Goal: Communication & Community: Answer question/provide support

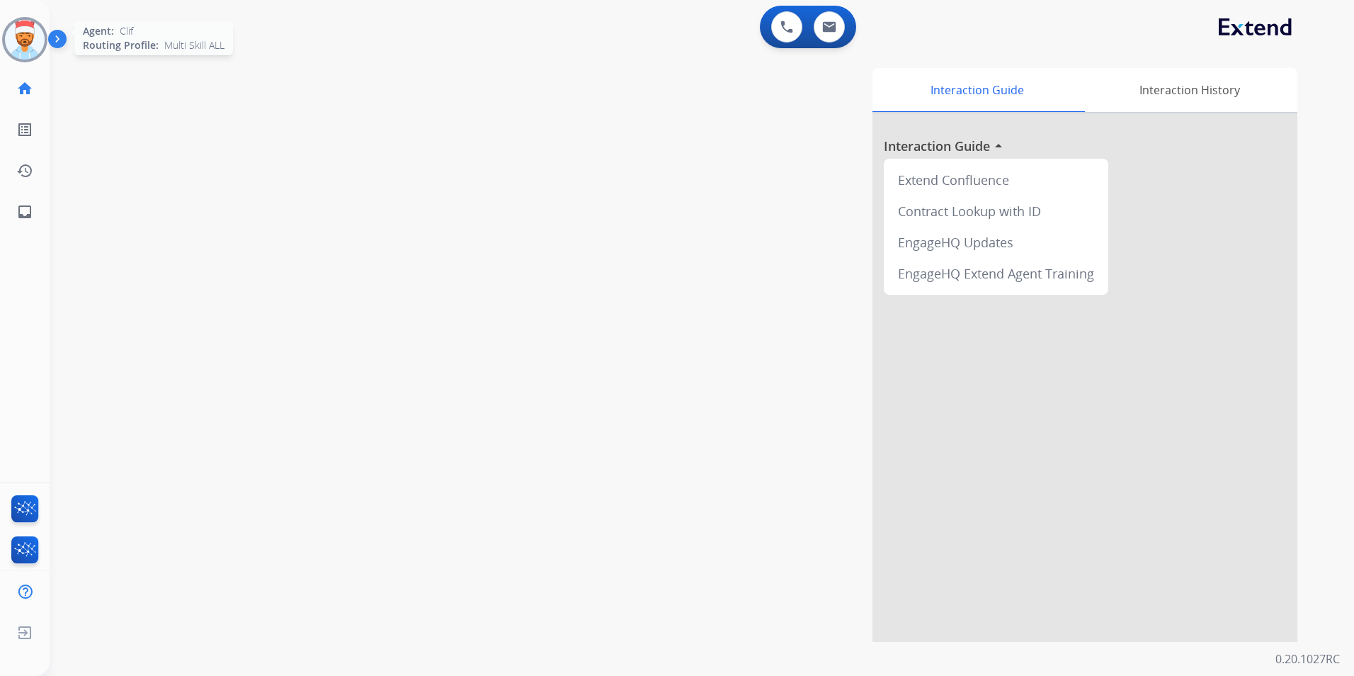
click at [19, 38] on img at bounding box center [25, 40] width 40 height 40
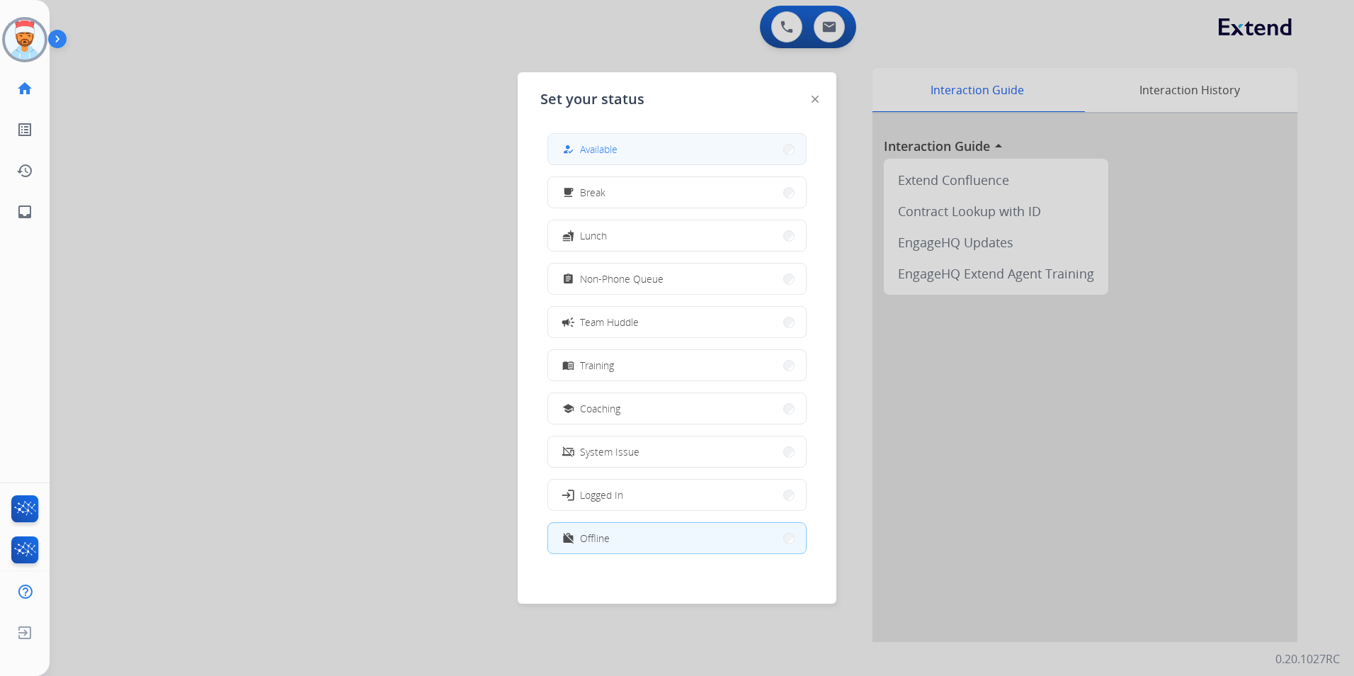
drag, startPoint x: 569, startPoint y: 153, endPoint x: 649, endPoint y: 165, distance: 80.9
click at [570, 153] on mat-icon "how_to_reg" at bounding box center [568, 149] width 12 height 12
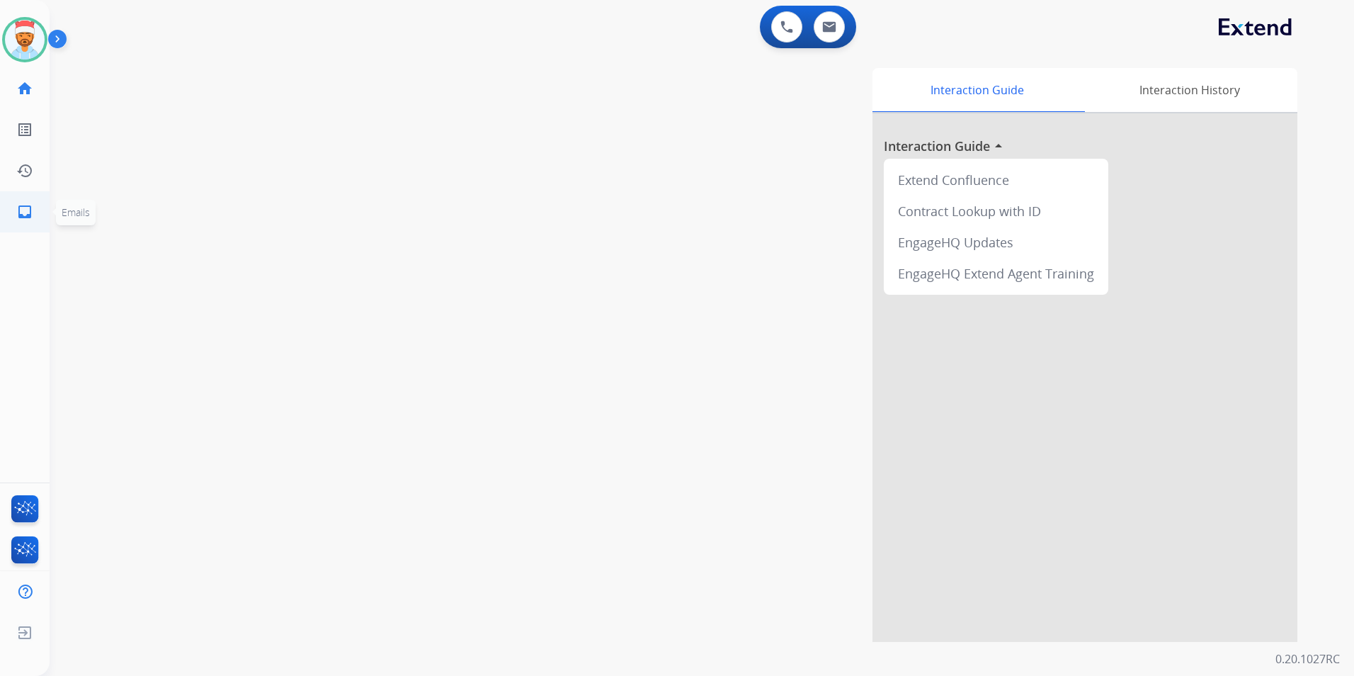
click at [14, 212] on link "inbox Emails" at bounding box center [25, 212] width 40 height 40
select select "**********"
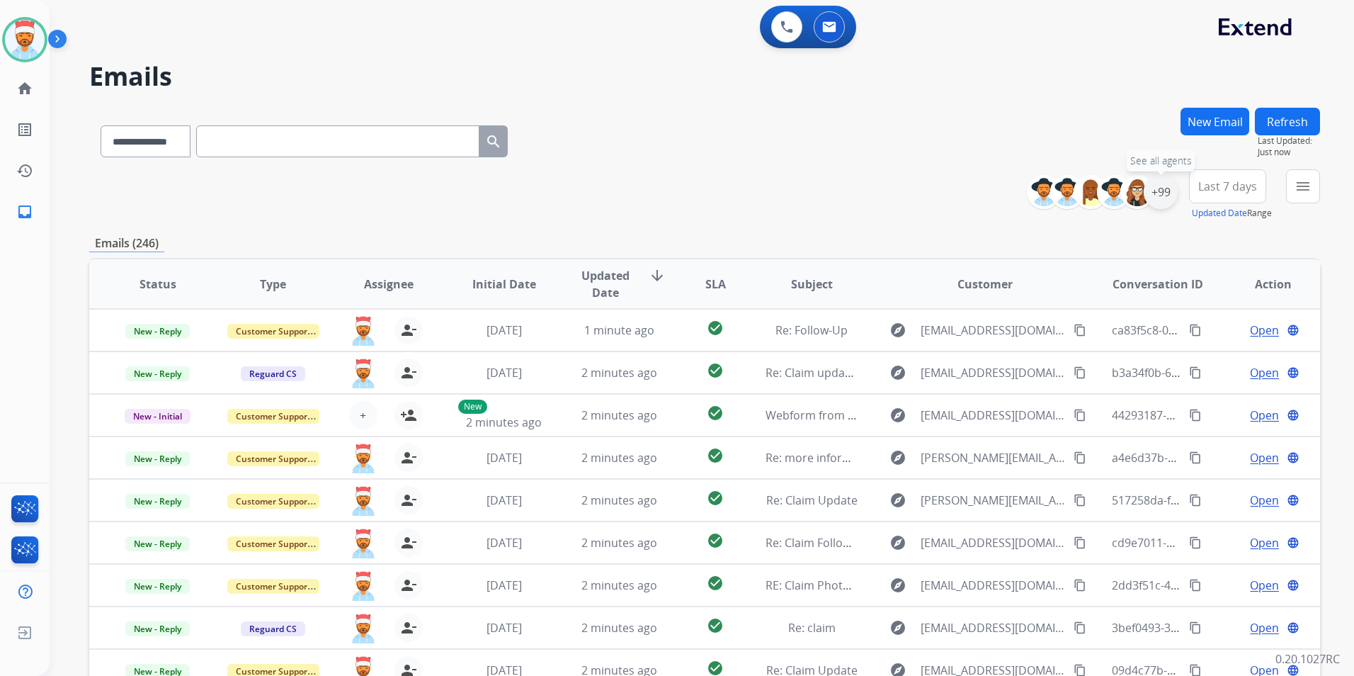
click at [1168, 195] on div "+99" at bounding box center [1161, 192] width 34 height 34
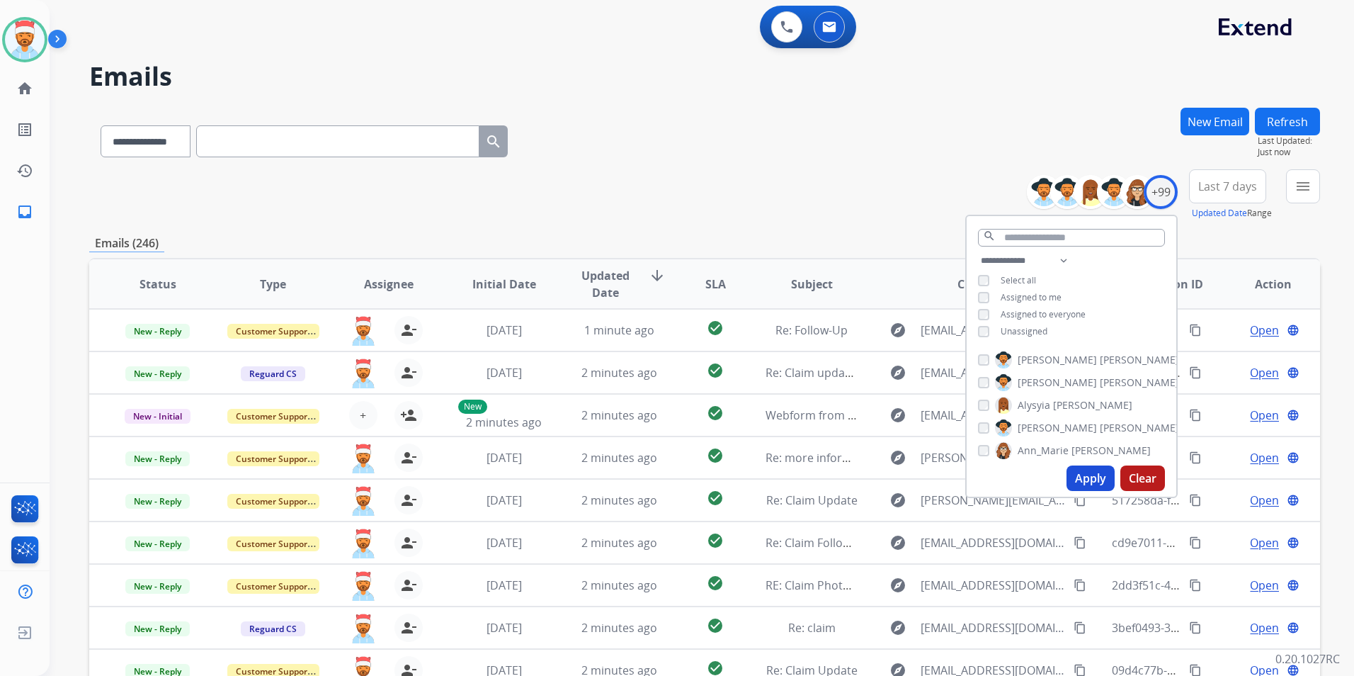
click at [1088, 483] on button "Apply" at bounding box center [1090, 477] width 48 height 25
click at [790, 94] on div "**********" at bounding box center [685, 389] width 1270 height 676
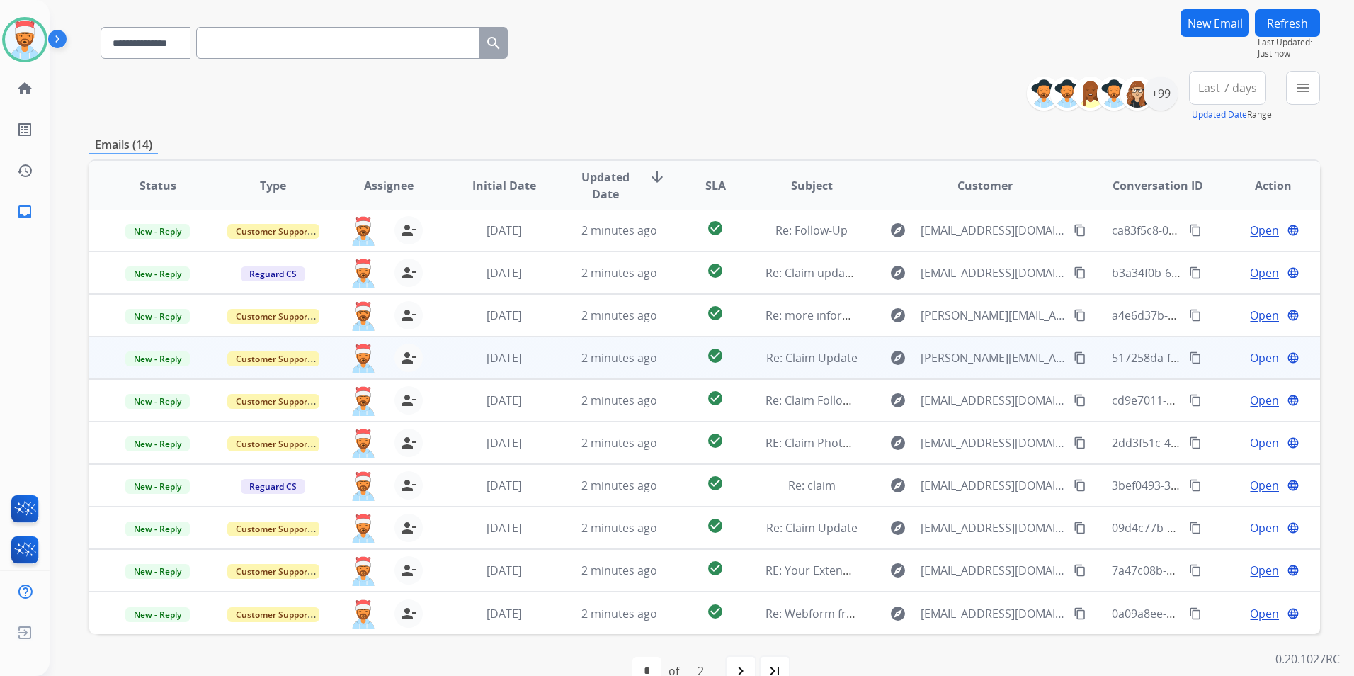
scroll to position [130, 0]
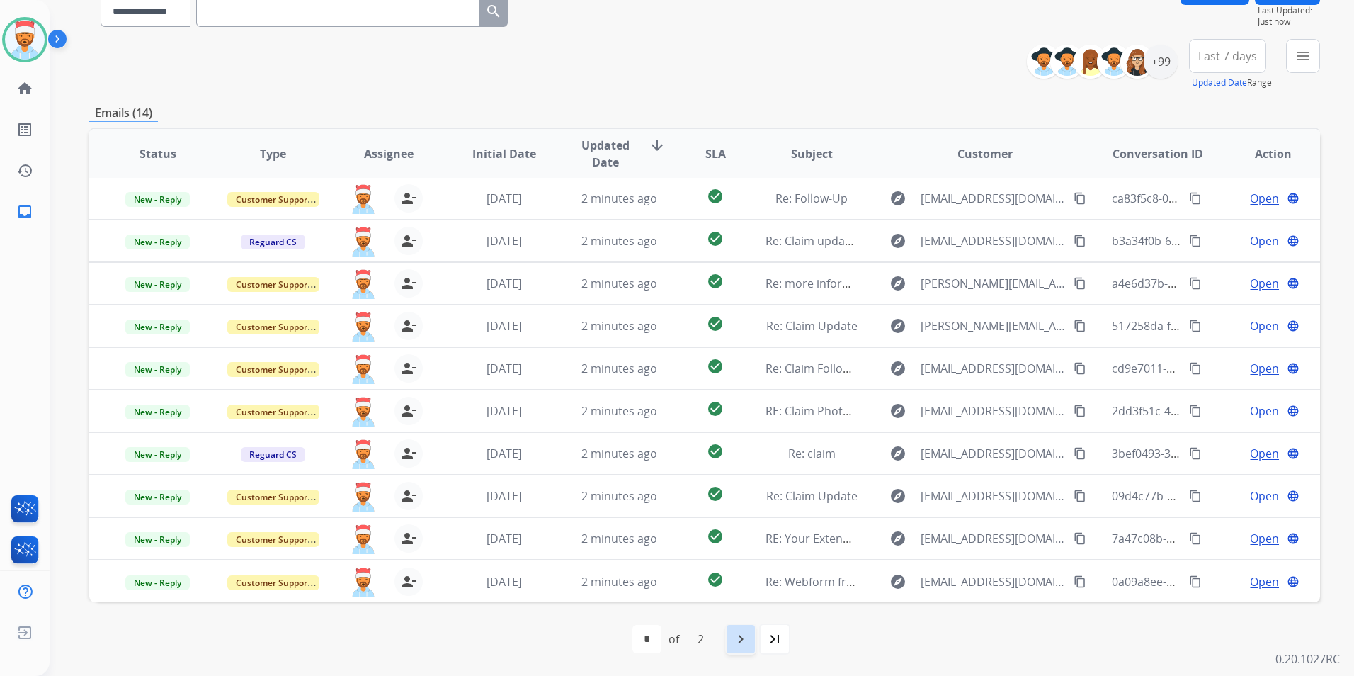
click at [732, 651] on div "navigate_next" at bounding box center [740, 638] width 31 height 31
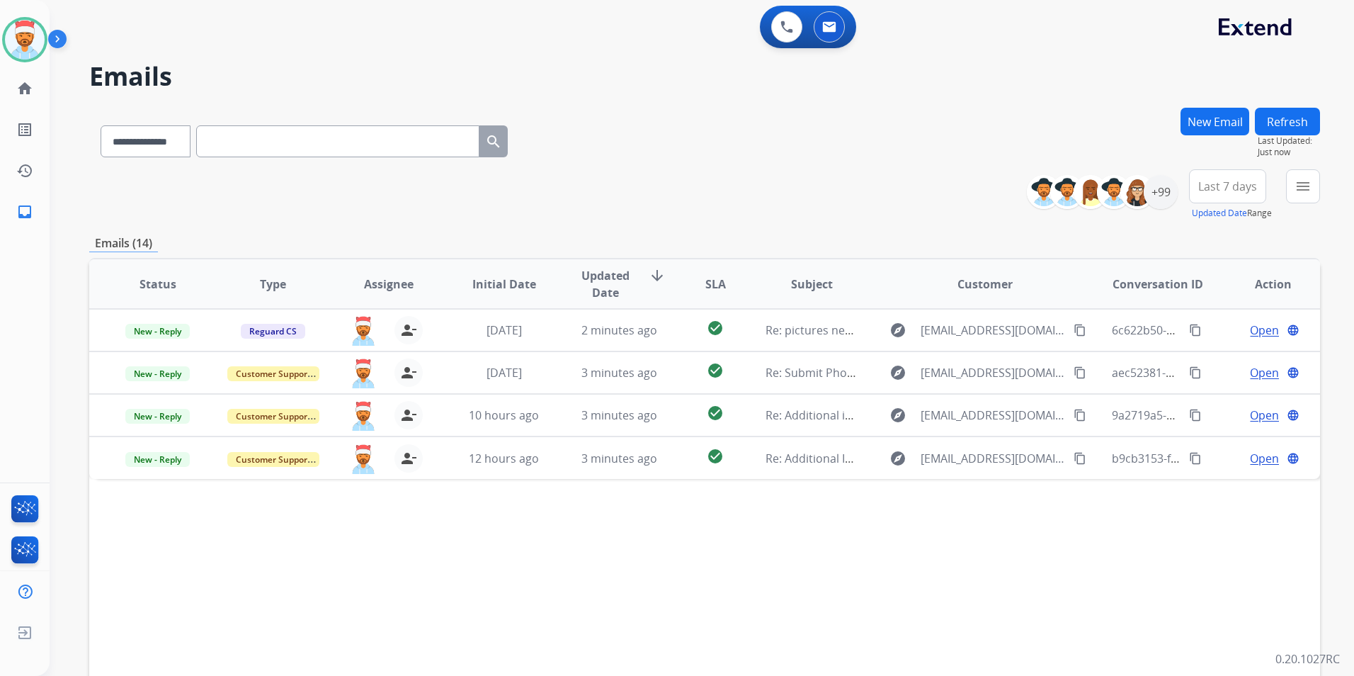
scroll to position [0, 0]
click at [690, 548] on div "Status Type Assignee Initial Date Updated Date arrow_downward SLA Subject Custo…" at bounding box center [704, 495] width 1231 height 474
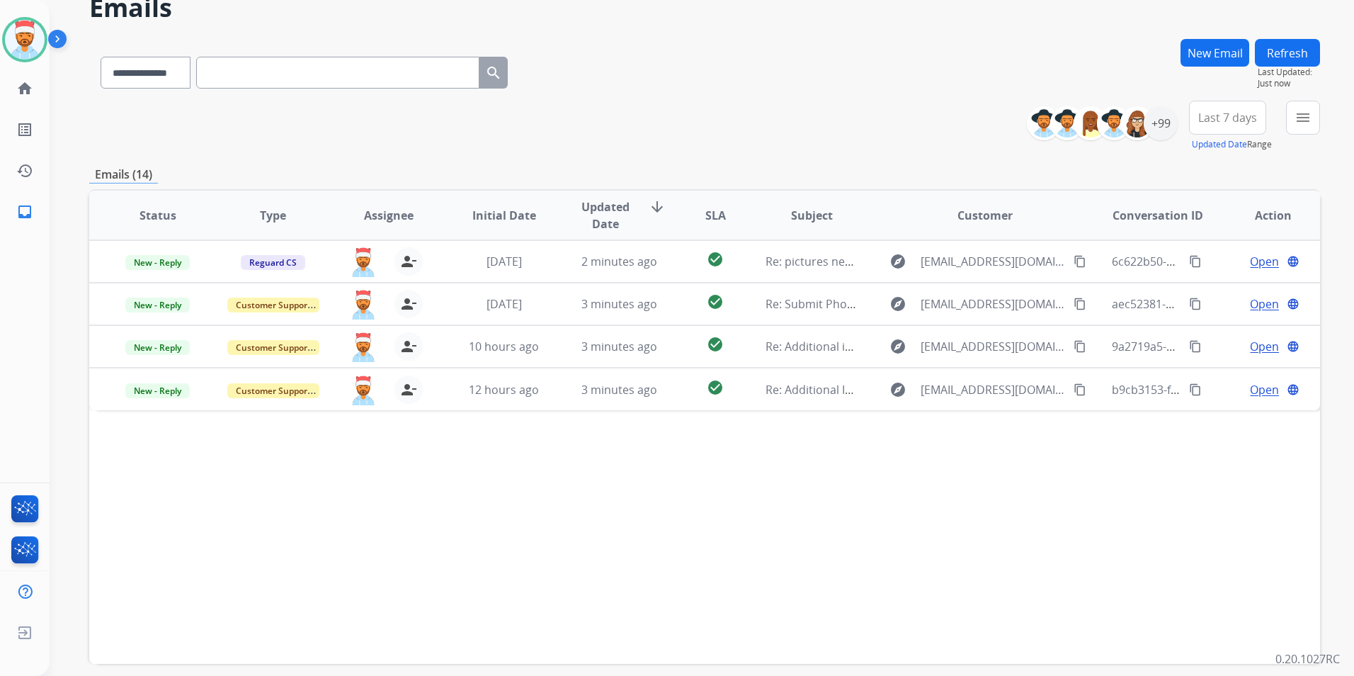
scroll to position [130, 0]
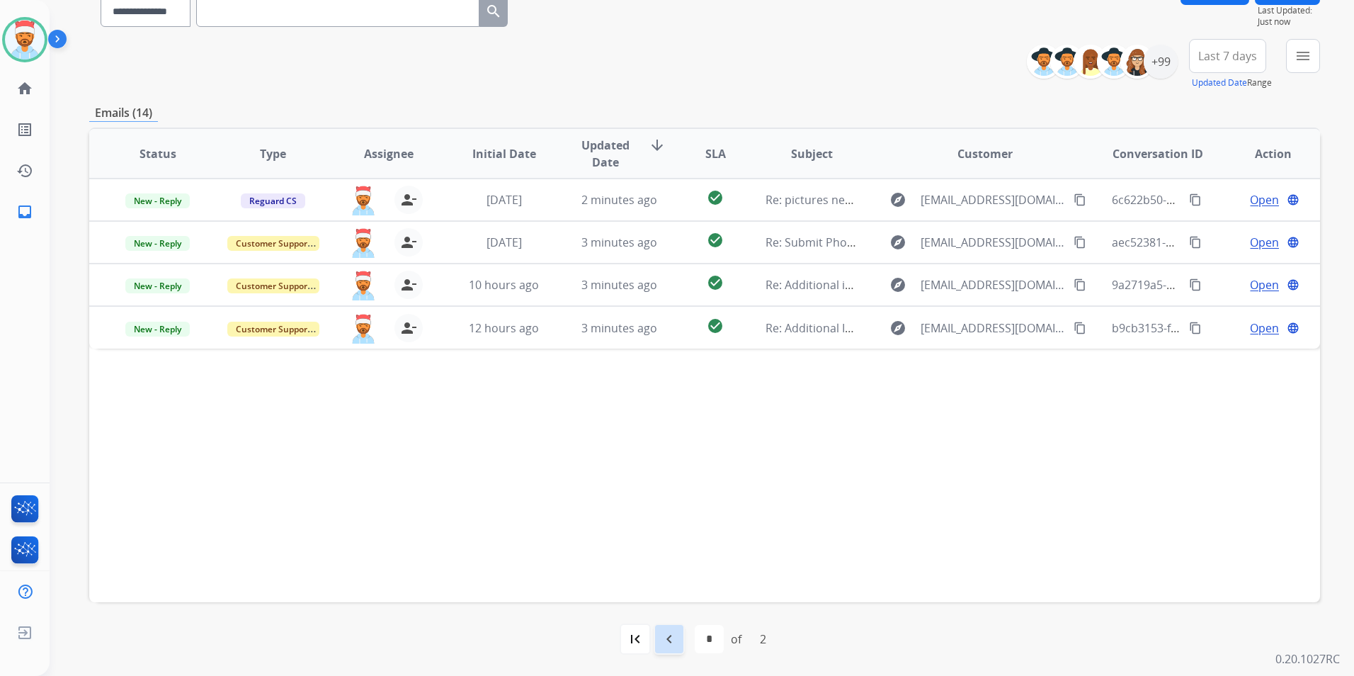
click at [677, 630] on div "navigate_before" at bounding box center [669, 638] width 31 height 31
select select "*"
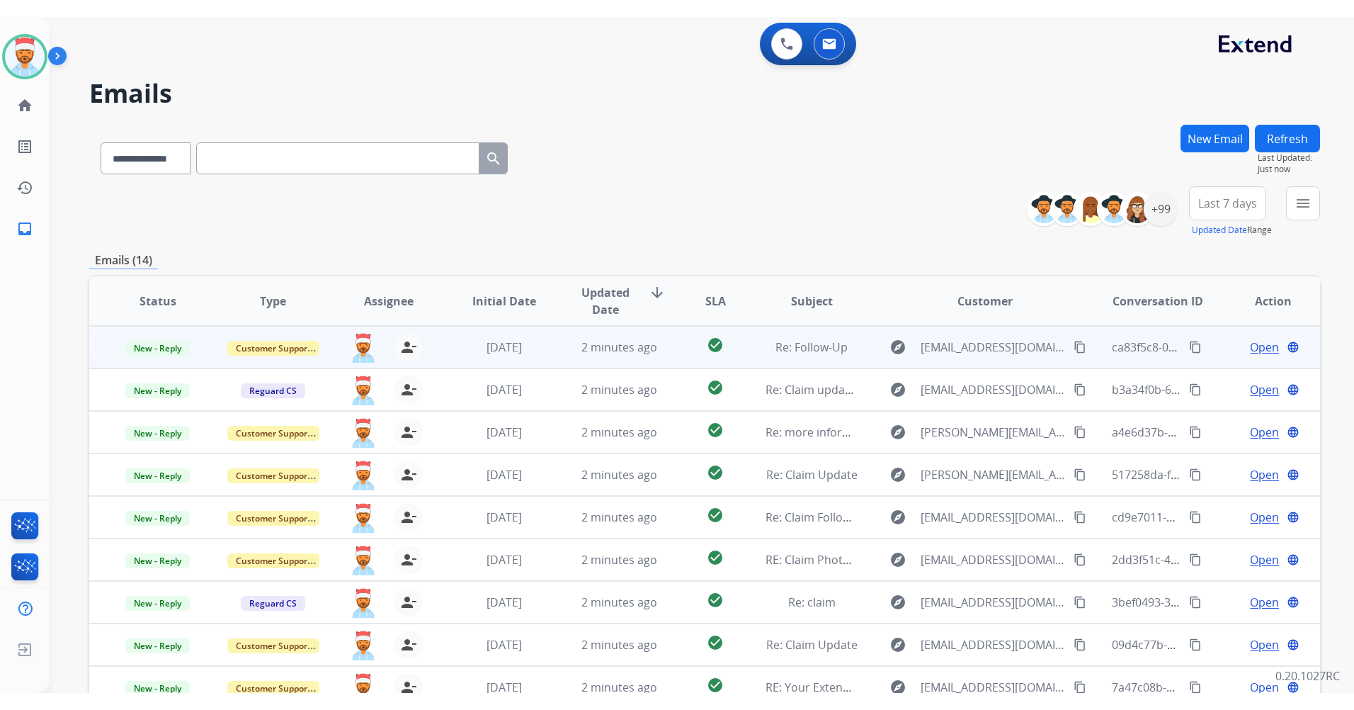
scroll to position [1, 0]
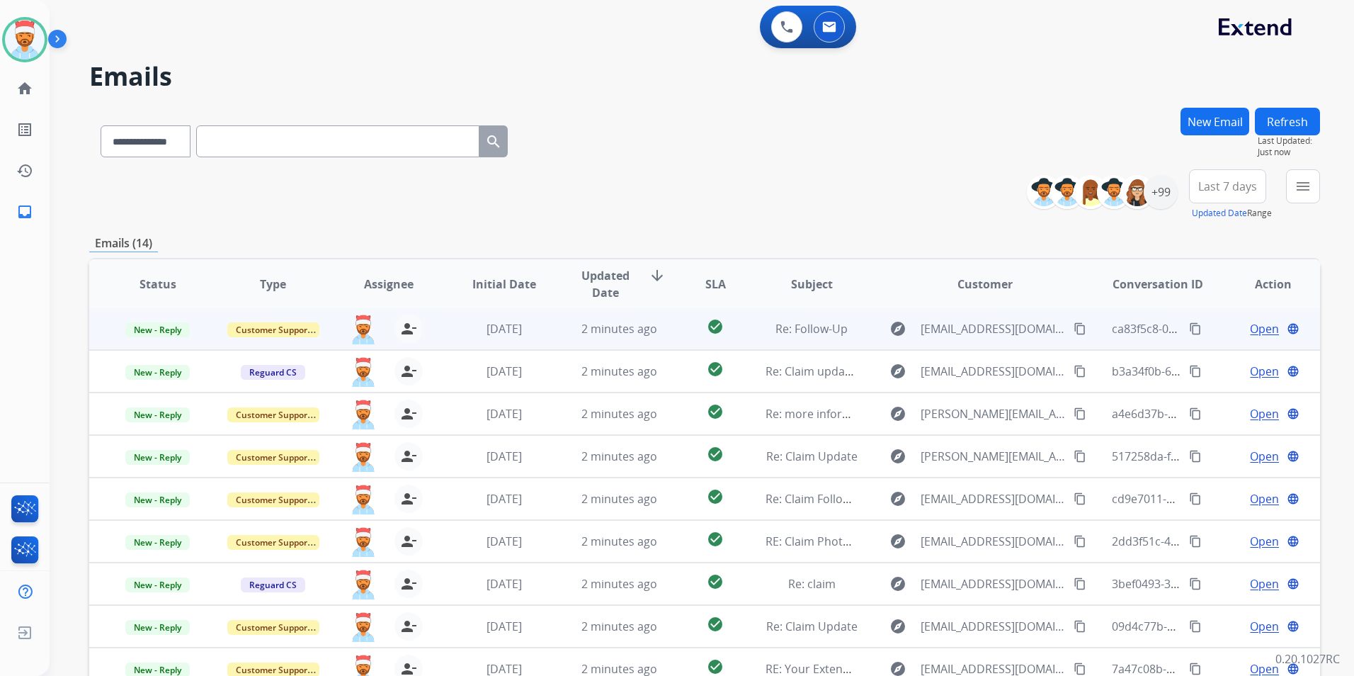
click at [1250, 331] on span "Open" at bounding box center [1264, 328] width 29 height 17
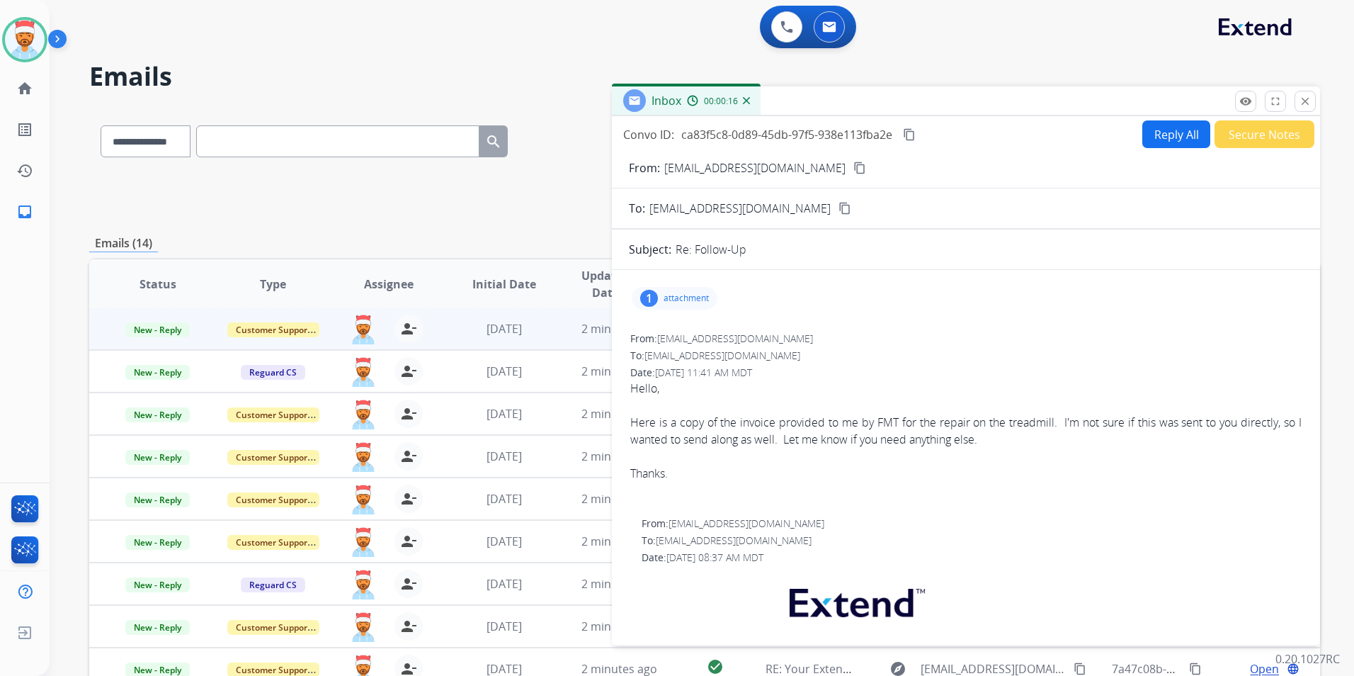
click at [673, 296] on p "attachment" at bounding box center [686, 297] width 45 height 11
drag, startPoint x: 1014, startPoint y: 287, endPoint x: 1030, endPoint y: 287, distance: 15.6
click at [1015, 287] on div "1 attachment picture_as_pdf [DATE] Treadmill Repair Bill.pdf download [DATE] 12…" at bounding box center [966, 298] width 674 height 34
click at [1173, 362] on div "To: [EMAIL_ADDRESS][DOMAIN_NAME]" at bounding box center [965, 355] width 671 height 14
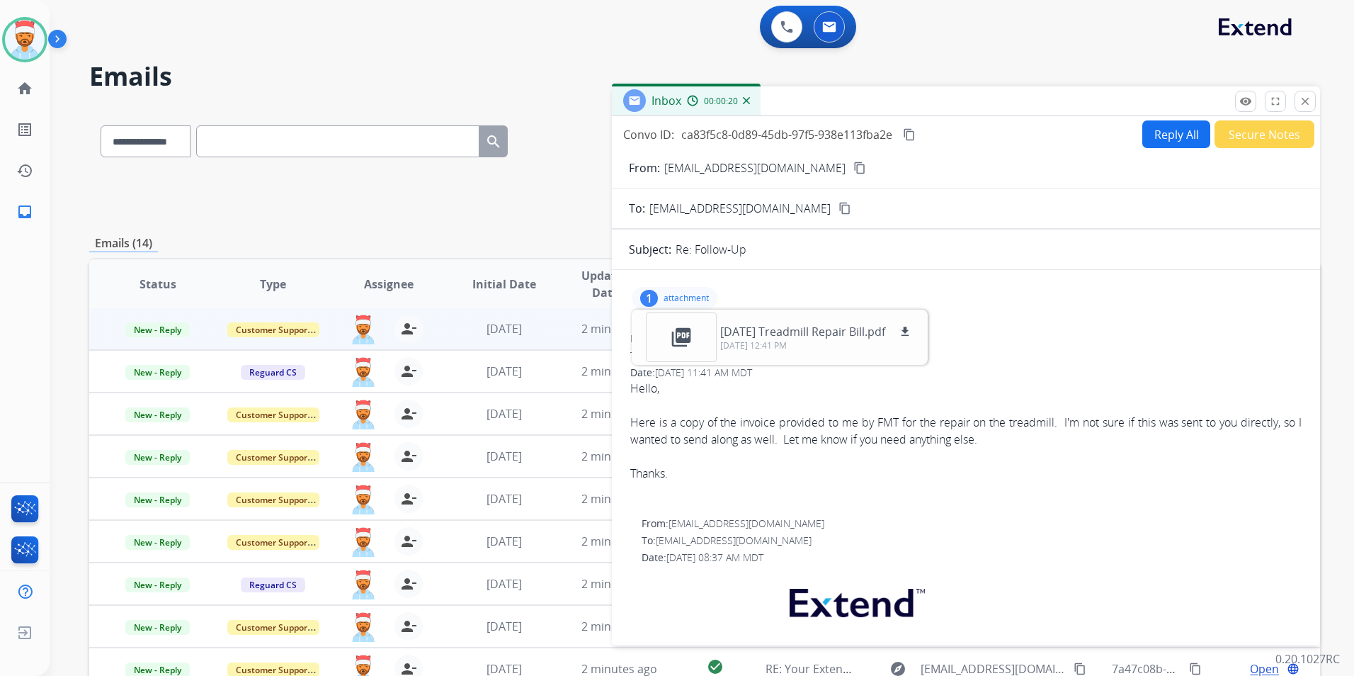
click at [737, 398] on div at bounding box center [965, 405] width 671 height 17
click at [853, 166] on mat-icon "content_copy" at bounding box center [859, 167] width 13 height 13
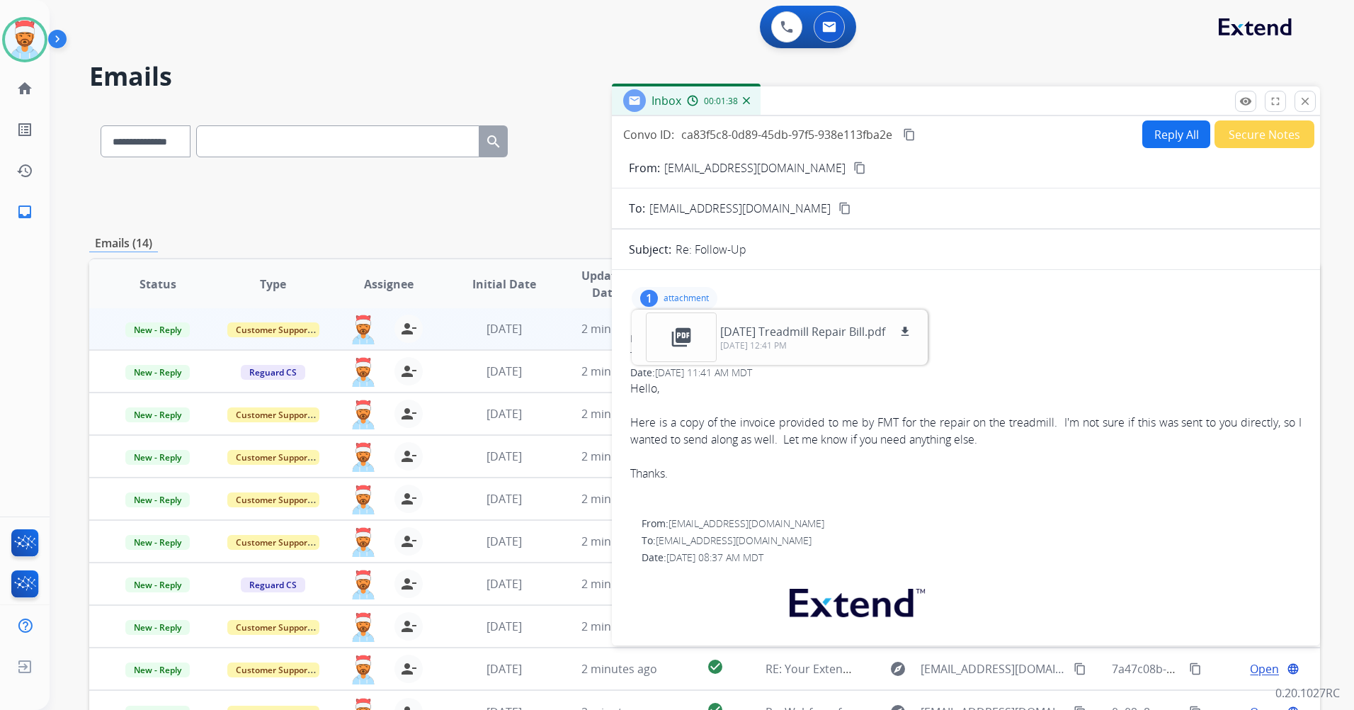
click at [977, 482] on span "Hello, Here is a copy of the invoice provided to me by FMT for the repair on th…" at bounding box center [965, 439] width 671 height 119
click at [977, 433] on div "Here is a copy of the invoice provided to me by FMT for the repair on the tread…" at bounding box center [965, 431] width 671 height 34
drag, startPoint x: 977, startPoint y: 433, endPoint x: 1134, endPoint y: 408, distance: 159.3
click at [1134, 408] on div at bounding box center [965, 405] width 671 height 17
click at [1246, 133] on button "Secure Notes" at bounding box center [1264, 134] width 100 height 28
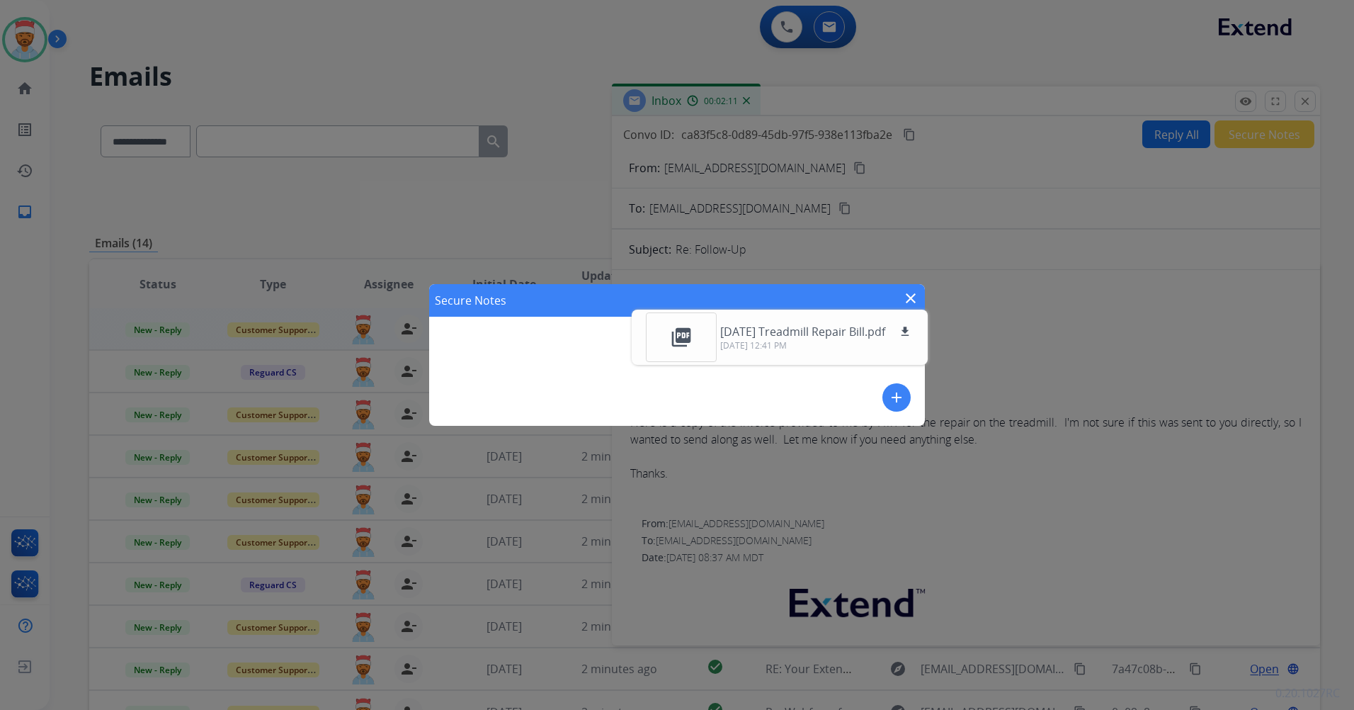
drag, startPoint x: 1042, startPoint y: 337, endPoint x: 1018, endPoint y: 343, distance: 24.0
click at [1042, 337] on div "Secure Notes close add" at bounding box center [677, 355] width 1354 height 710
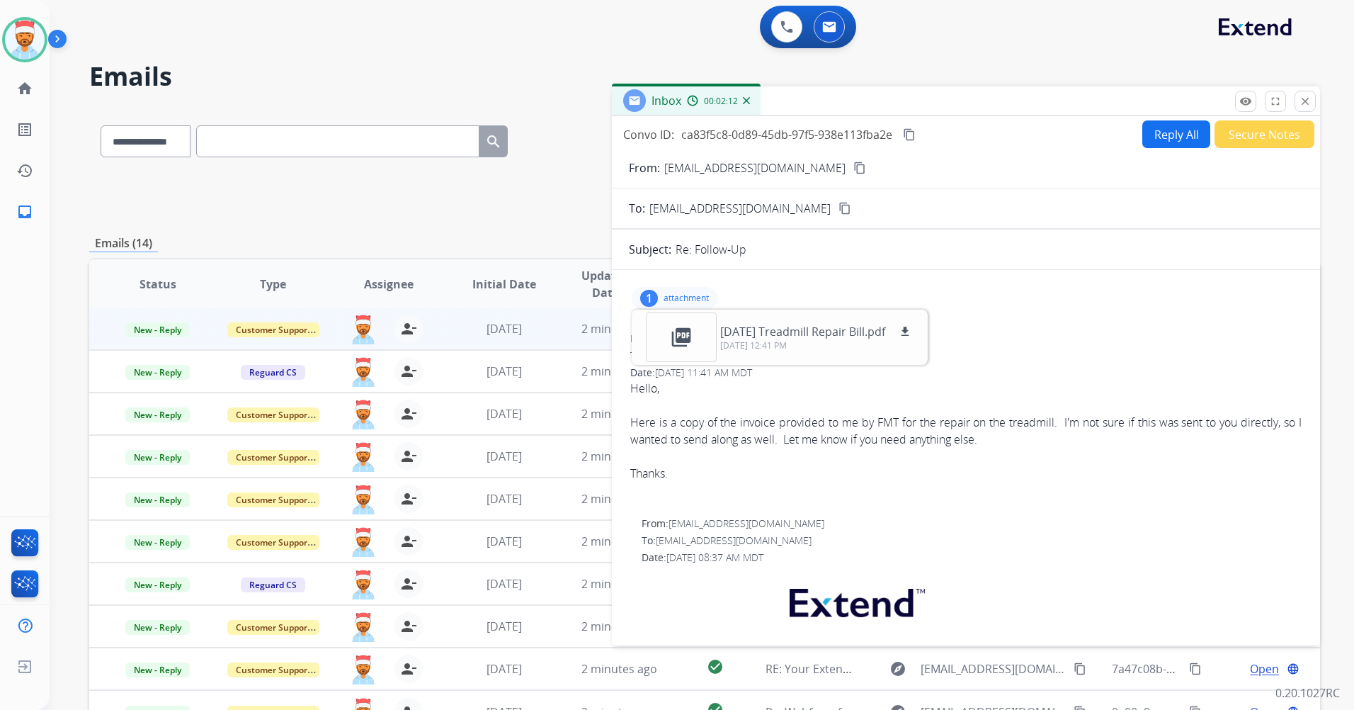
drag, startPoint x: 935, startPoint y: 419, endPoint x: 941, endPoint y: 410, distance: 11.2
click at [940, 411] on div "Hello, Here is a copy of the invoice provided to me by FMT for the repair on th…" at bounding box center [965, 431] width 671 height 102
click at [671, 293] on p "attachment" at bounding box center [686, 297] width 45 height 11
click at [1239, 135] on button "Secure Notes" at bounding box center [1264, 134] width 100 height 28
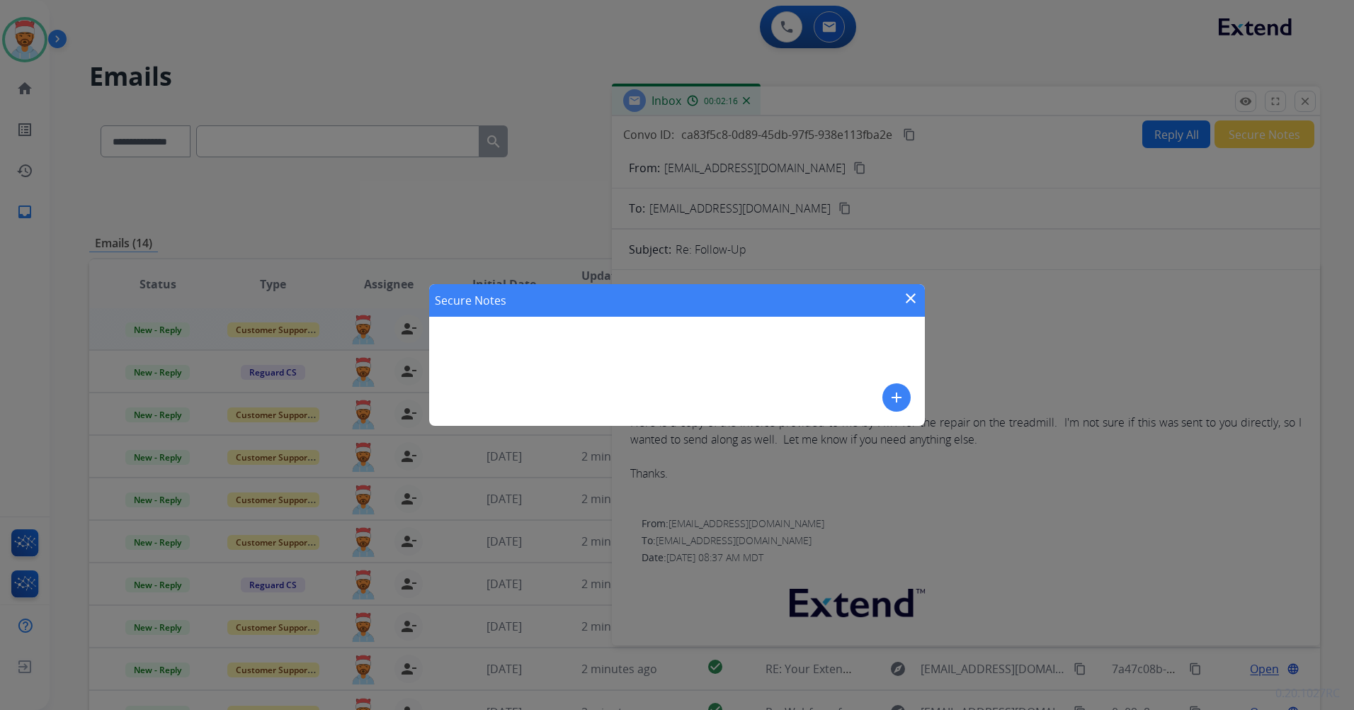
click at [579, 377] on div "Secure Notes close add" at bounding box center [677, 355] width 496 height 142
click at [897, 398] on mat-icon "add" at bounding box center [896, 397] width 17 height 17
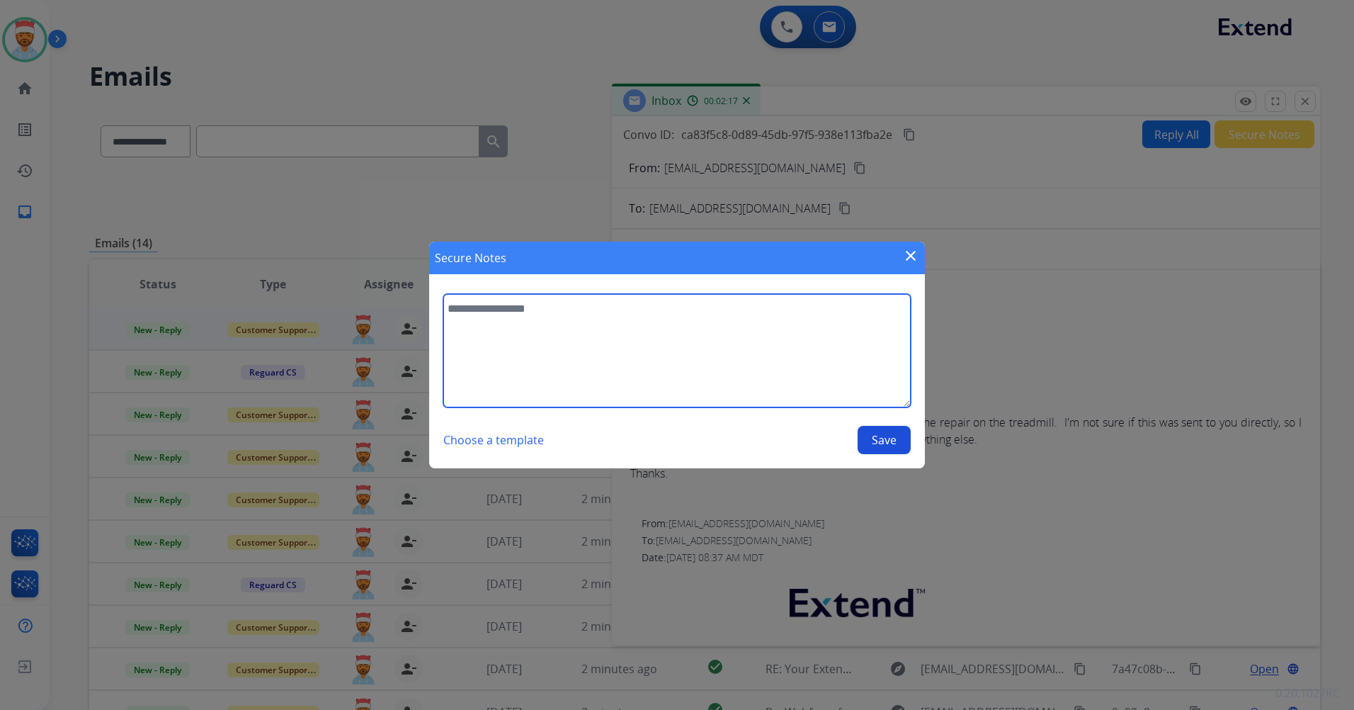
click at [508, 322] on textarea at bounding box center [676, 350] width 467 height 113
type textarea "**********"
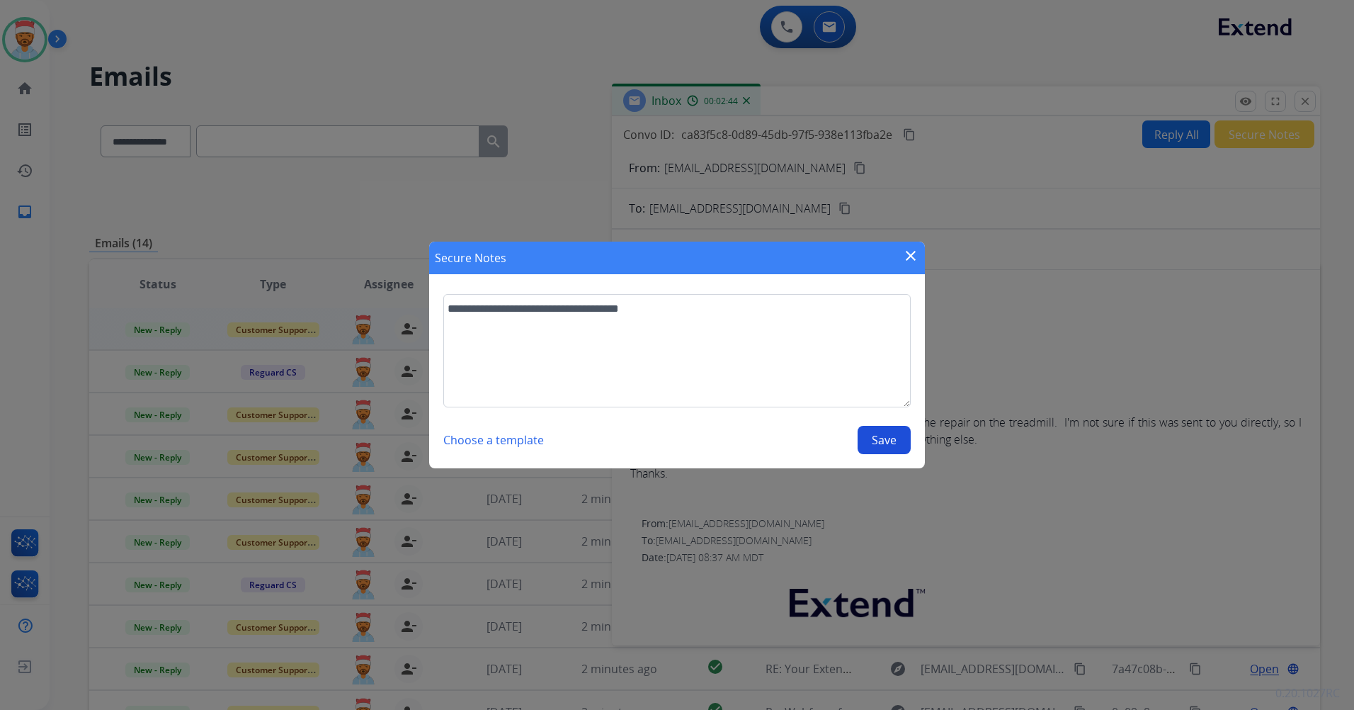
drag, startPoint x: 872, startPoint y: 443, endPoint x: 881, endPoint y: 448, distance: 9.8
click at [874, 443] on button "Save" at bounding box center [884, 440] width 53 height 28
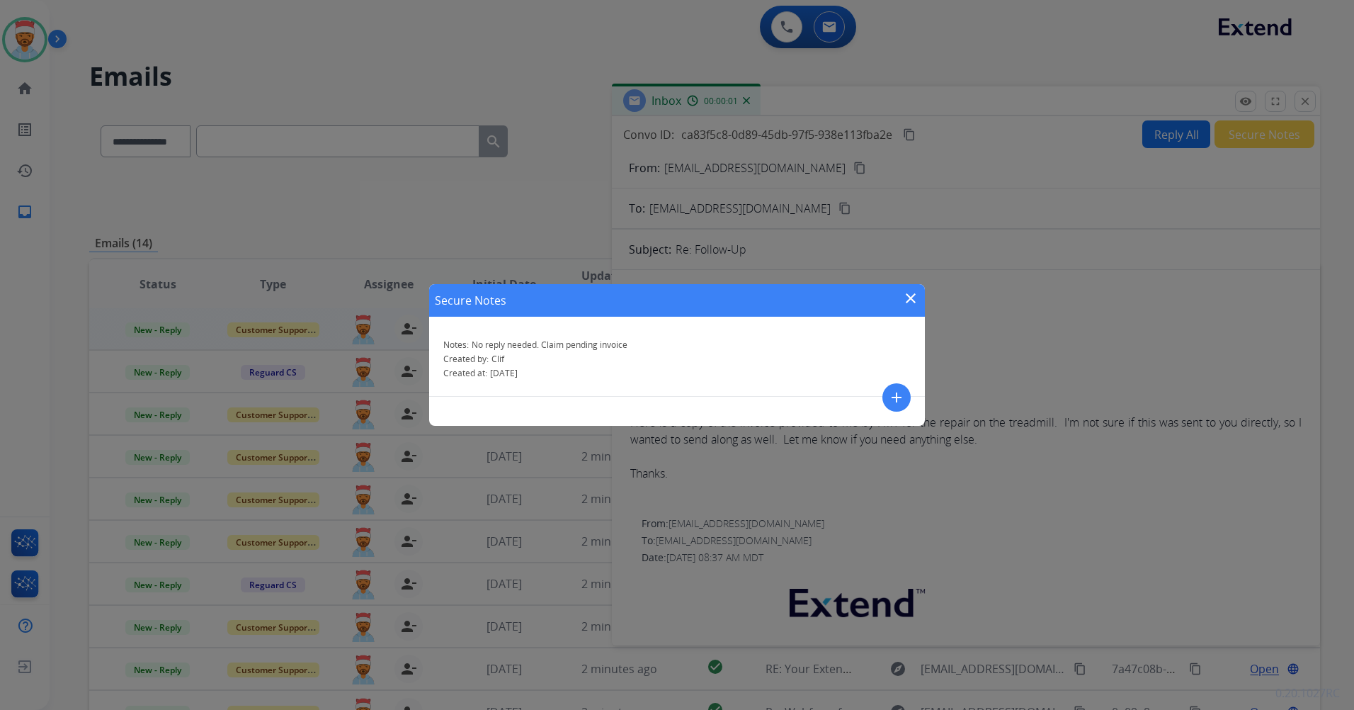
click at [902, 295] on mat-icon "close" at bounding box center [910, 298] width 17 height 17
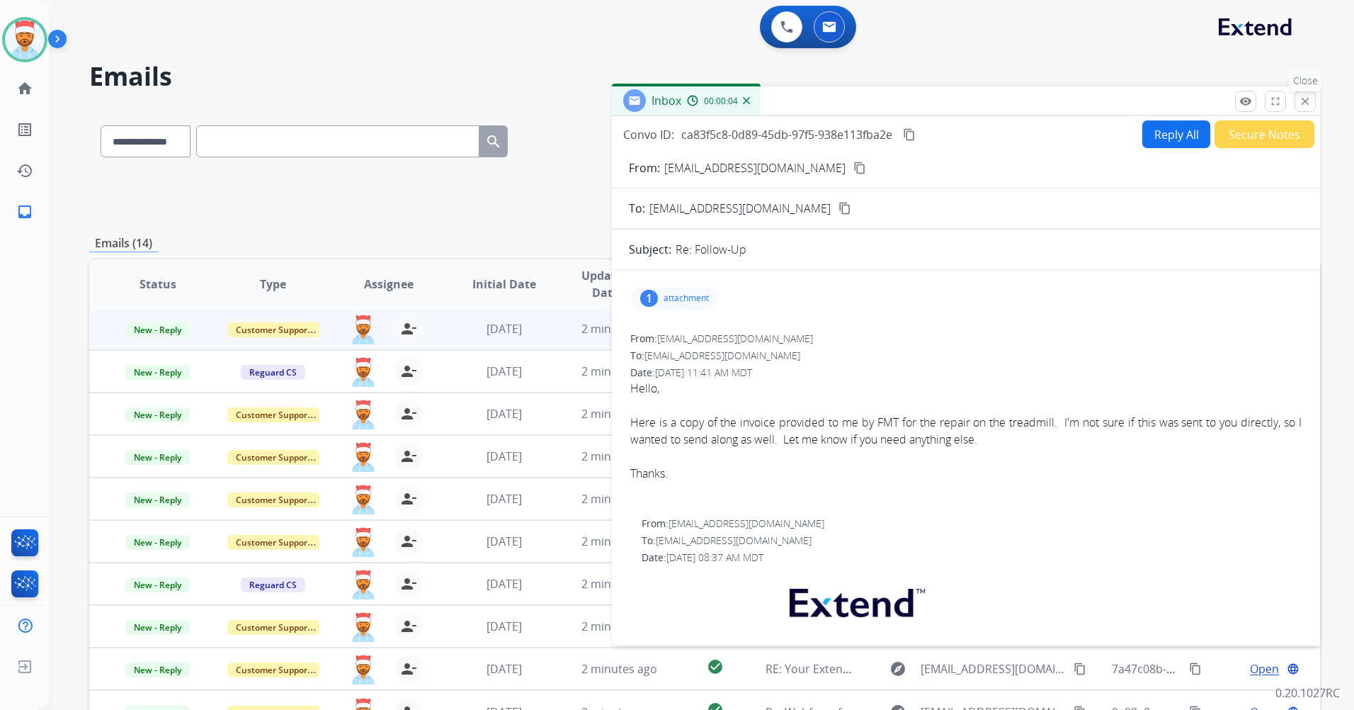
click at [1303, 98] on mat-icon "close" at bounding box center [1305, 101] width 13 height 13
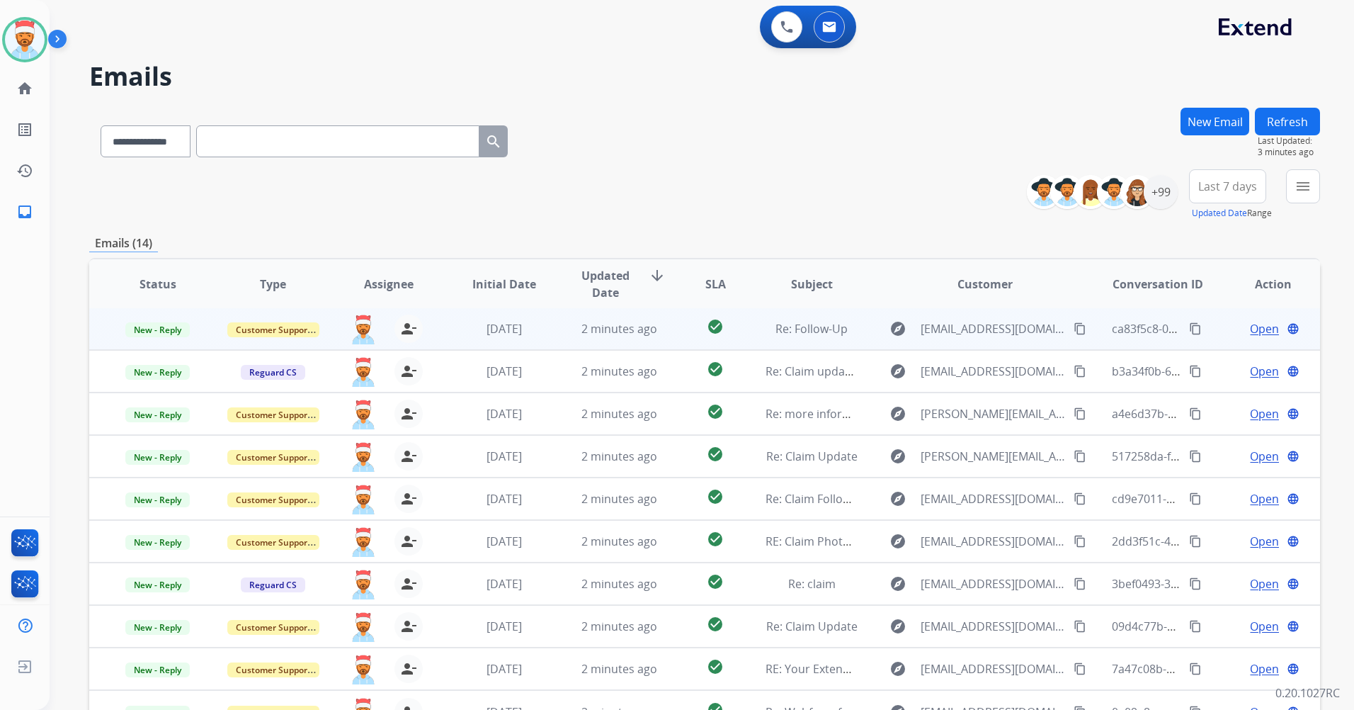
click at [554, 337] on td "2 minutes ago" at bounding box center [608, 328] width 115 height 42
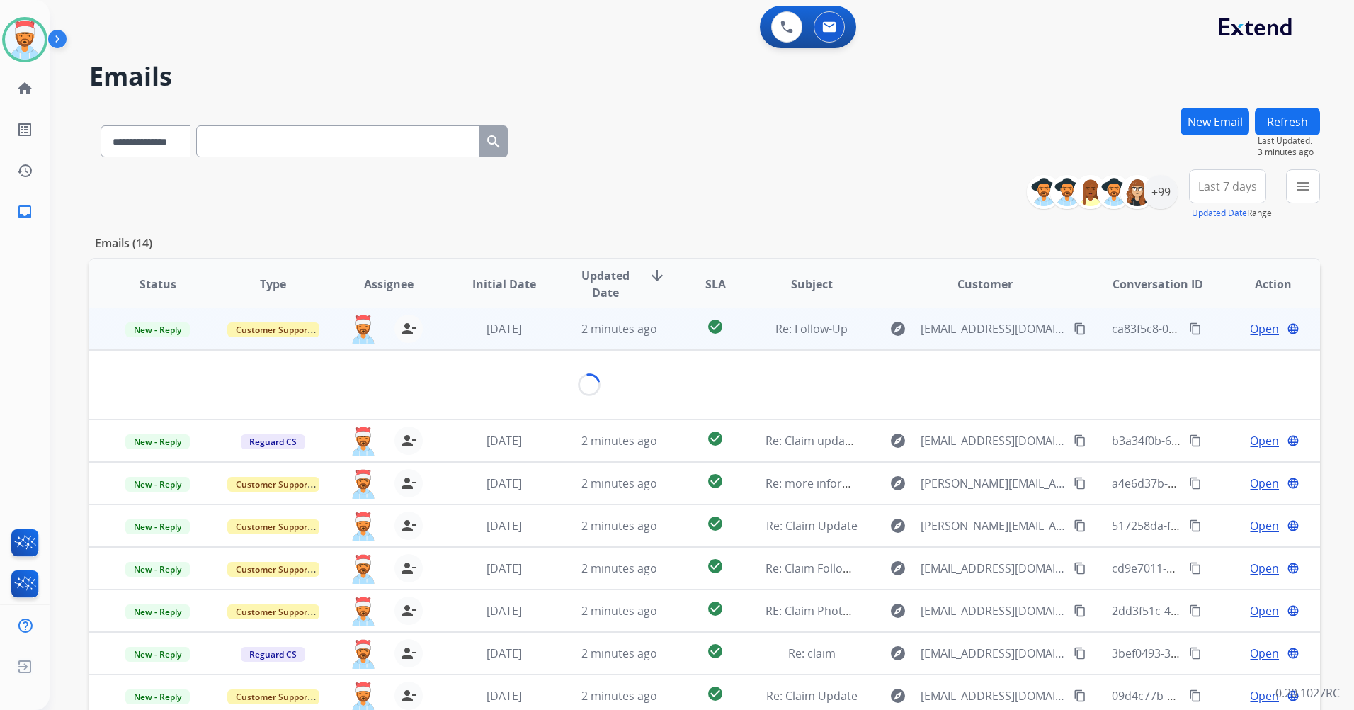
scroll to position [0, 0]
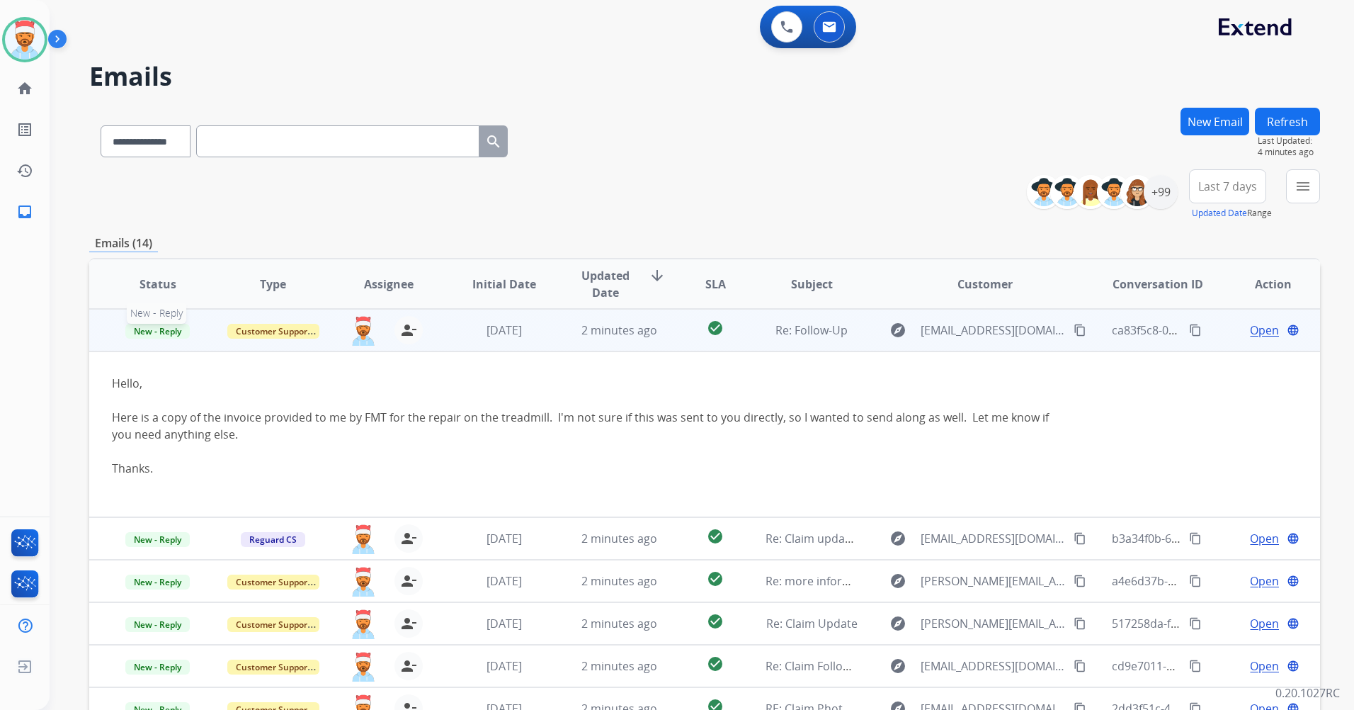
click at [169, 335] on span "New - Reply" at bounding box center [157, 331] width 64 height 15
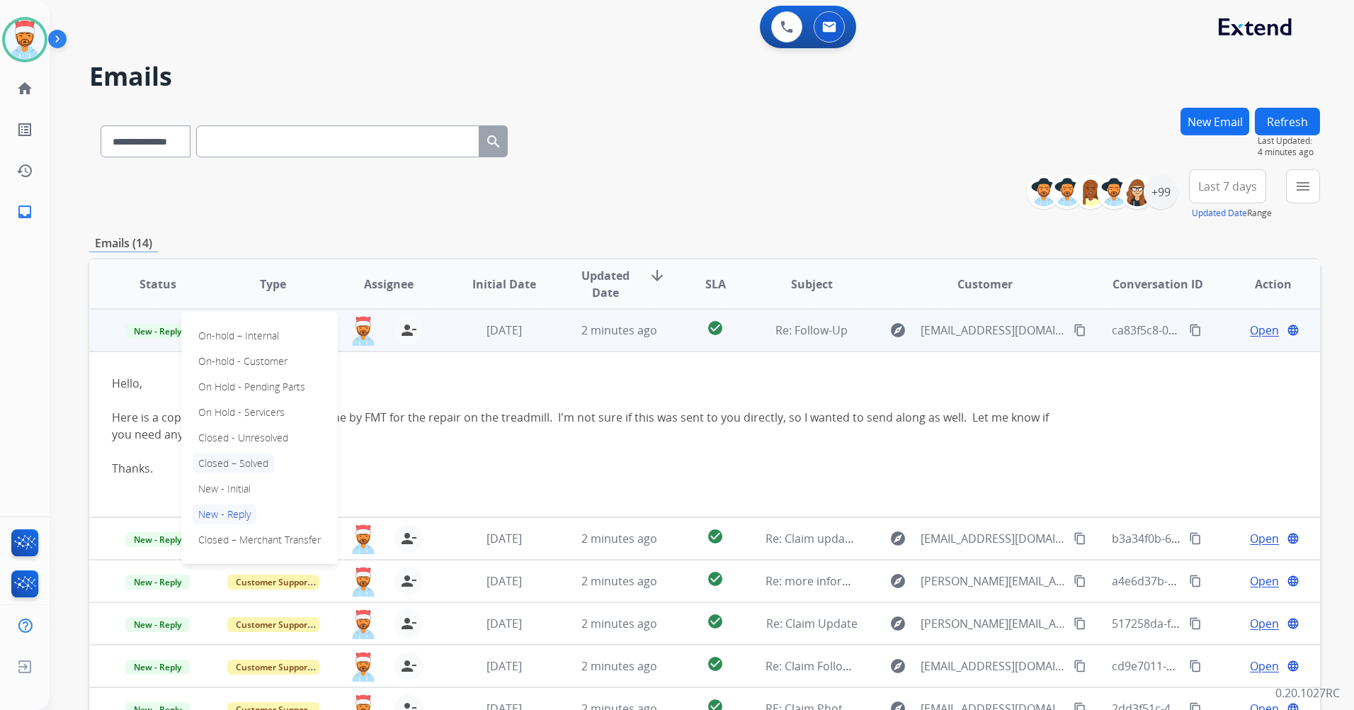
click at [263, 460] on p "Closed – Solved" at bounding box center [233, 463] width 81 height 20
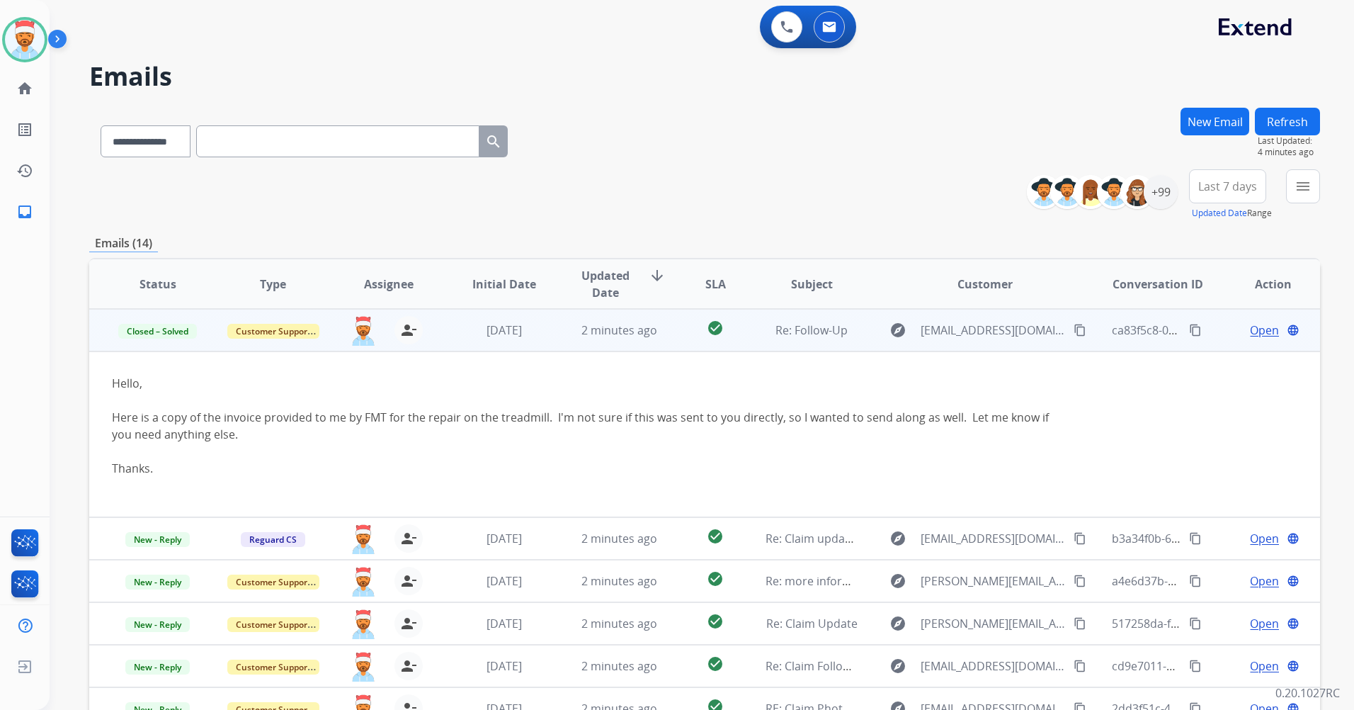
click at [443, 327] on td "[DATE]" at bounding box center [493, 330] width 115 height 42
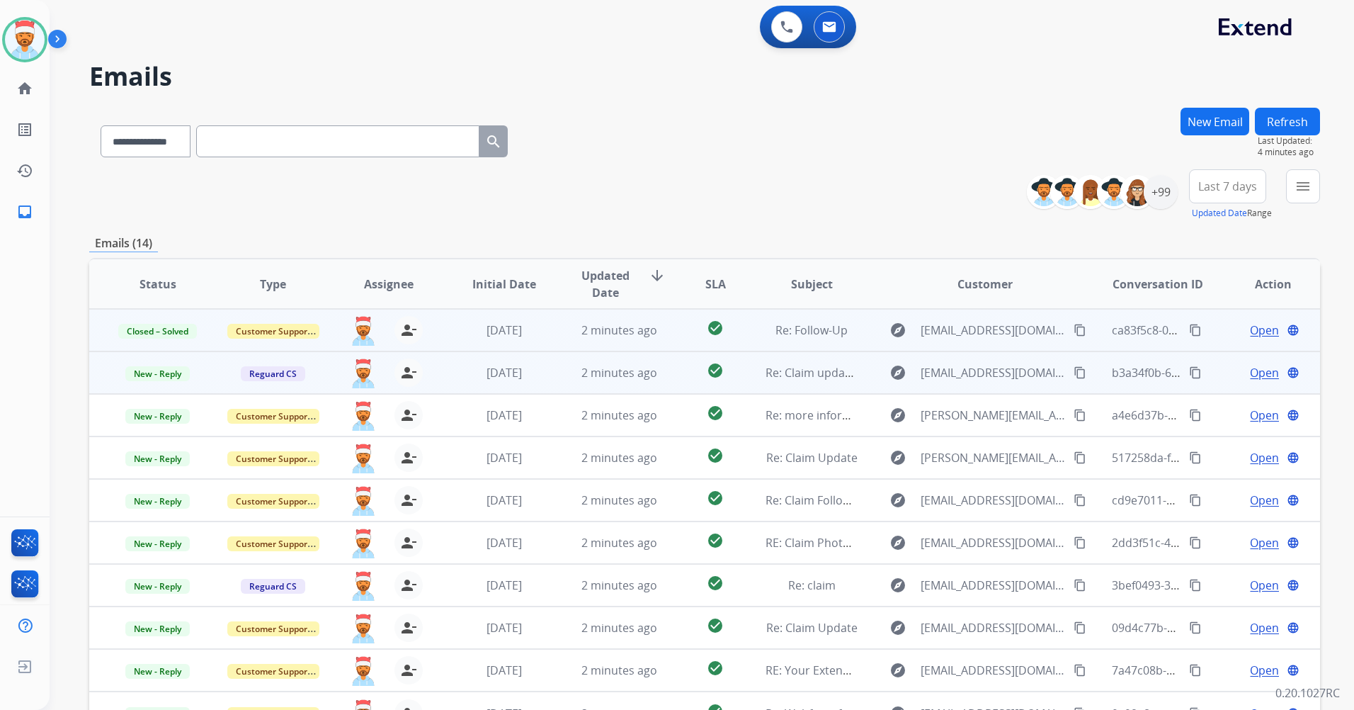
click at [1256, 375] on span "Open" at bounding box center [1264, 372] width 29 height 17
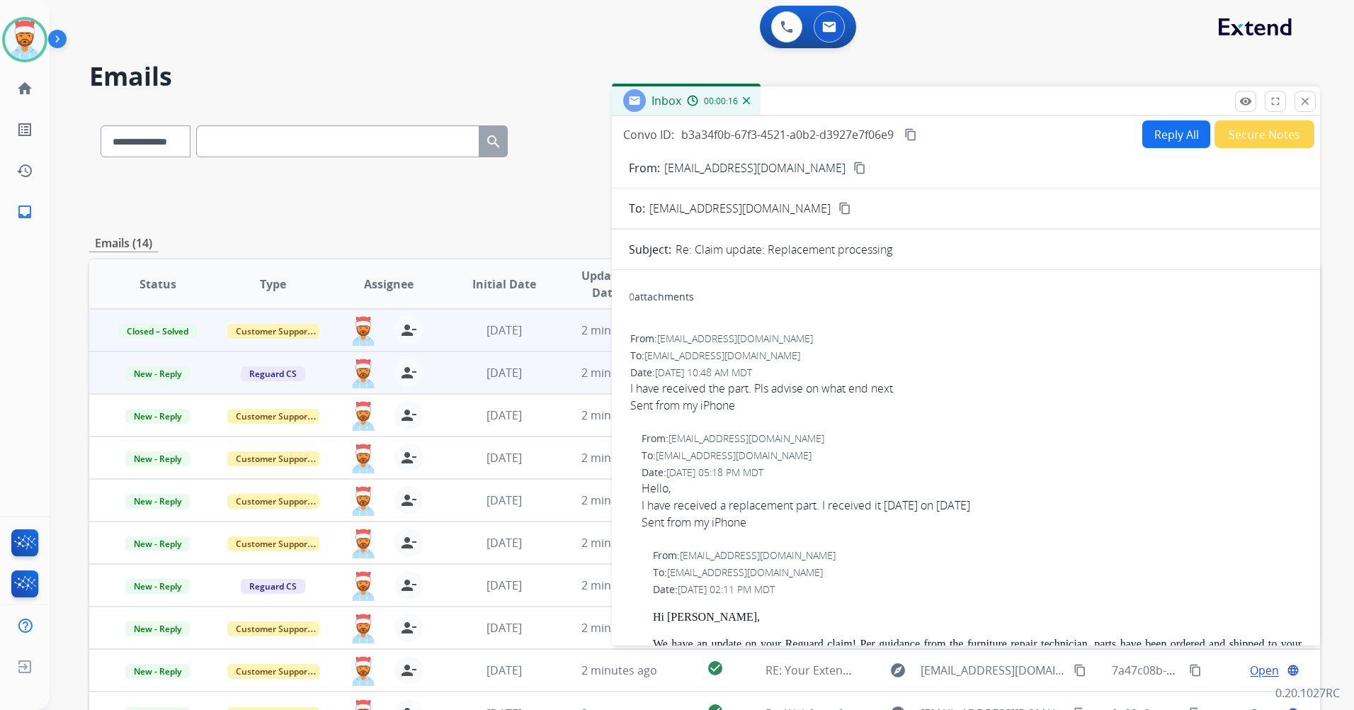
click at [1157, 132] on button "Reply All" at bounding box center [1176, 134] width 68 height 28
select select "**********"
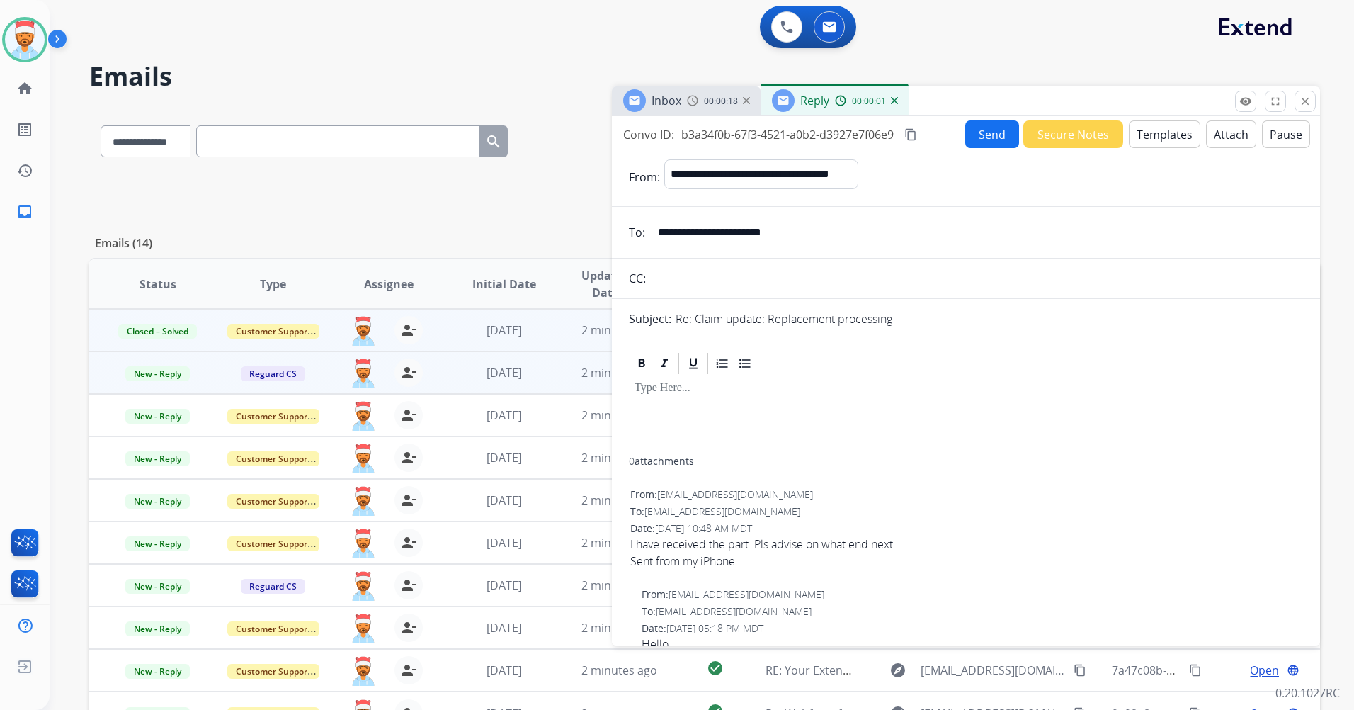
click at [671, 394] on p at bounding box center [966, 388] width 663 height 13
click at [1149, 135] on button "Templates" at bounding box center [1165, 134] width 72 height 28
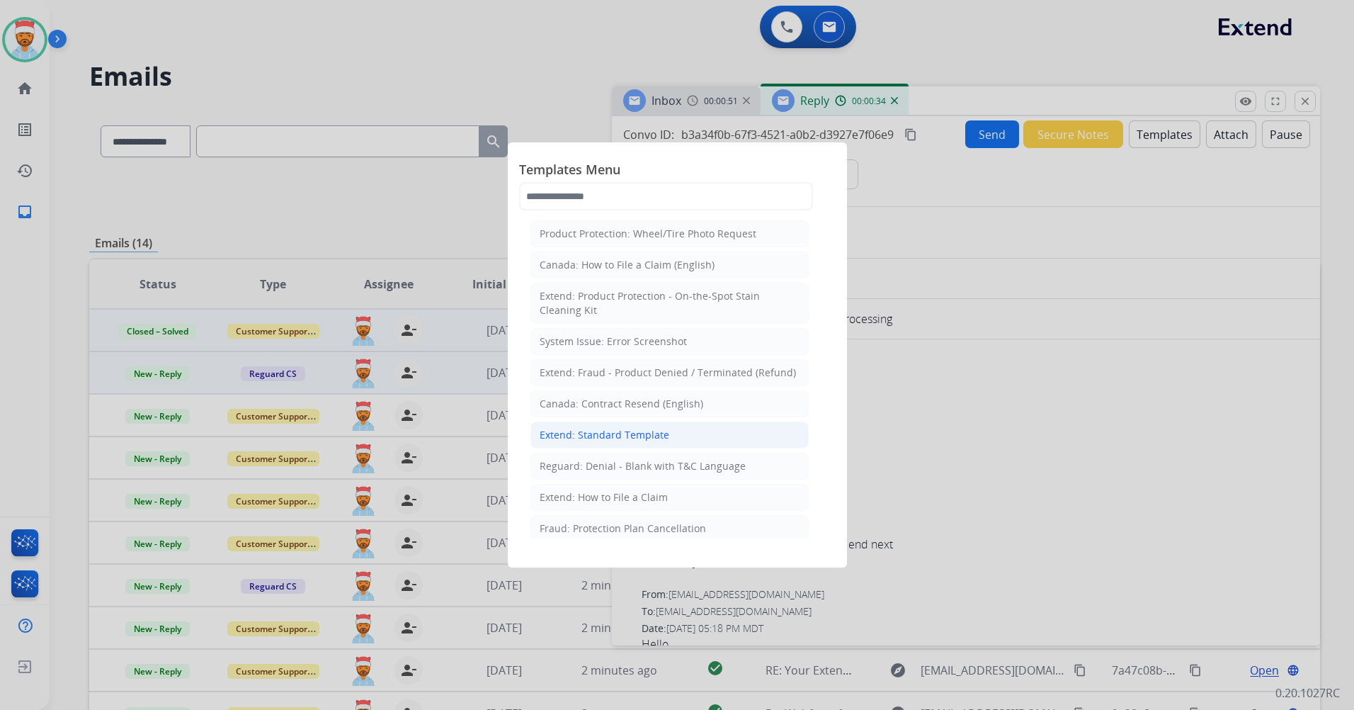
click at [635, 428] on div "Extend: Standard Template" at bounding box center [605, 435] width 130 height 14
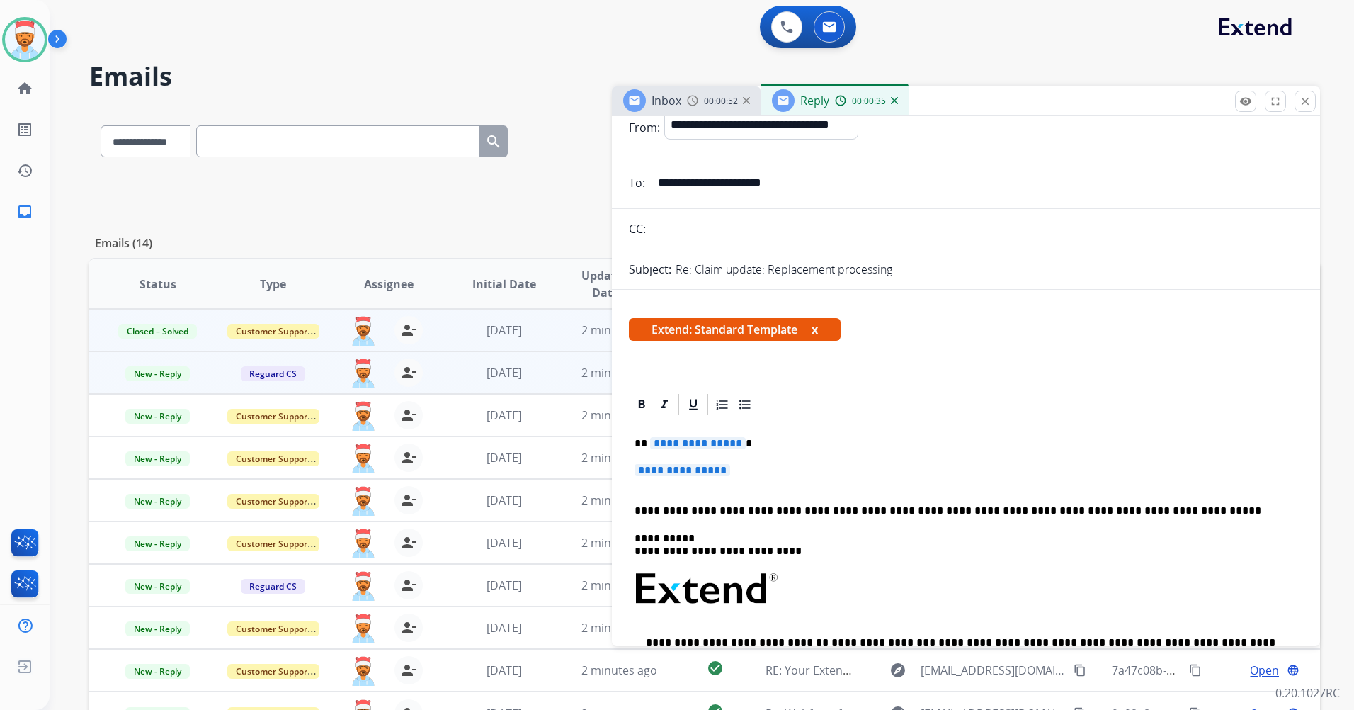
scroll to position [71, 0]
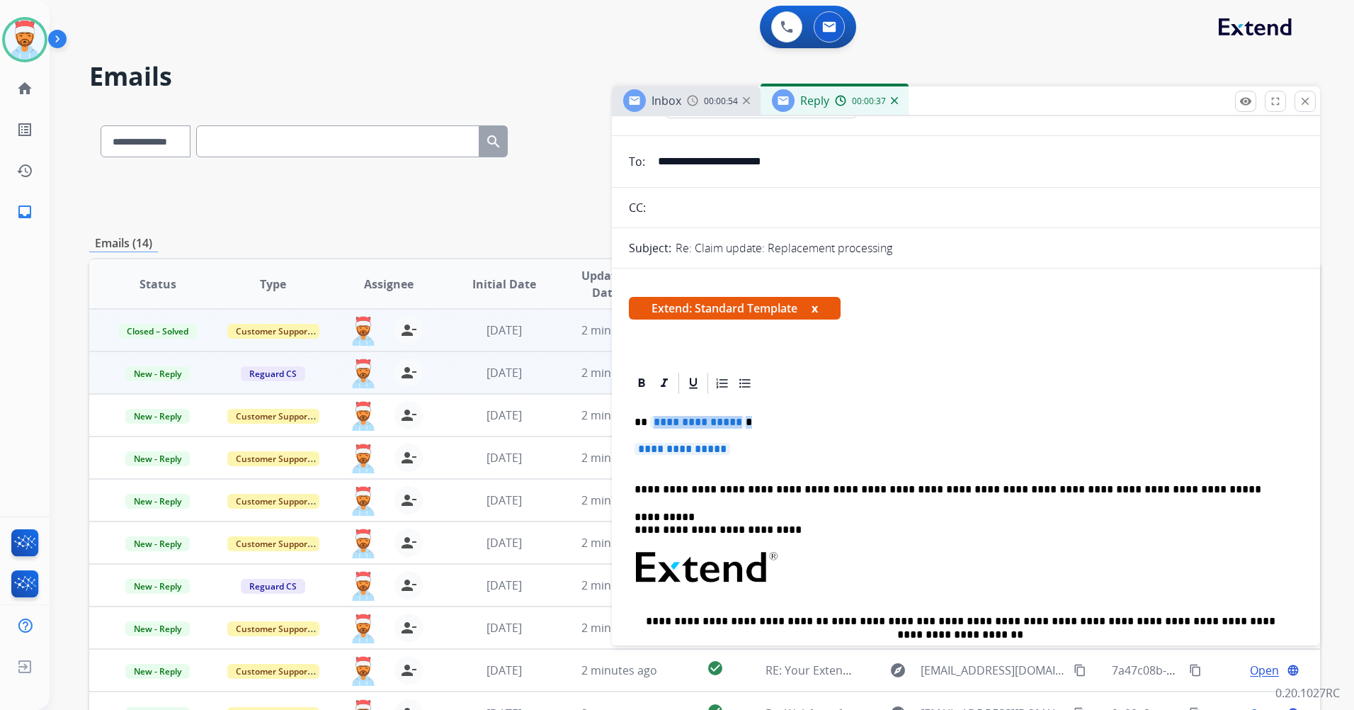
drag, startPoint x: 744, startPoint y: 426, endPoint x: 652, endPoint y: 426, distance: 91.4
click at [652, 426] on p "**********" at bounding box center [960, 422] width 651 height 13
drag, startPoint x: 742, startPoint y: 451, endPoint x: 723, endPoint y: 451, distance: 19.1
click at [723, 451] on p "**********" at bounding box center [966, 456] width 663 height 26
drag, startPoint x: 739, startPoint y: 445, endPoint x: 665, endPoint y: 445, distance: 73.7
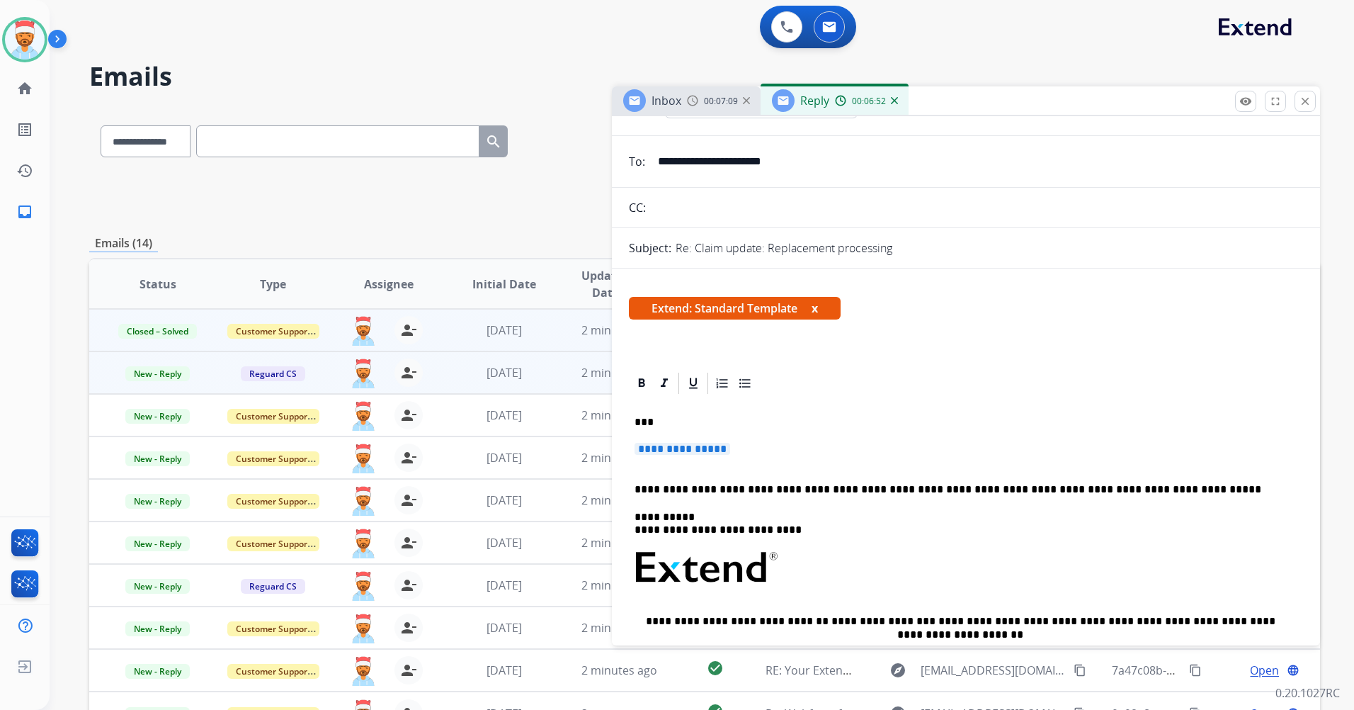
click at [665, 445] on p "**********" at bounding box center [966, 456] width 663 height 26
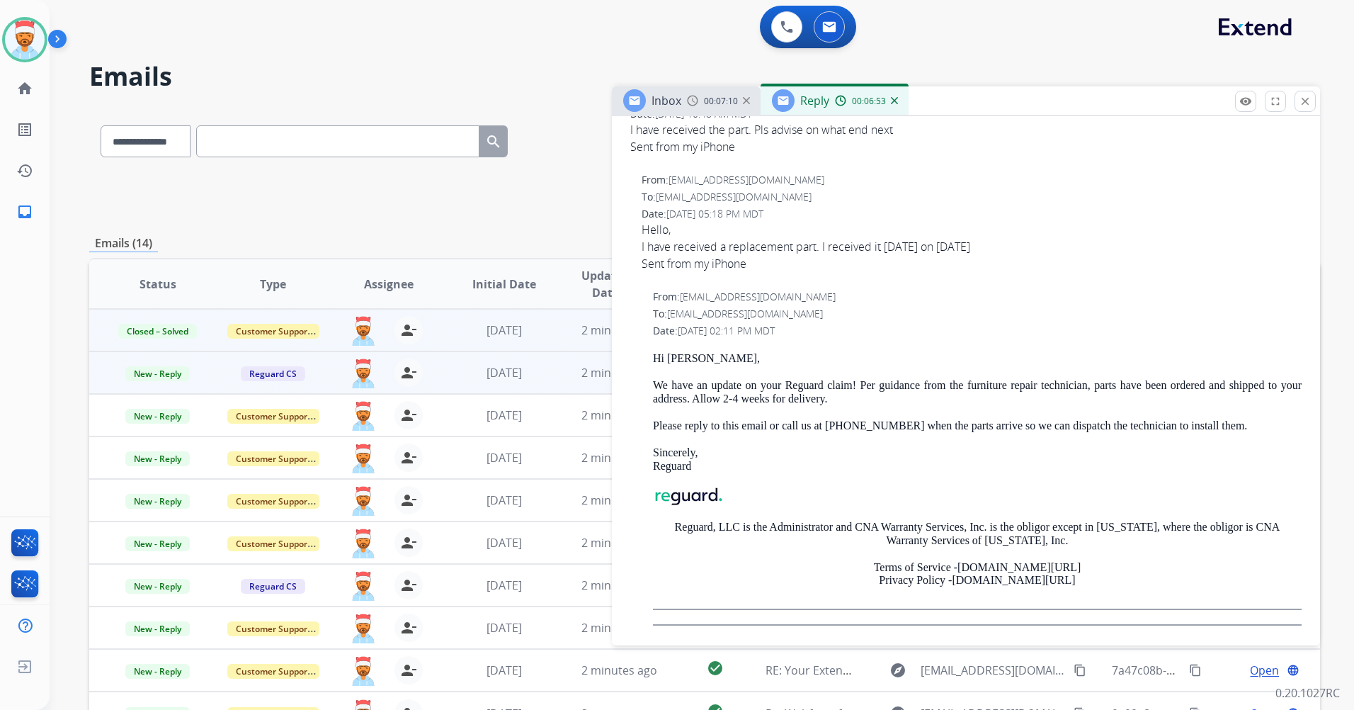
scroll to position [855, 0]
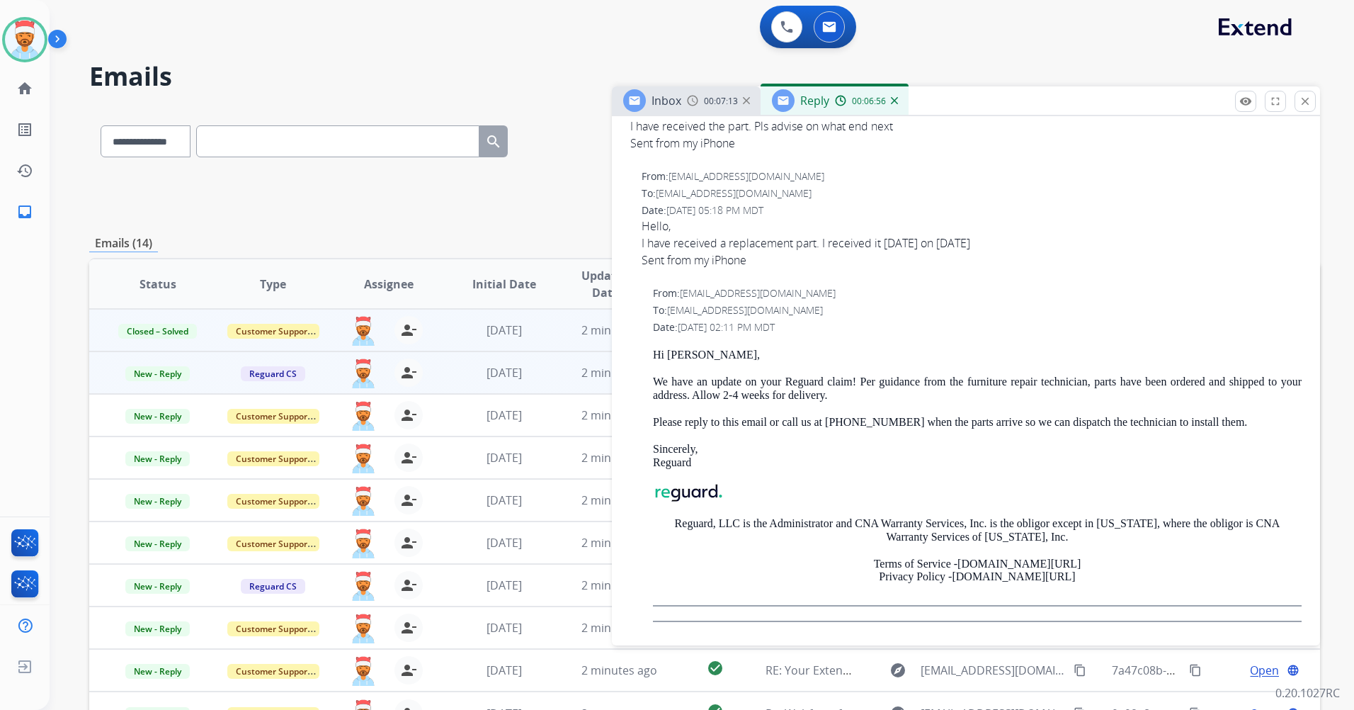
click at [671, 354] on p "Hi [PERSON_NAME]," at bounding box center [977, 354] width 649 height 13
drag, startPoint x: 696, startPoint y: 354, endPoint x: 666, endPoint y: 354, distance: 29.7
click at [666, 354] on p "Hi [PERSON_NAME]," at bounding box center [977, 354] width 649 height 13
copy p "[PERSON_NAME]"
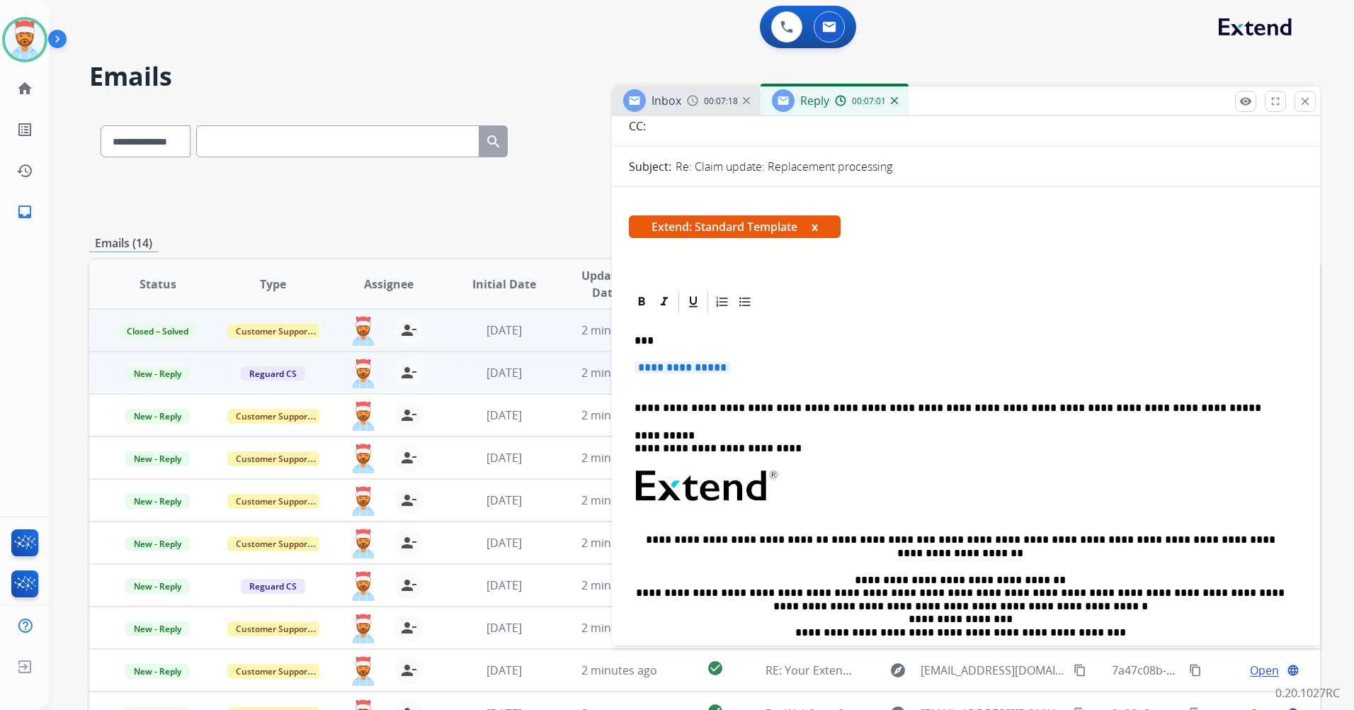
scroll to position [5, 0]
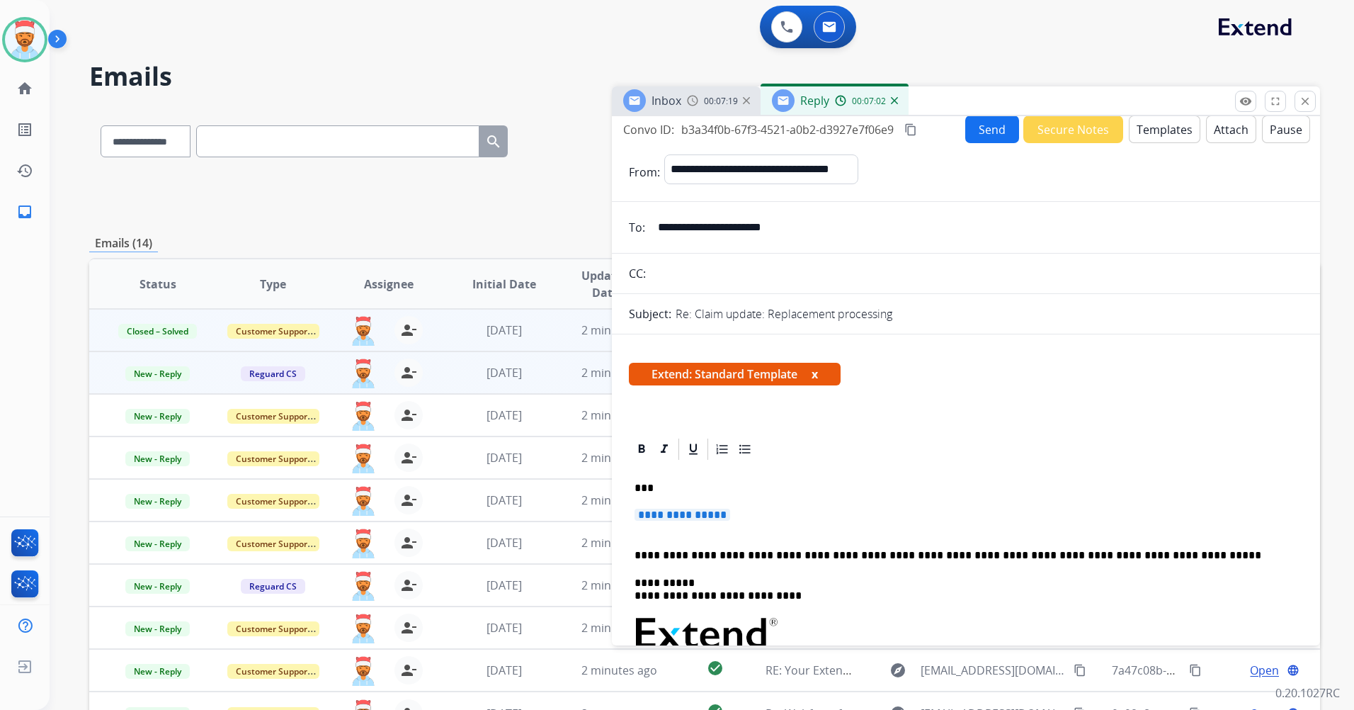
click at [660, 488] on p "***" at bounding box center [960, 488] width 651 height 13
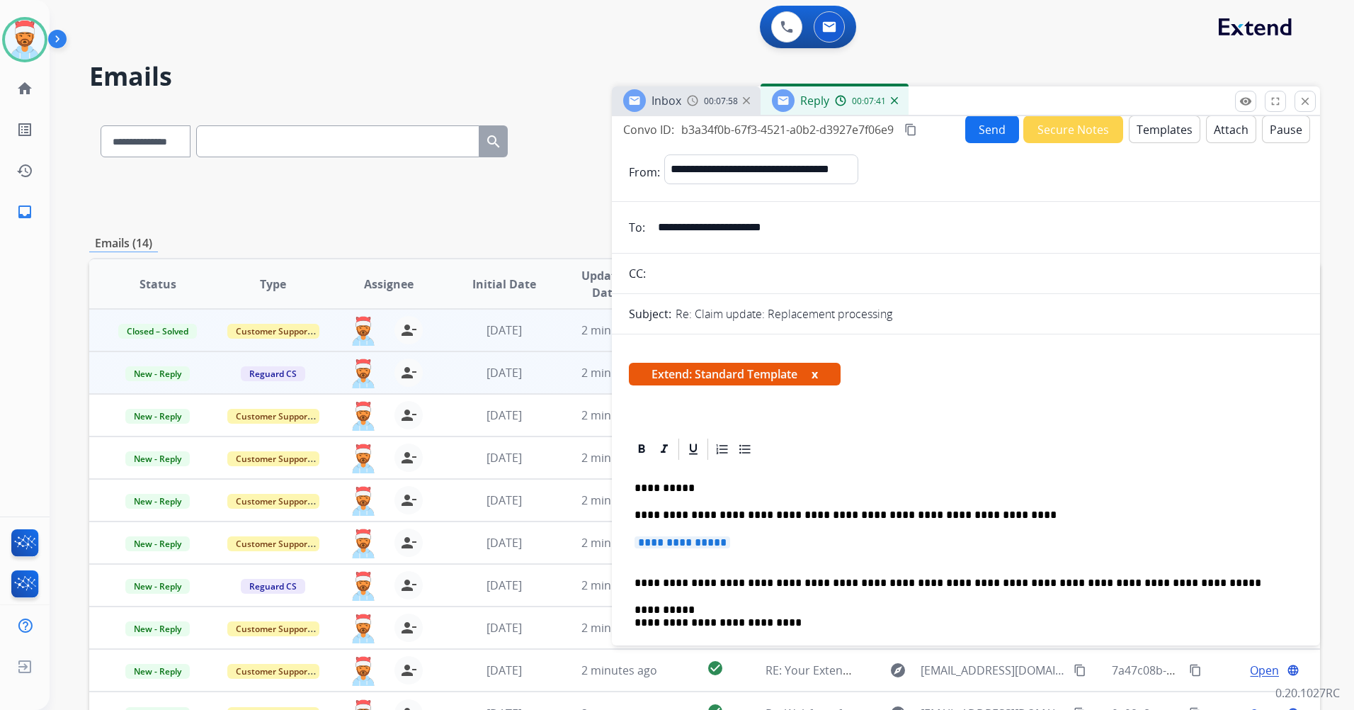
scroll to position [0, 0]
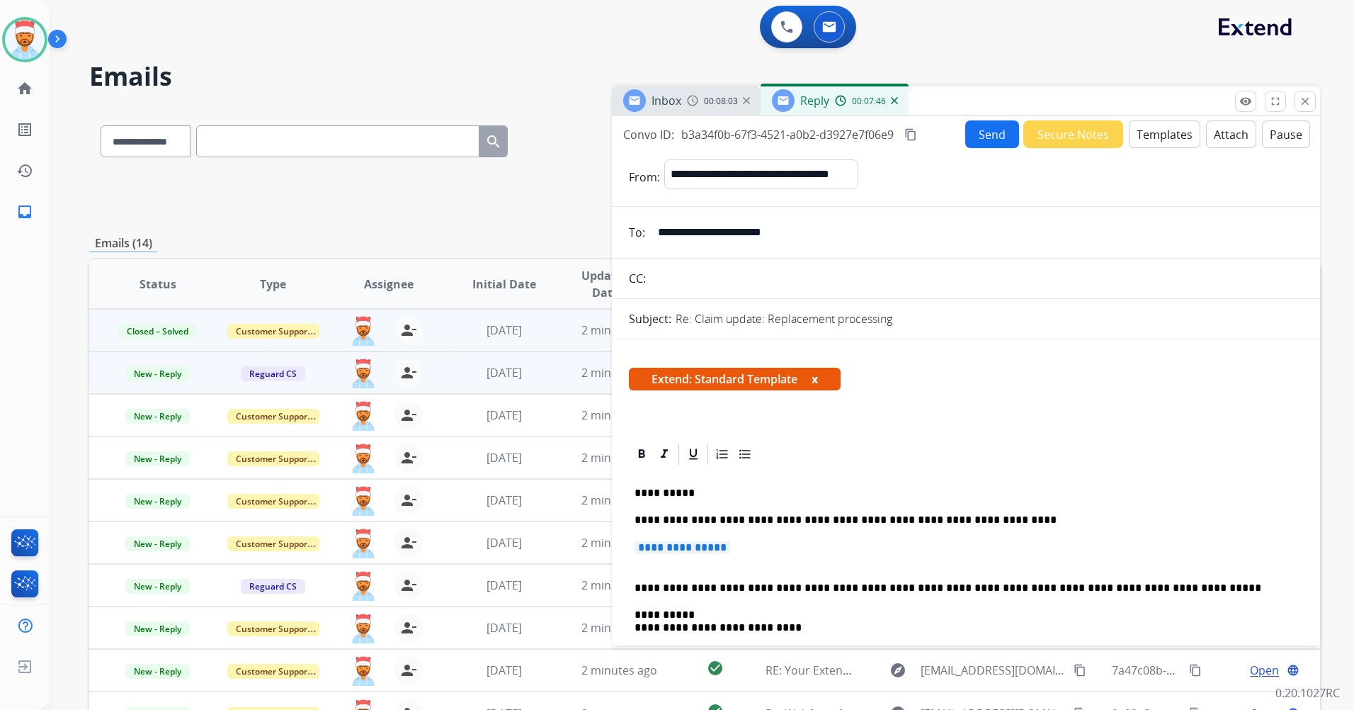
click at [723, 232] on input "**********" at bounding box center [976, 232] width 654 height 28
click at [739, 232] on input "**********" at bounding box center [976, 232] width 654 height 28
click at [741, 232] on input "**********" at bounding box center [976, 232] width 654 height 28
click at [743, 232] on input "**********" at bounding box center [976, 232] width 654 height 28
click at [737, 232] on input "**********" at bounding box center [976, 232] width 654 height 28
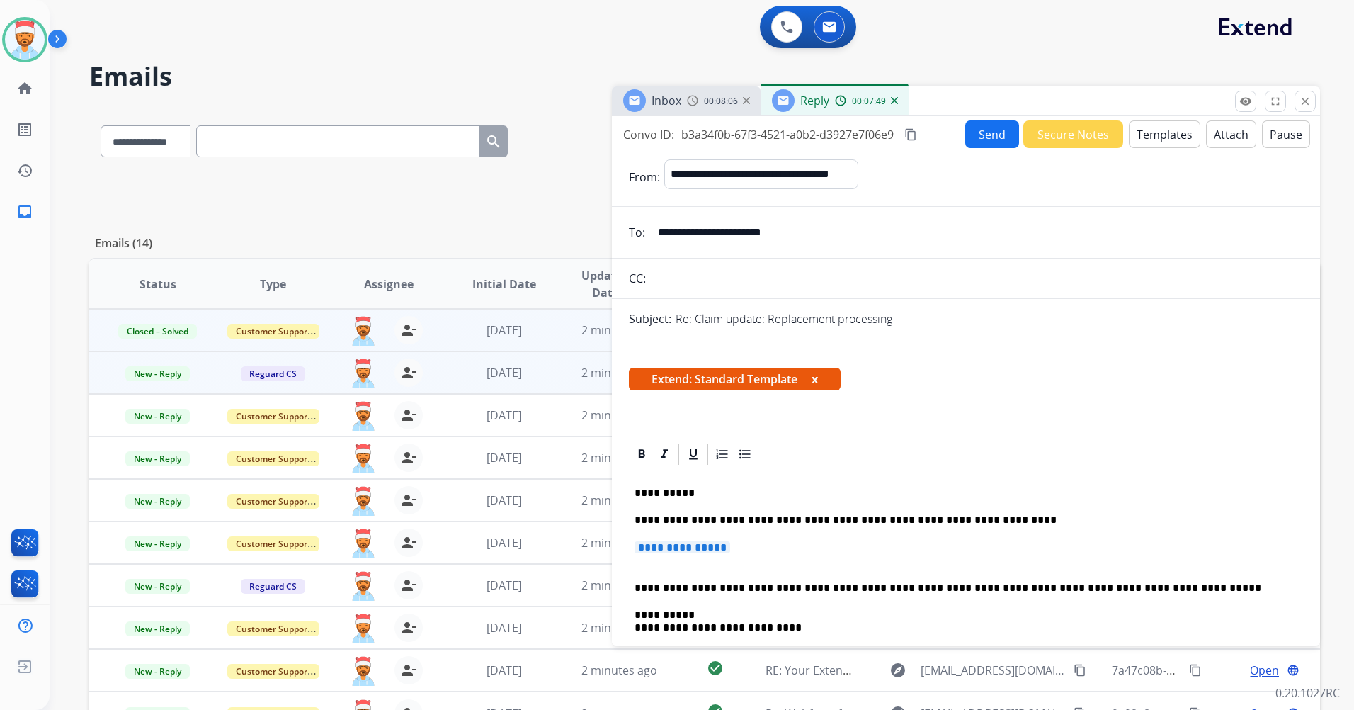
drag, startPoint x: 654, startPoint y: 232, endPoint x: 800, endPoint y: 244, distance: 145.7
click at [800, 244] on input "**********" at bounding box center [976, 232] width 654 height 28
click at [917, 132] on mat-icon "content_copy" at bounding box center [910, 134] width 13 height 13
drag, startPoint x: 751, startPoint y: 551, endPoint x: 702, endPoint y: 546, distance: 49.1
click at [702, 546] on p "**********" at bounding box center [966, 554] width 663 height 26
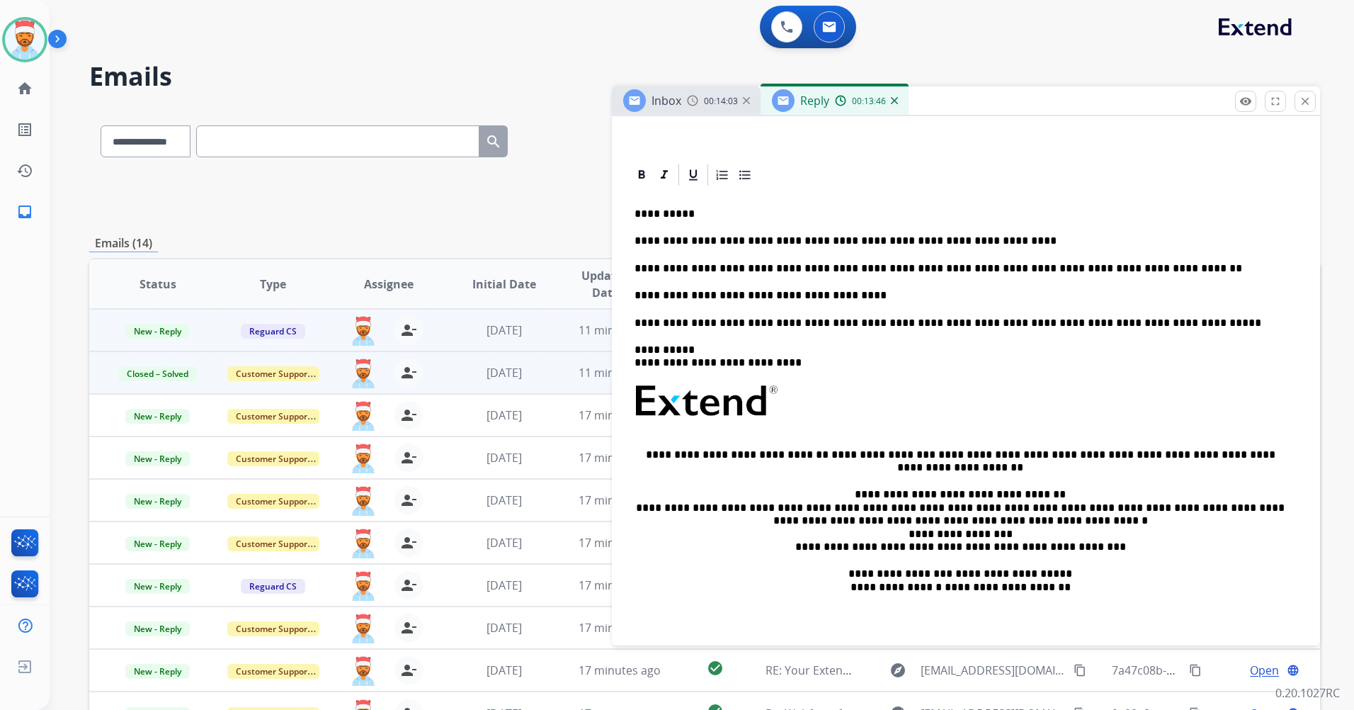
scroll to position [283, 0]
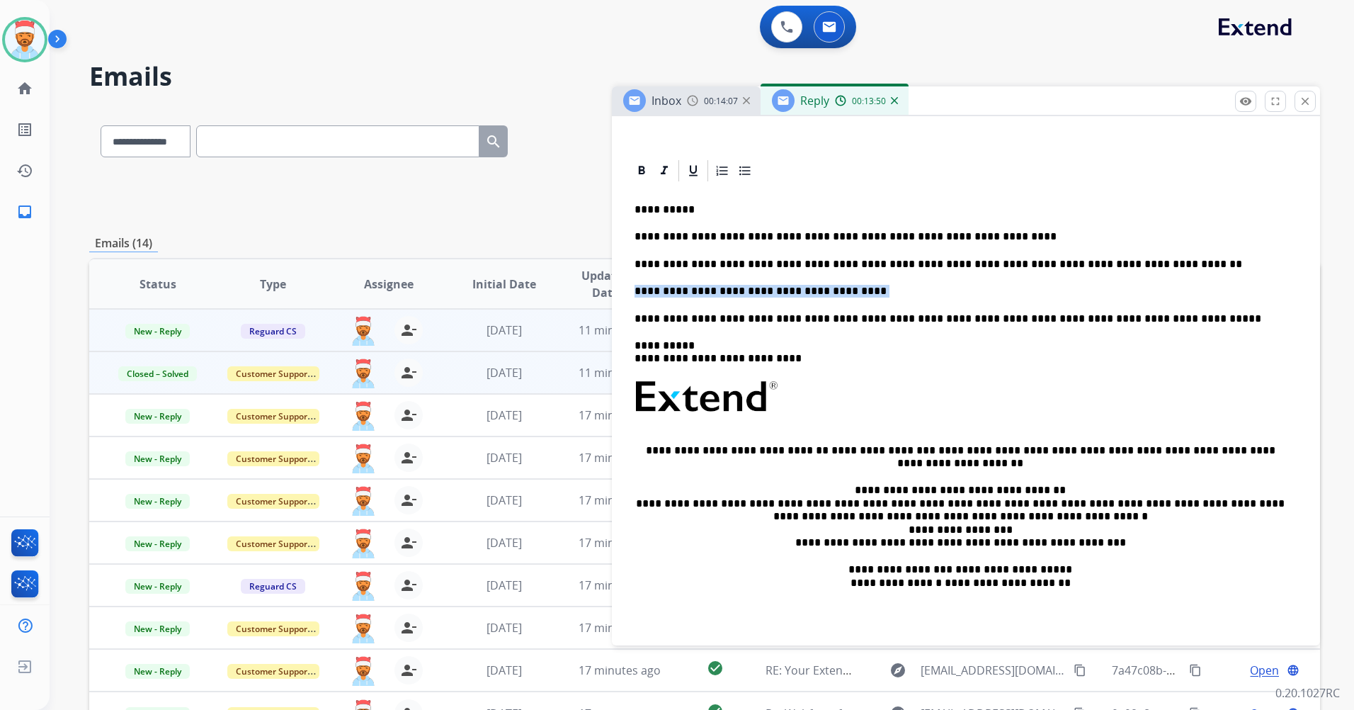
drag, startPoint x: 836, startPoint y: 292, endPoint x: 622, endPoint y: 287, distance: 214.6
click at [625, 285] on div "**********" at bounding box center [966, 702] width 708 height 1089
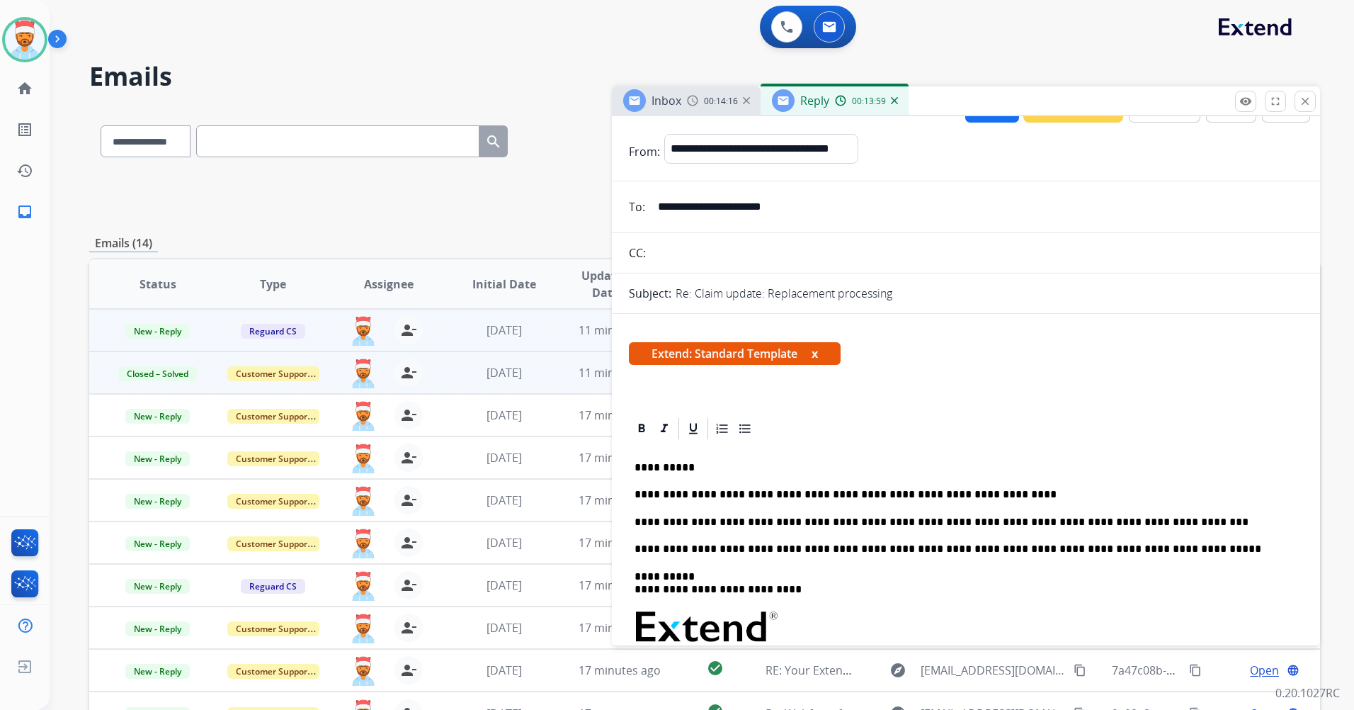
scroll to position [0, 0]
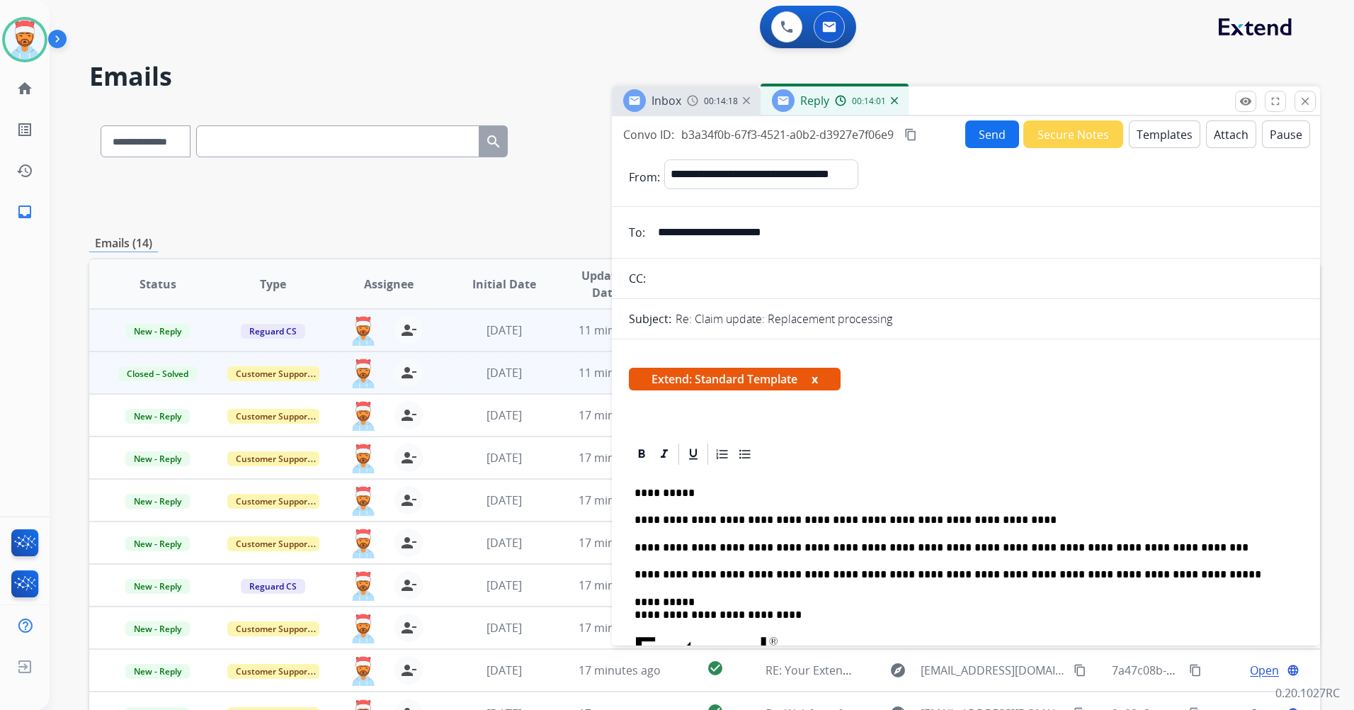
click at [980, 140] on button "Send" at bounding box center [992, 134] width 54 height 28
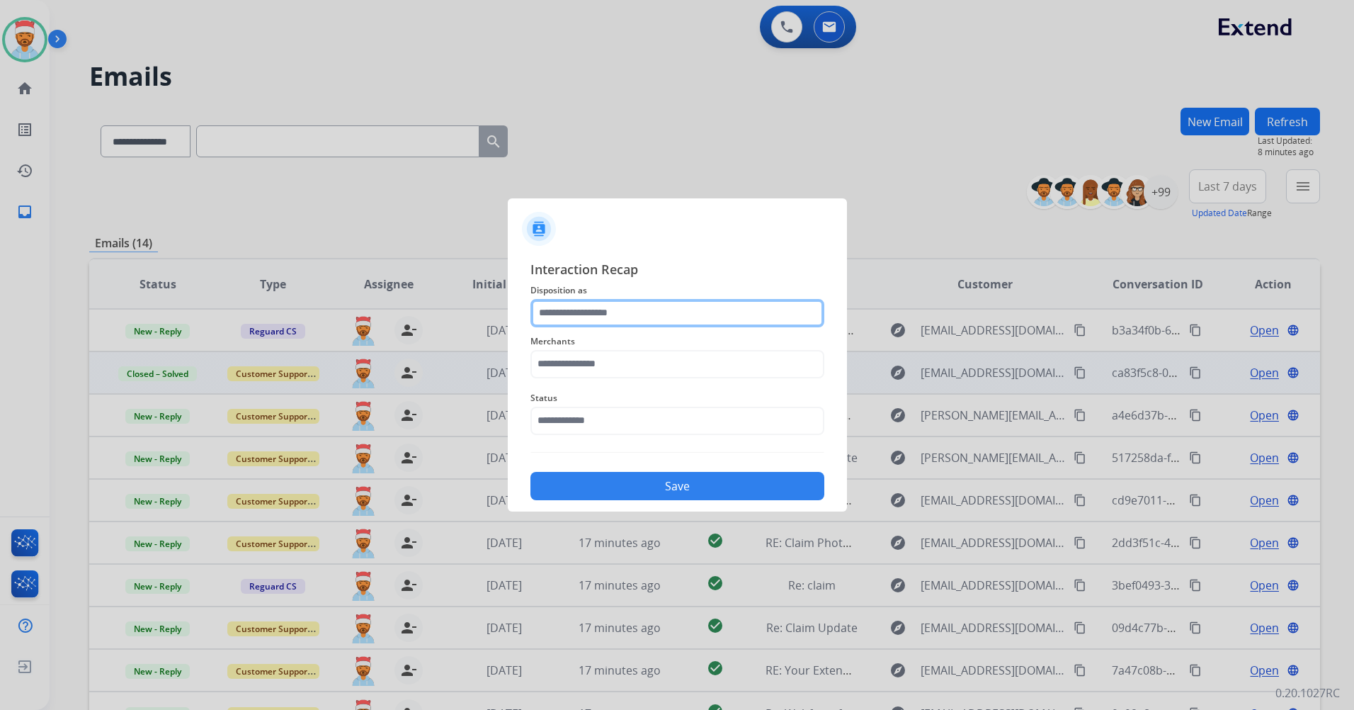
click at [605, 313] on input "text" at bounding box center [677, 313] width 294 height 28
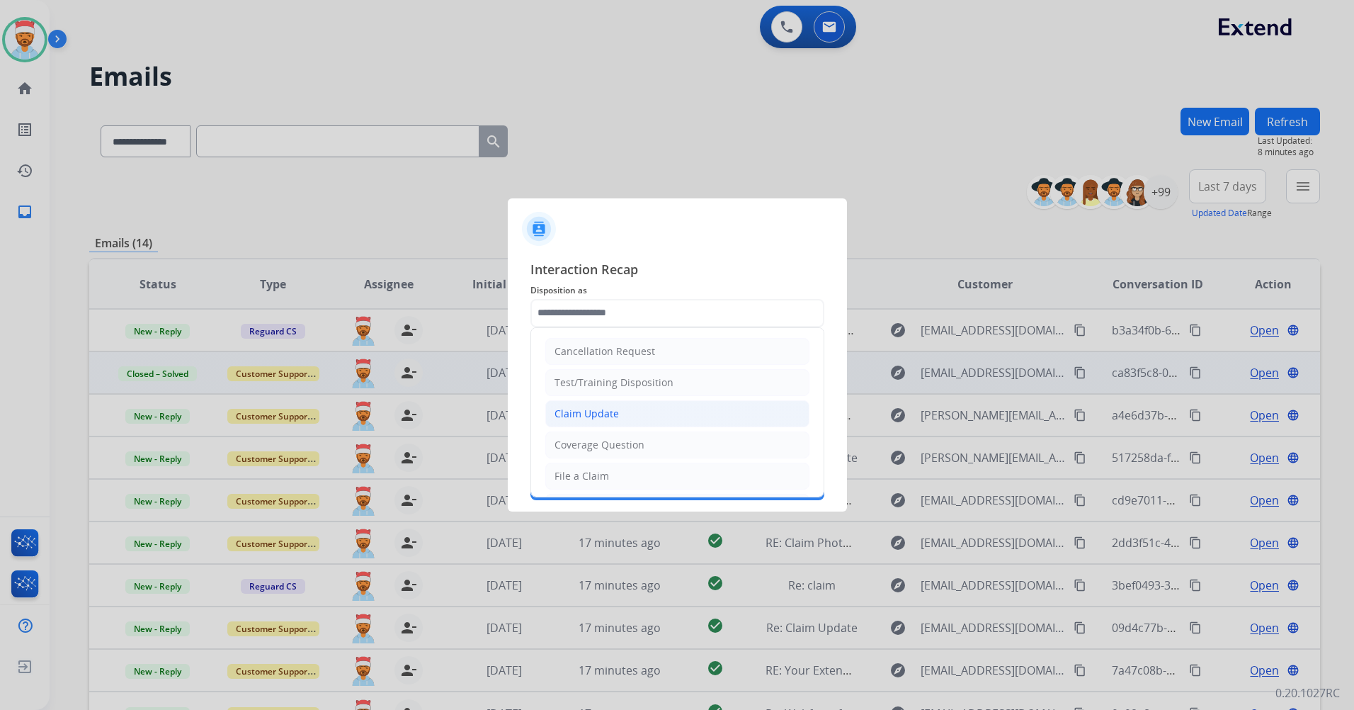
click at [605, 411] on div "Claim Update" at bounding box center [586, 413] width 64 height 14
type input "**********"
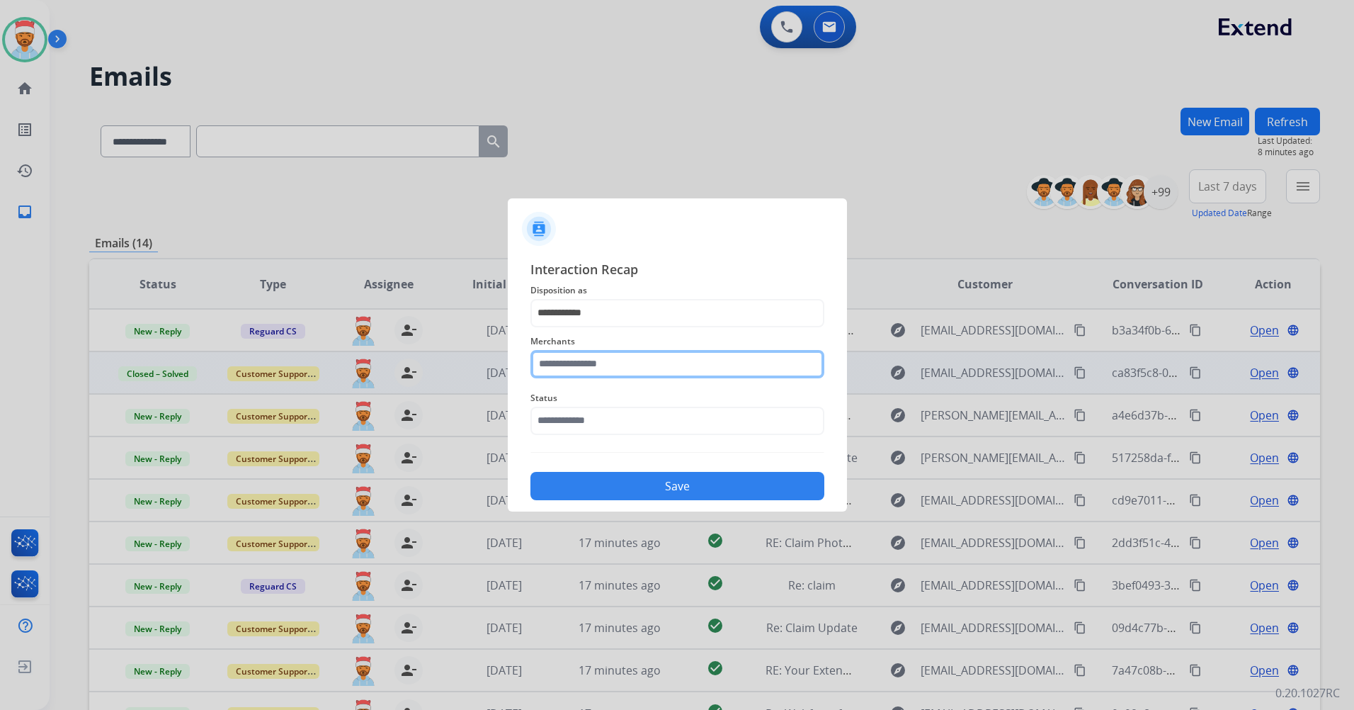
click at [584, 370] on input "text" at bounding box center [677, 364] width 294 height 28
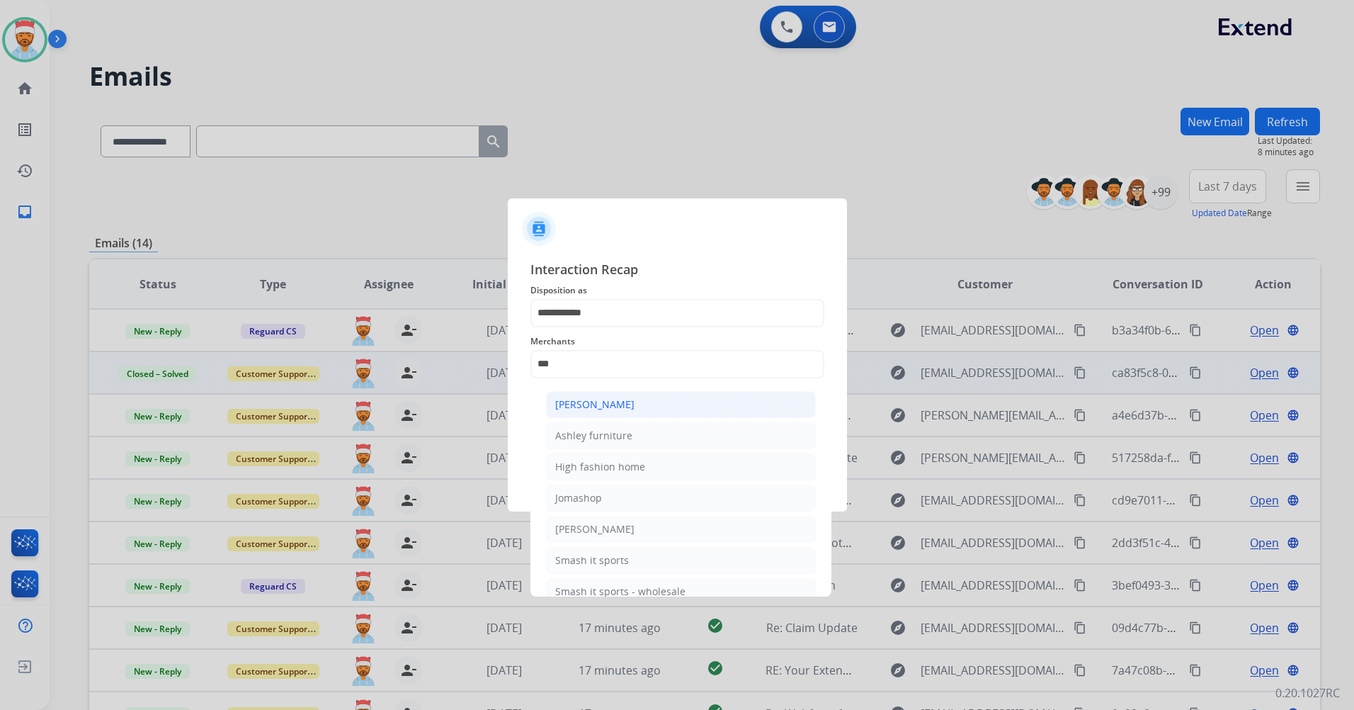
click at [585, 404] on div "[PERSON_NAME]" at bounding box center [594, 404] width 79 height 14
type input "**********"
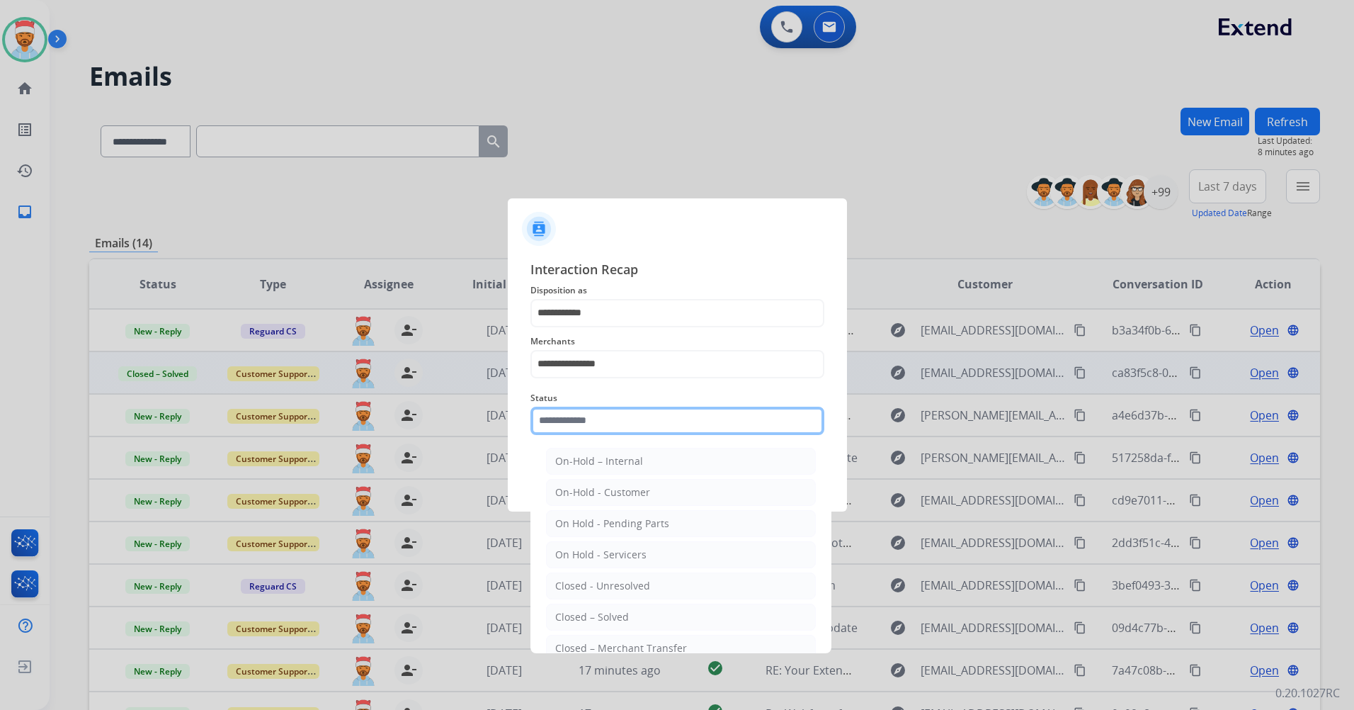
click at [639, 419] on input "text" at bounding box center [677, 420] width 294 height 28
click at [610, 610] on div "Closed – Solved" at bounding box center [592, 617] width 74 height 14
type input "**********"
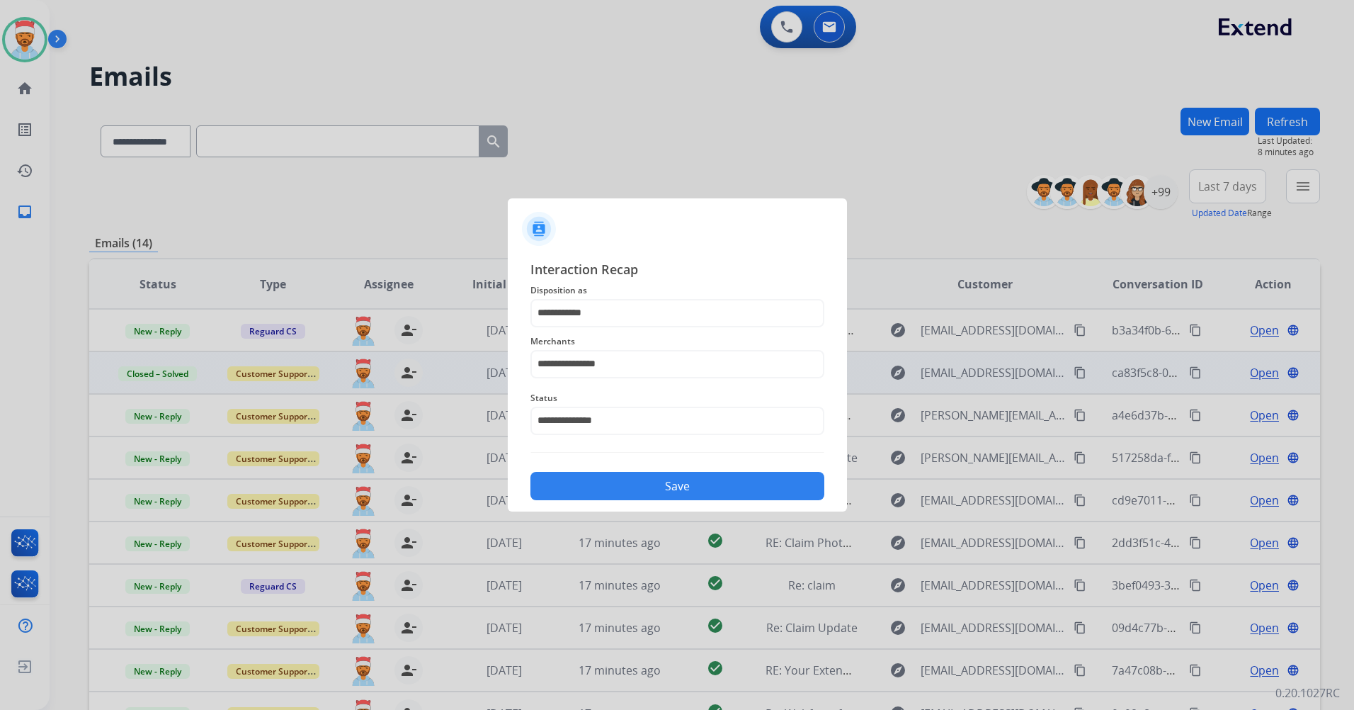
click at [654, 489] on button "Save" at bounding box center [677, 486] width 294 height 28
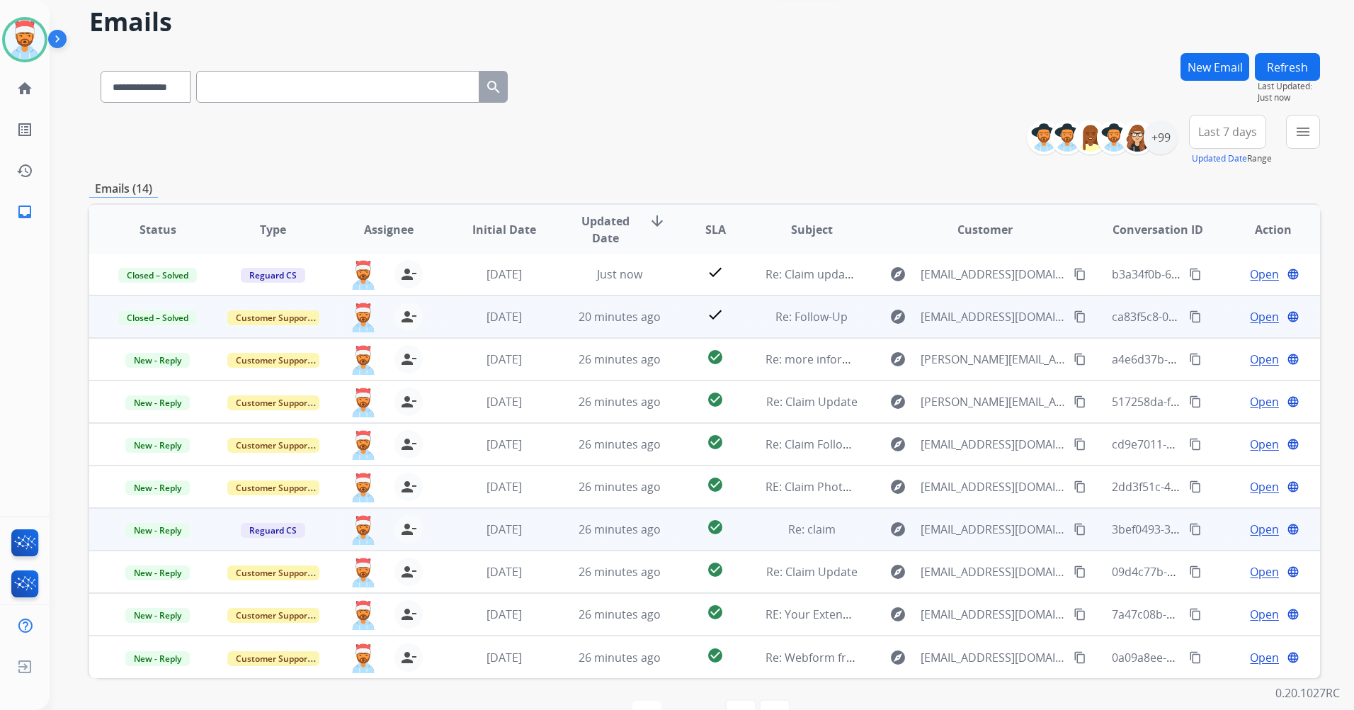
scroll to position [96, 0]
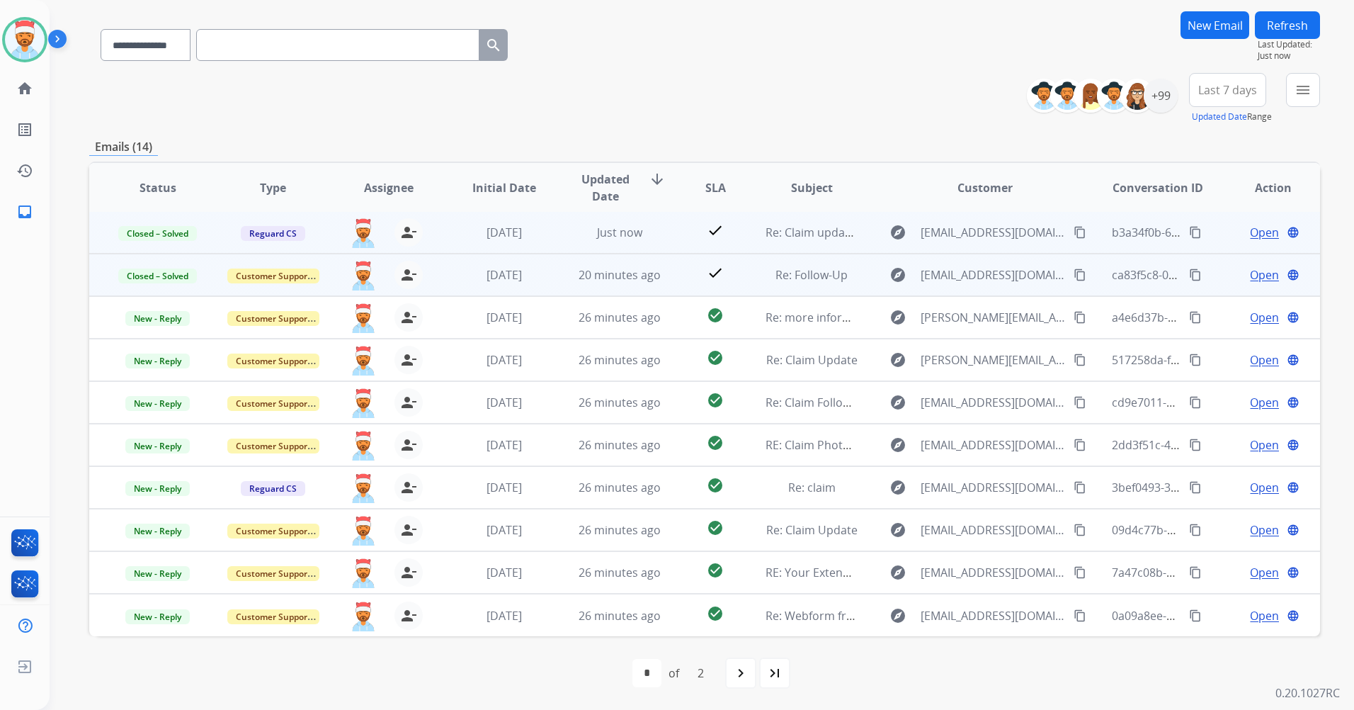
click at [745, 234] on td "Re: Claim update: Replacement processing" at bounding box center [800, 232] width 115 height 42
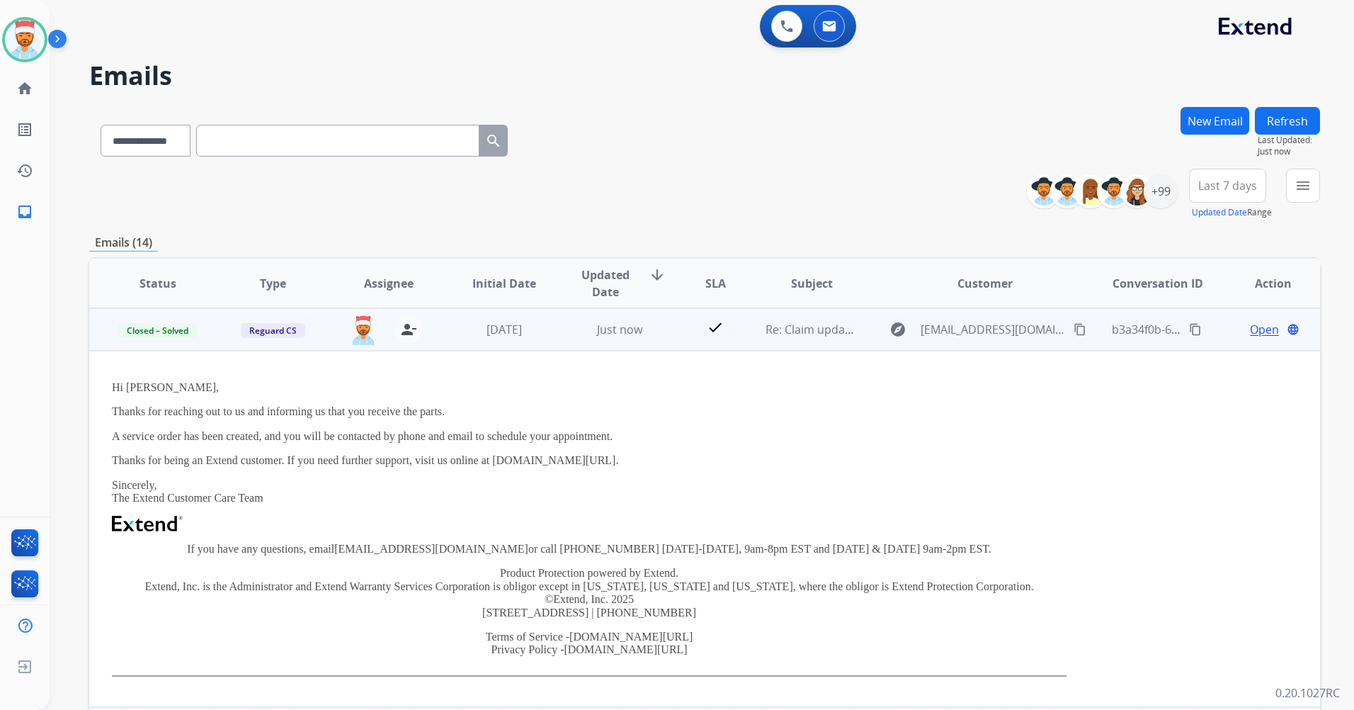
scroll to position [0, 0]
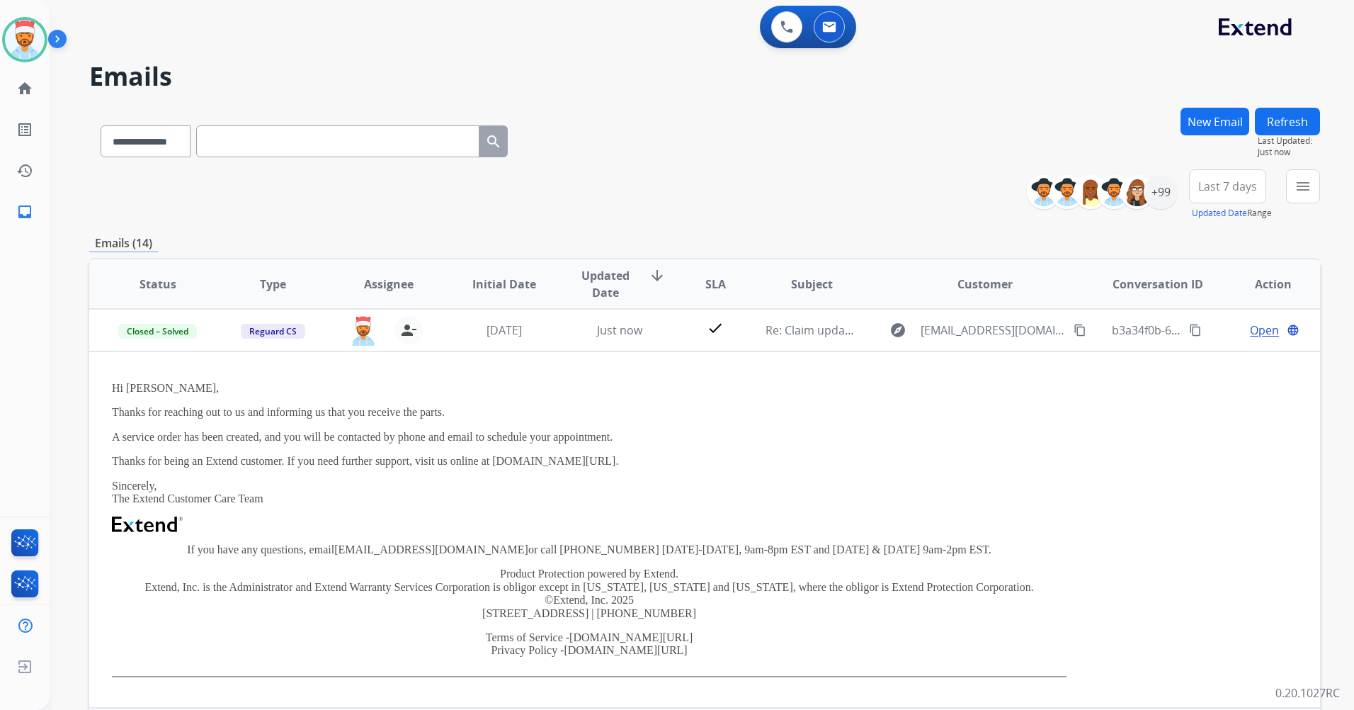
click at [1289, 113] on button "Refresh" at bounding box center [1287, 122] width 65 height 28
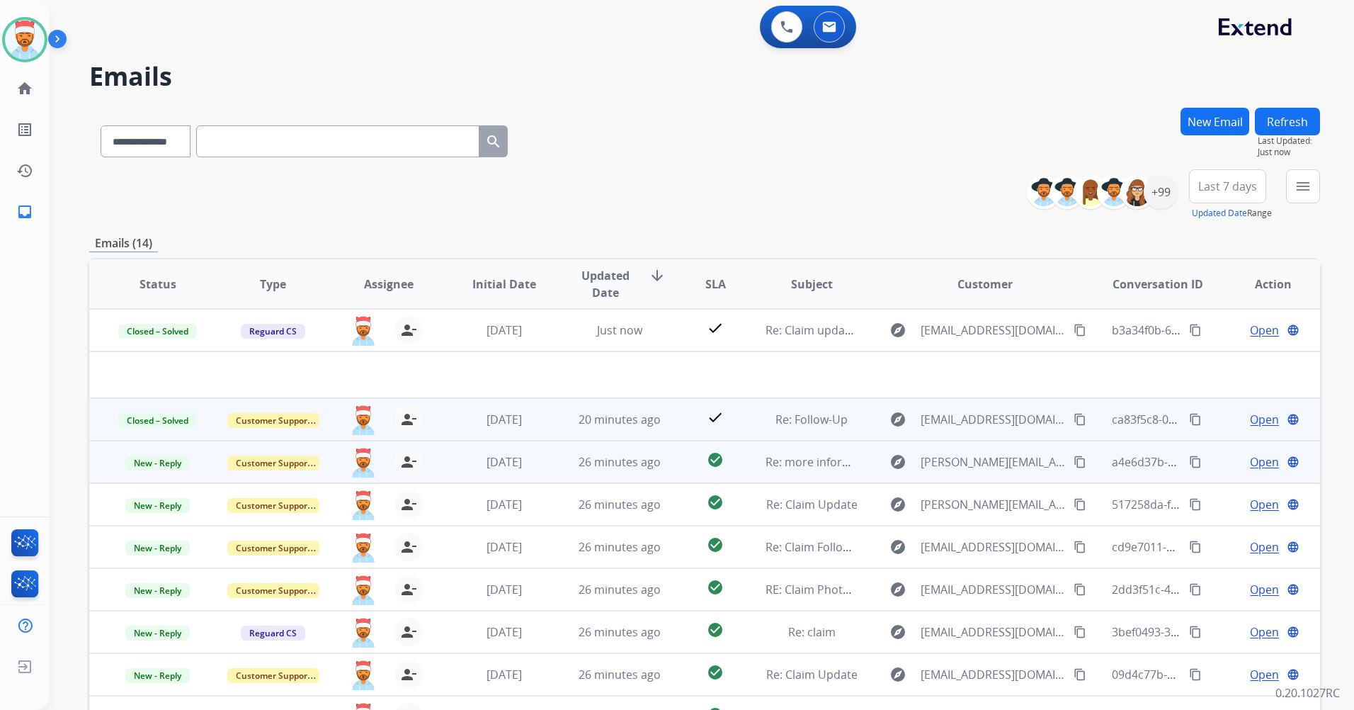
click at [551, 460] on td "26 minutes ago" at bounding box center [608, 461] width 115 height 42
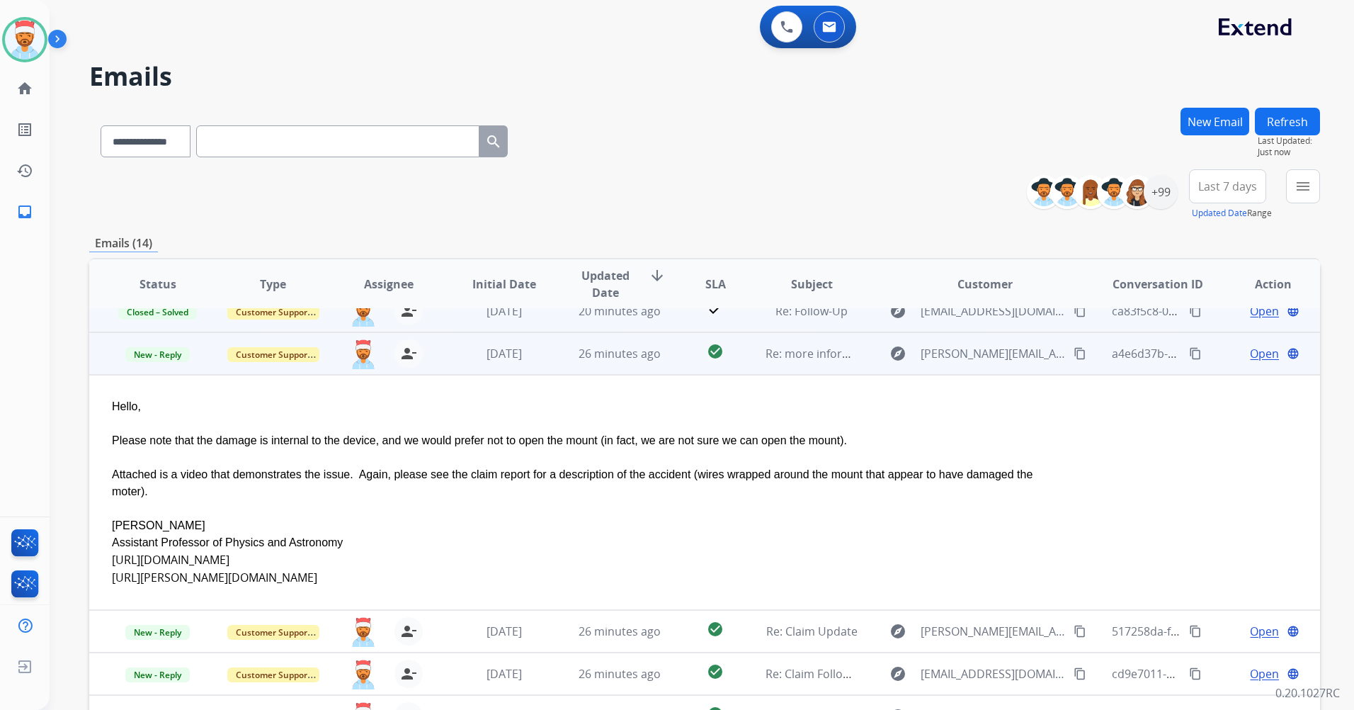
scroll to position [85, 0]
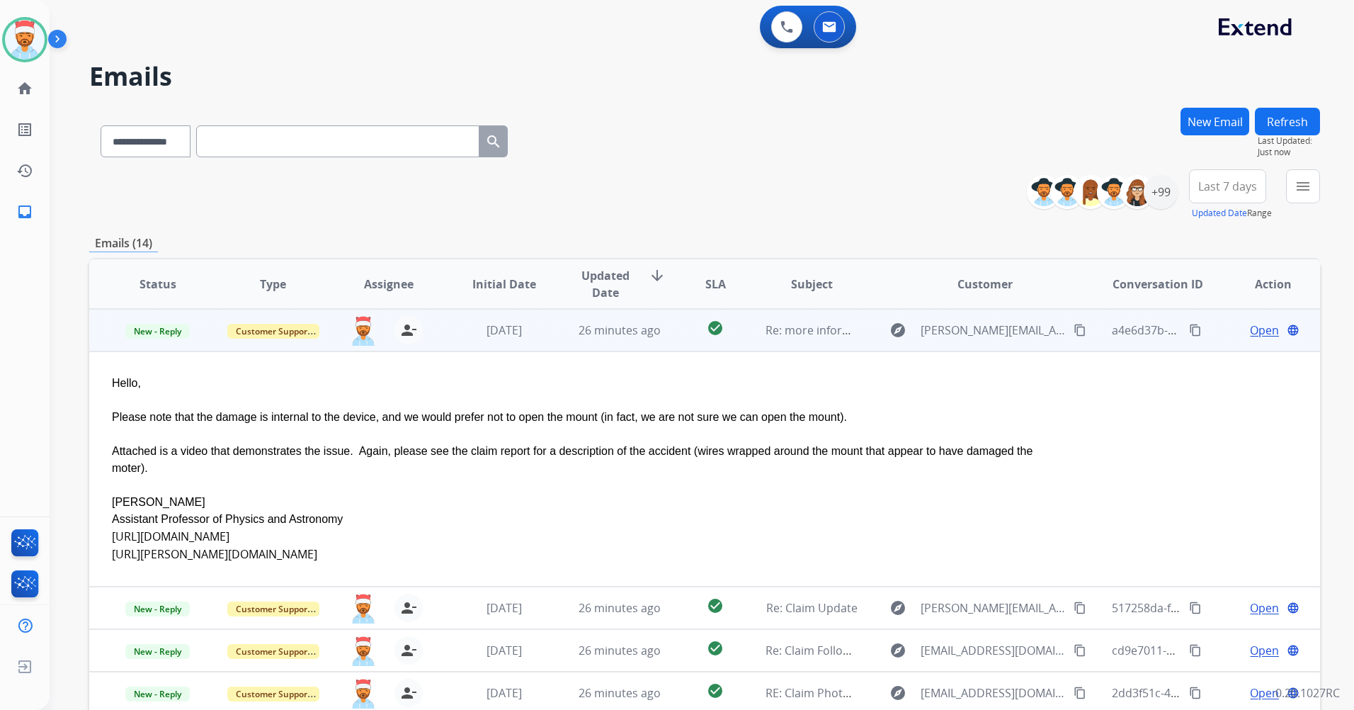
click at [1268, 329] on span "Open" at bounding box center [1264, 330] width 29 height 17
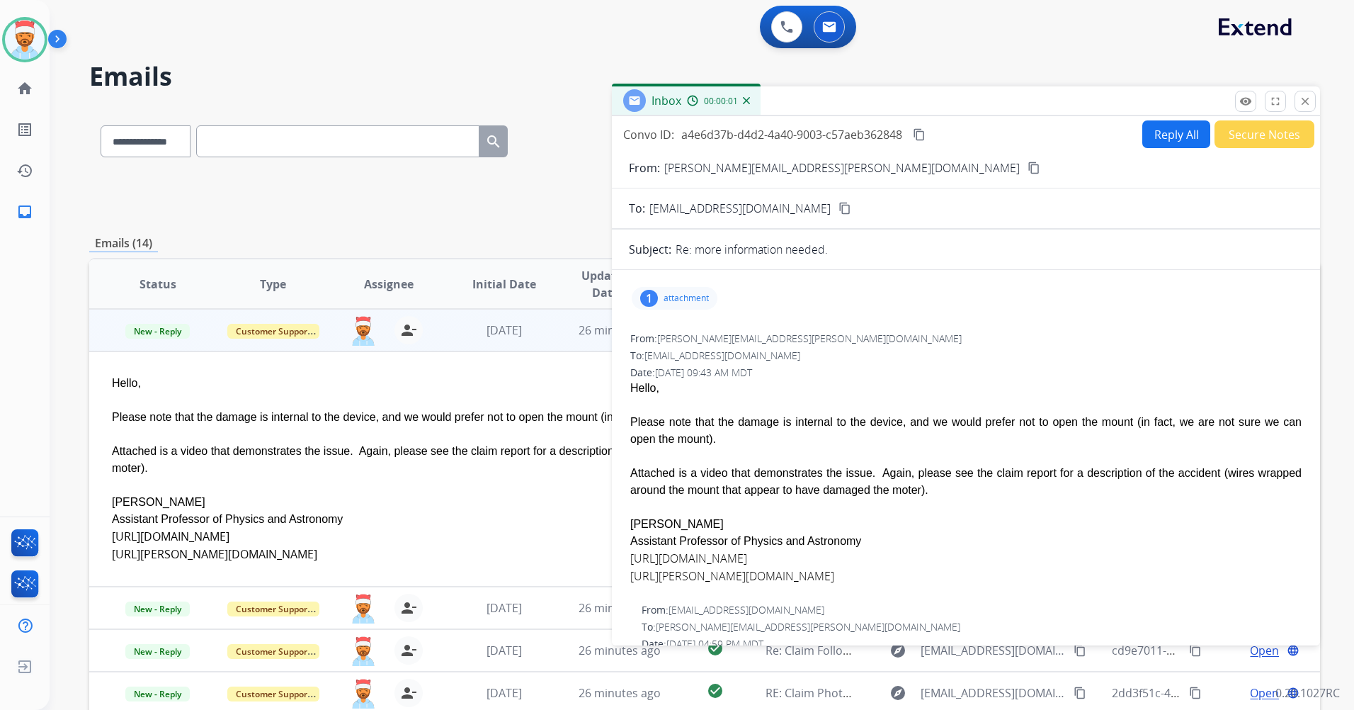
click at [682, 300] on p "attachment" at bounding box center [686, 297] width 45 height 11
click at [758, 344] on p "[DATE] 10:43 AM" at bounding box center [773, 345] width 106 height 11
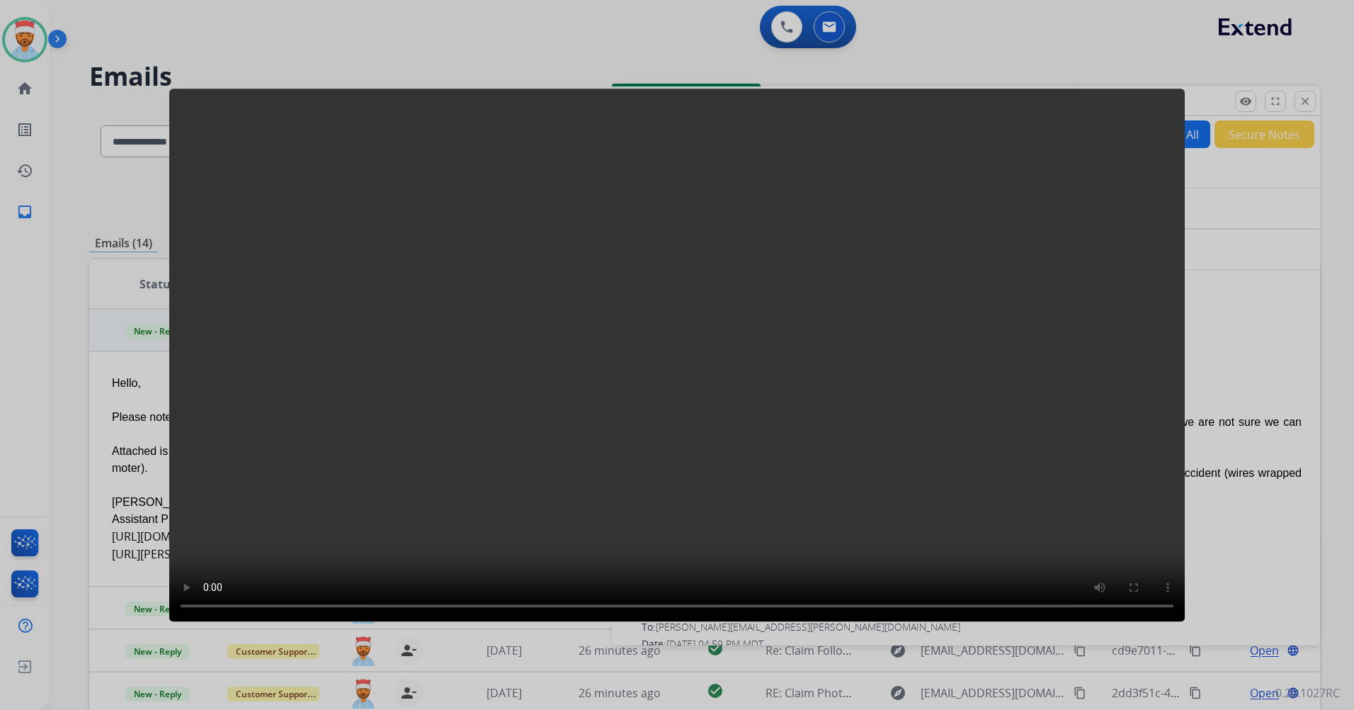
click at [1253, 312] on div at bounding box center [677, 355] width 1354 height 710
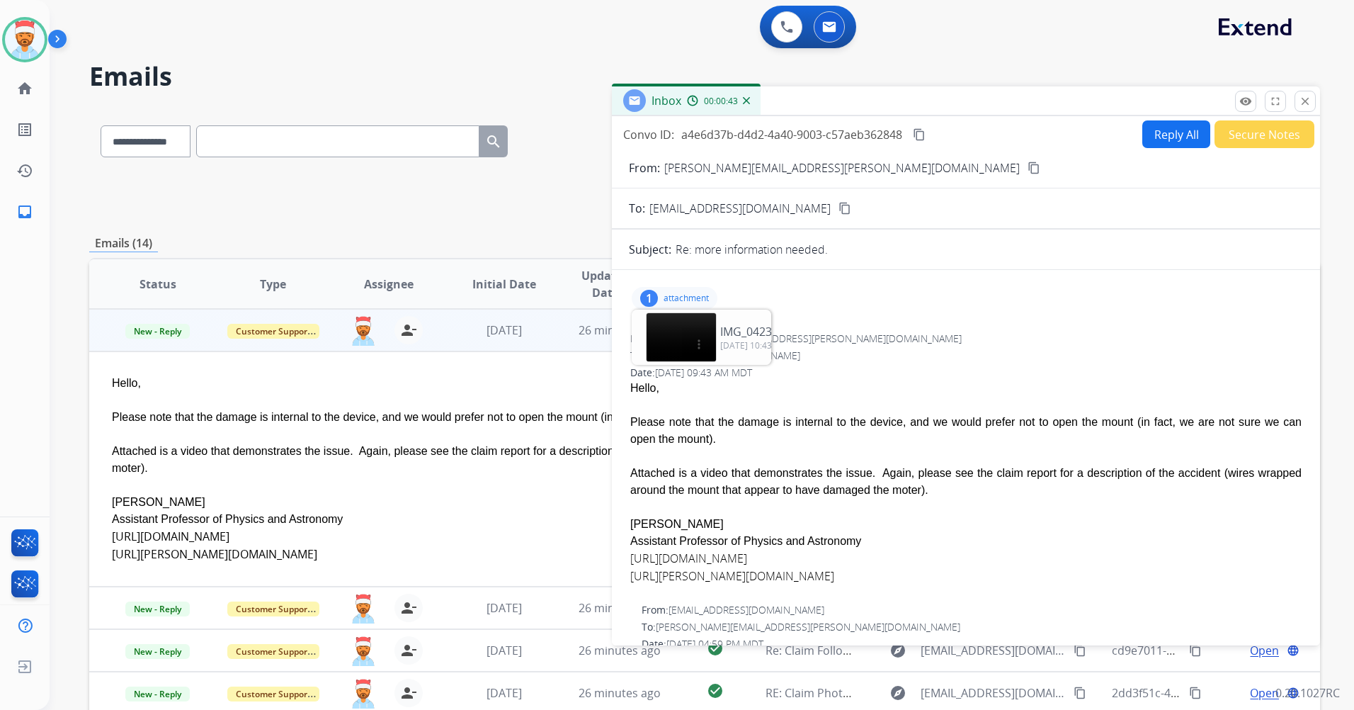
click at [1028, 169] on mat-icon "content_copy" at bounding box center [1034, 167] width 13 height 13
click at [659, 415] on div "Please note that the damage is internal to the device, and we would prefer not …" at bounding box center [965, 431] width 671 height 34
click at [818, 493] on div "Attached is a video that demonstrates the issue. Again, please see the claim re…" at bounding box center [965, 482] width 671 height 34
drag, startPoint x: 818, startPoint y: 492, endPoint x: 816, endPoint y: 478, distance: 14.2
click at [818, 491] on div "Attached is a video that demonstrates the issue. Again, please see the claim re…" at bounding box center [965, 482] width 671 height 34
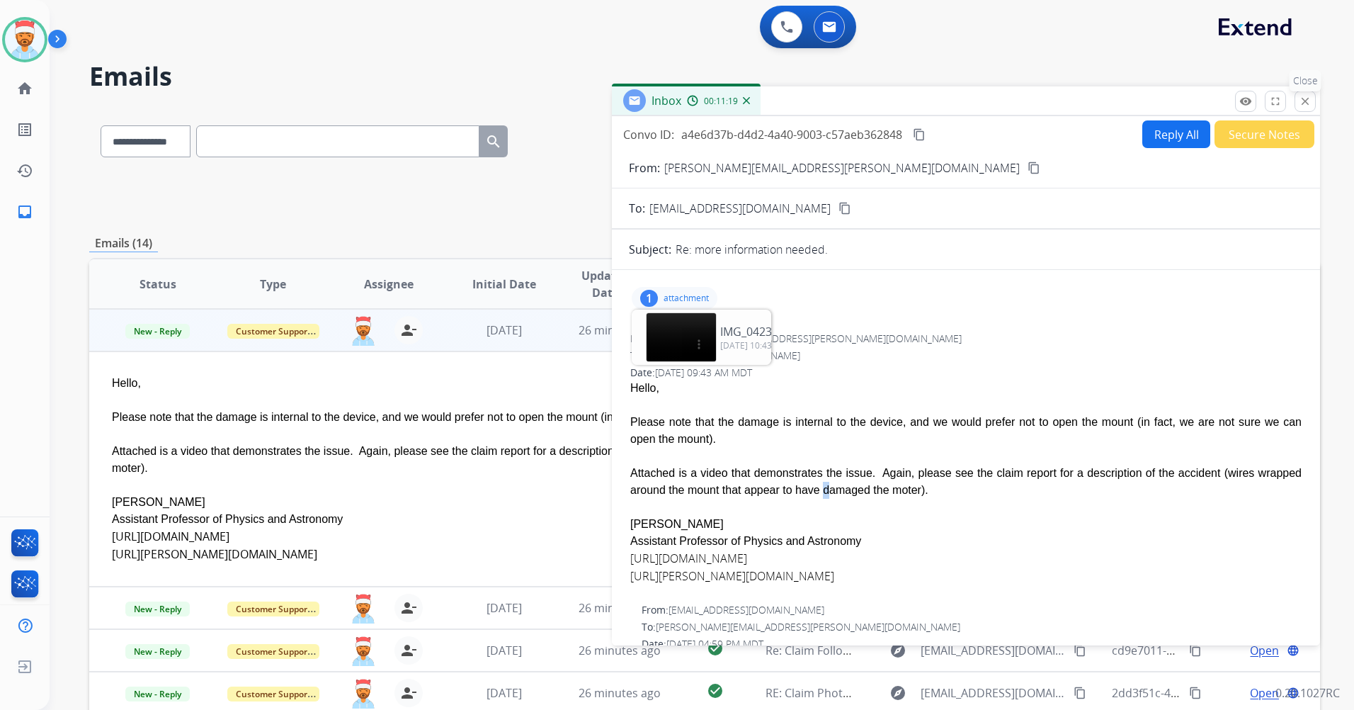
click at [1301, 103] on mat-icon "close" at bounding box center [1305, 101] width 13 height 13
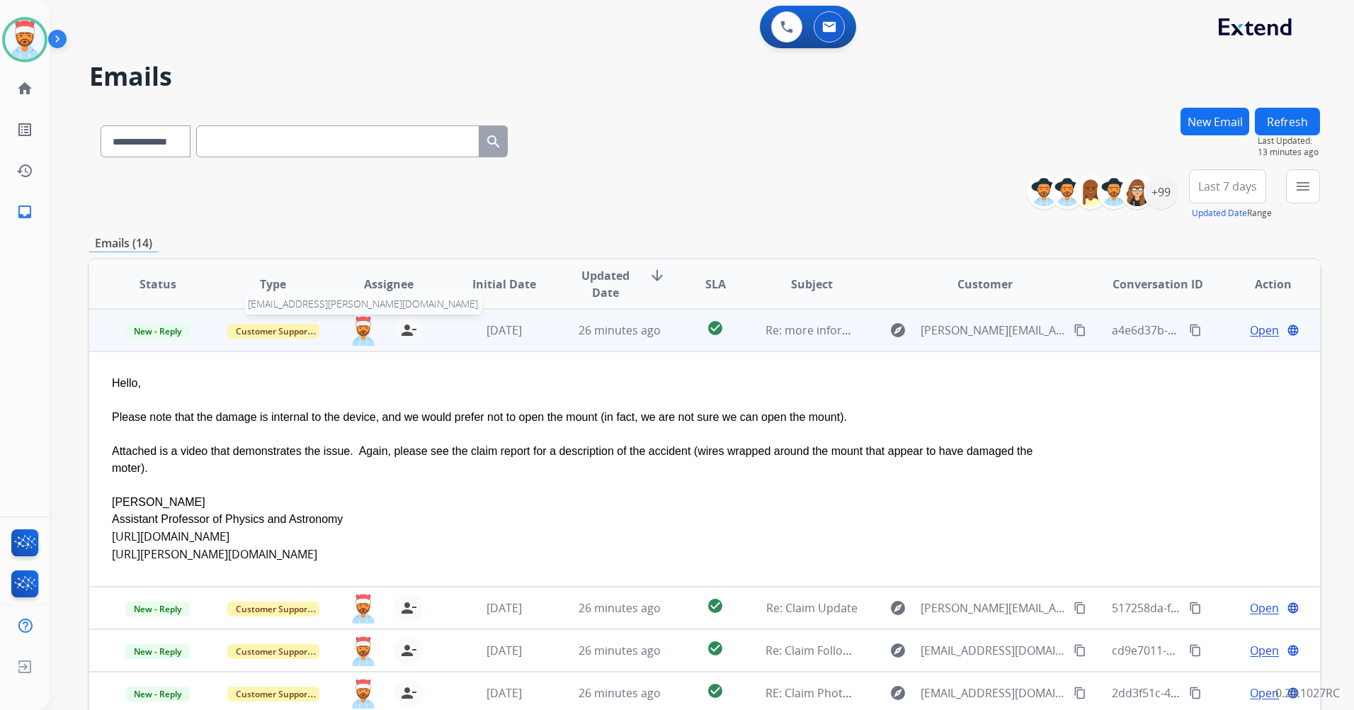
click at [364, 335] on img at bounding box center [363, 331] width 28 height 30
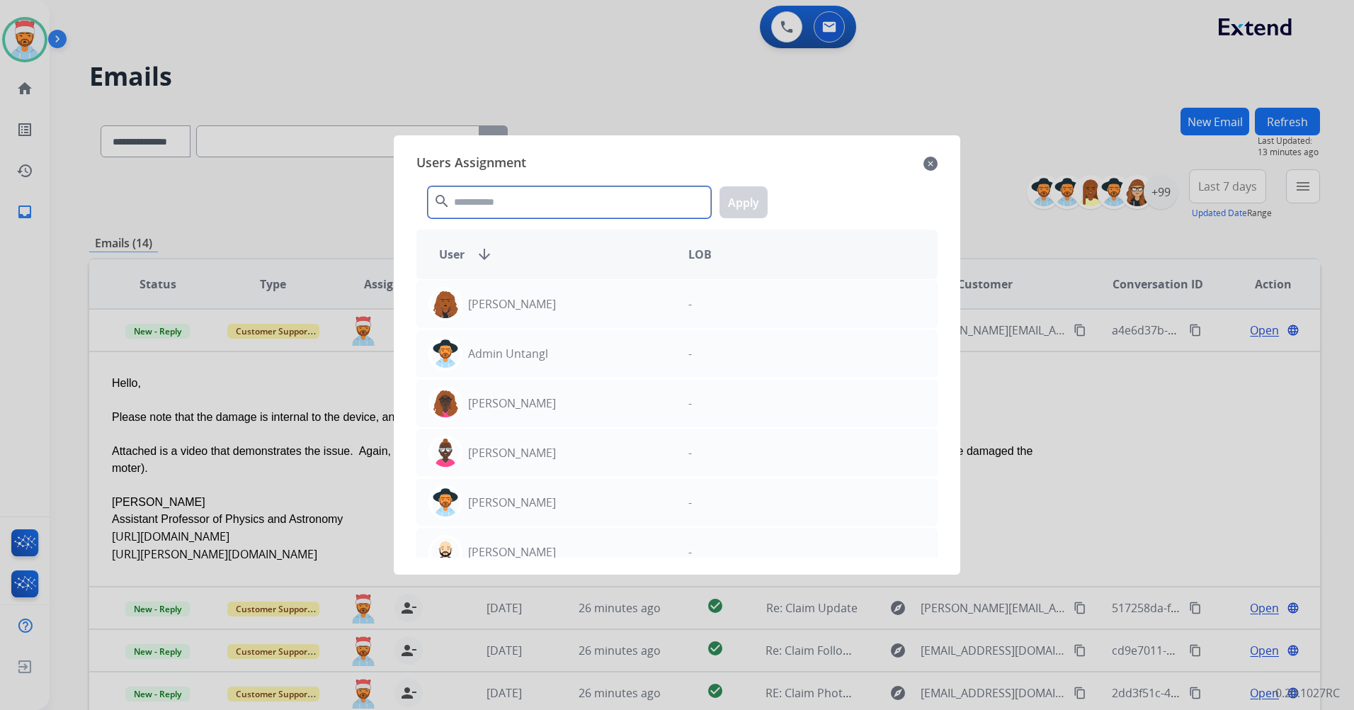
click at [494, 204] on input "text" at bounding box center [569, 202] width 283 height 32
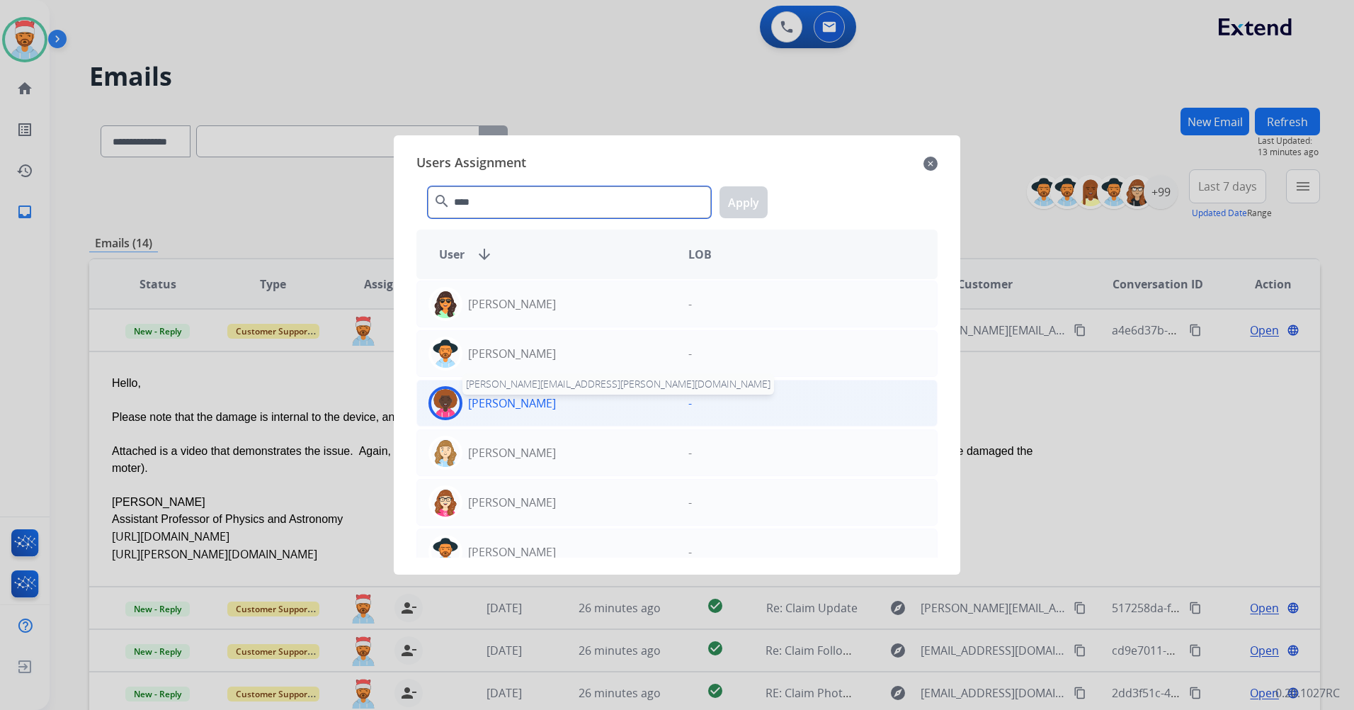
type input "****"
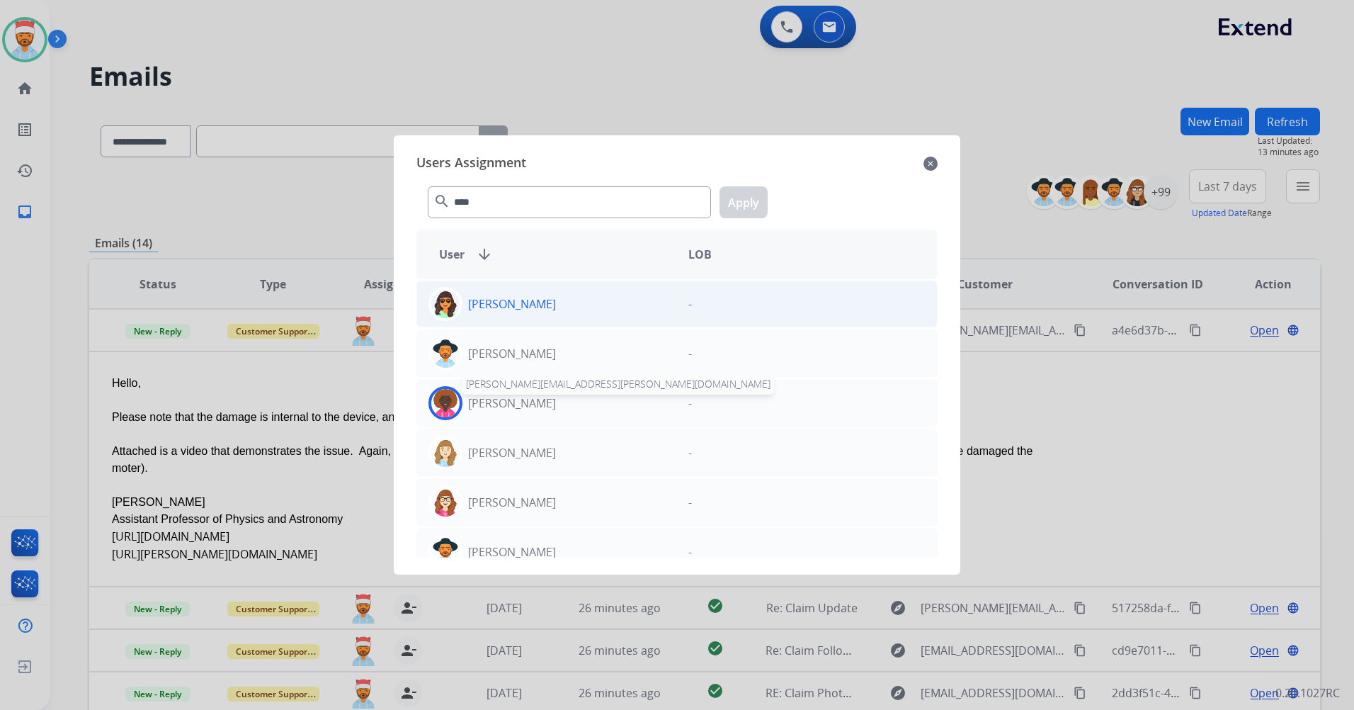
drag, startPoint x: 561, startPoint y: 405, endPoint x: 643, endPoint y: 326, distance: 113.7
click at [556, 404] on p "[PERSON_NAME]" at bounding box center [512, 402] width 88 height 17
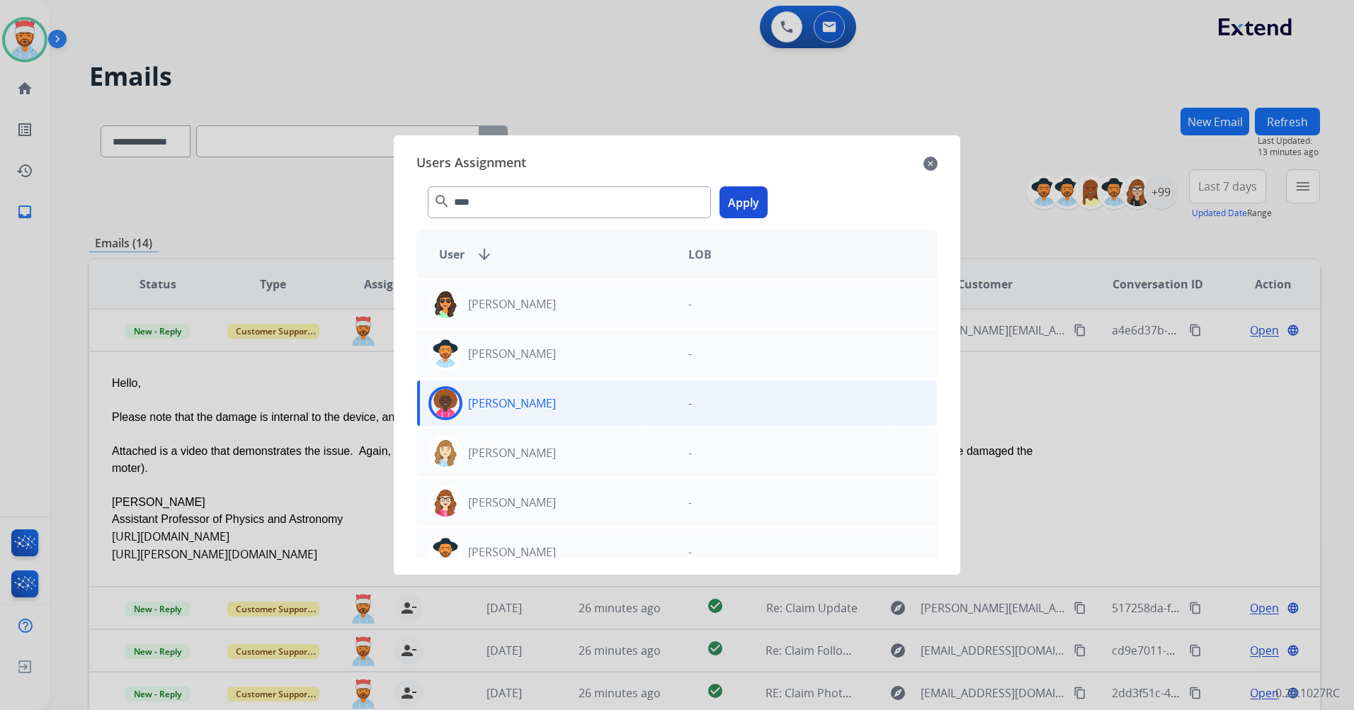
click at [736, 187] on button "Apply" at bounding box center [743, 202] width 48 height 32
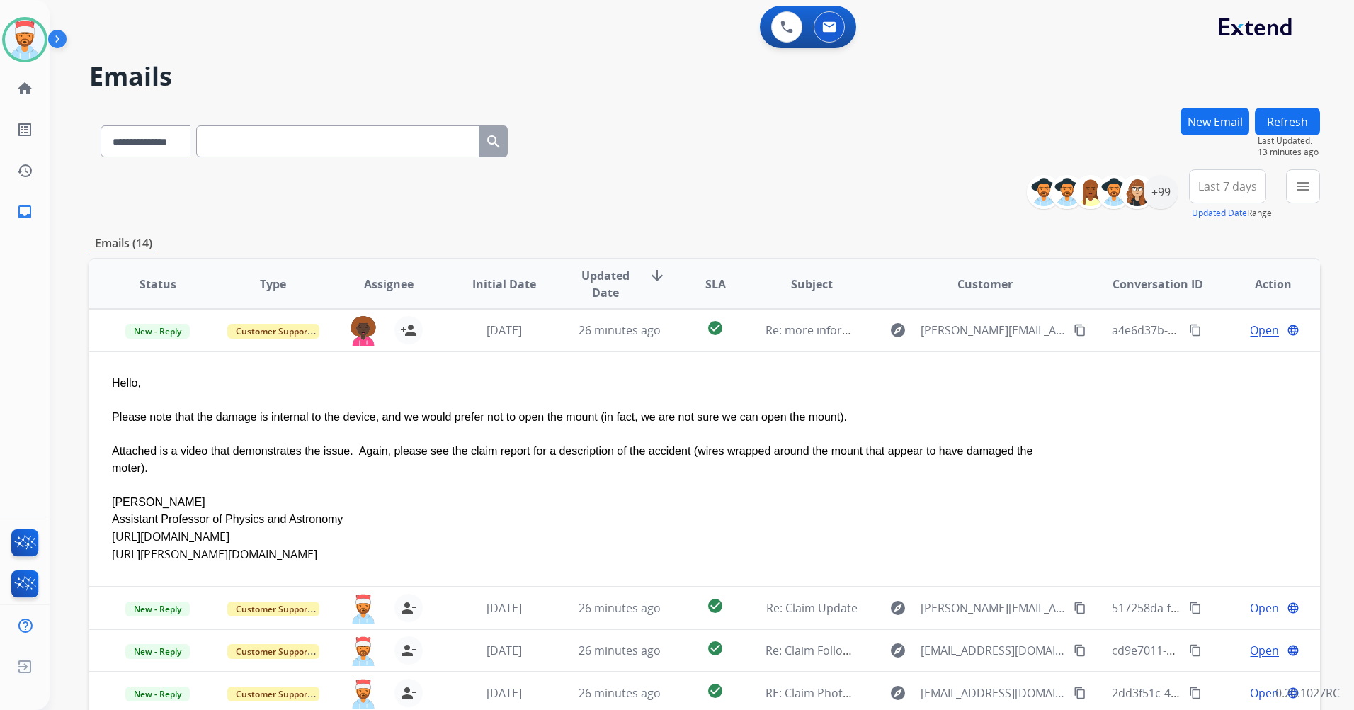
click at [630, 232] on div "**********" at bounding box center [704, 457] width 1231 height 698
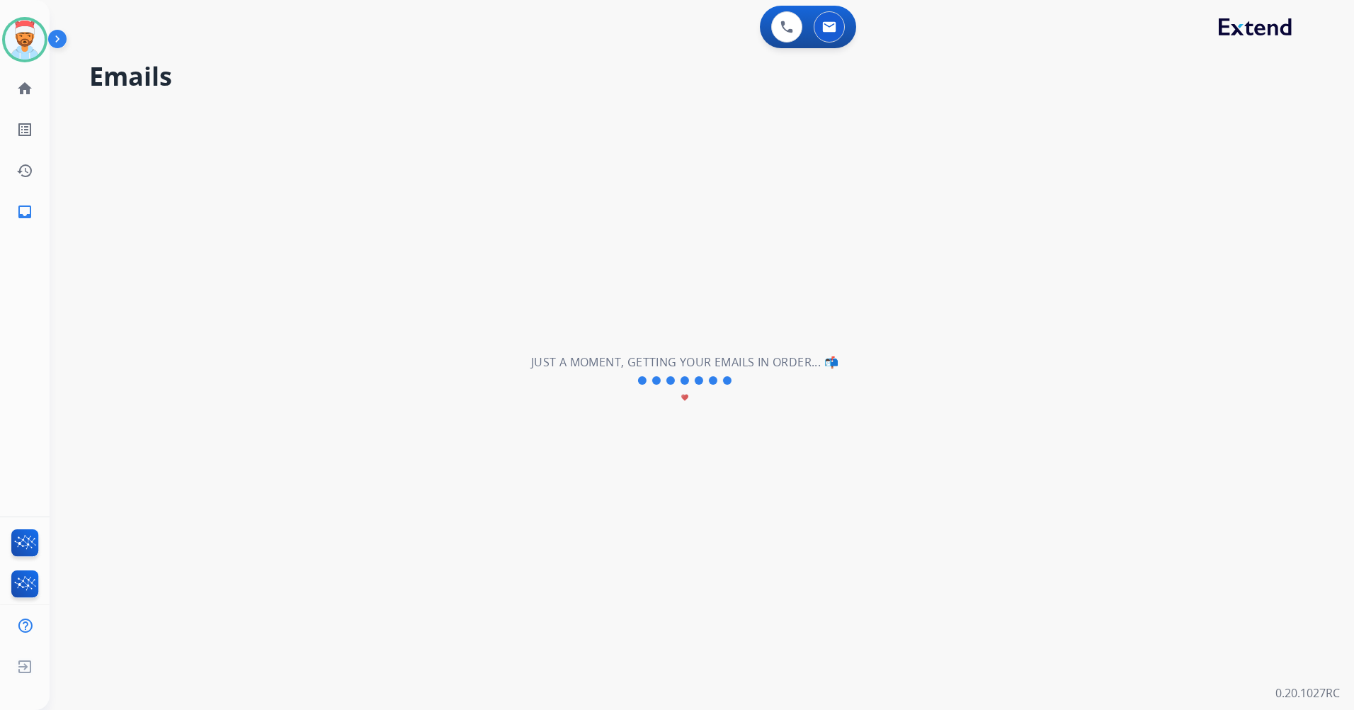
scroll to position [48, 0]
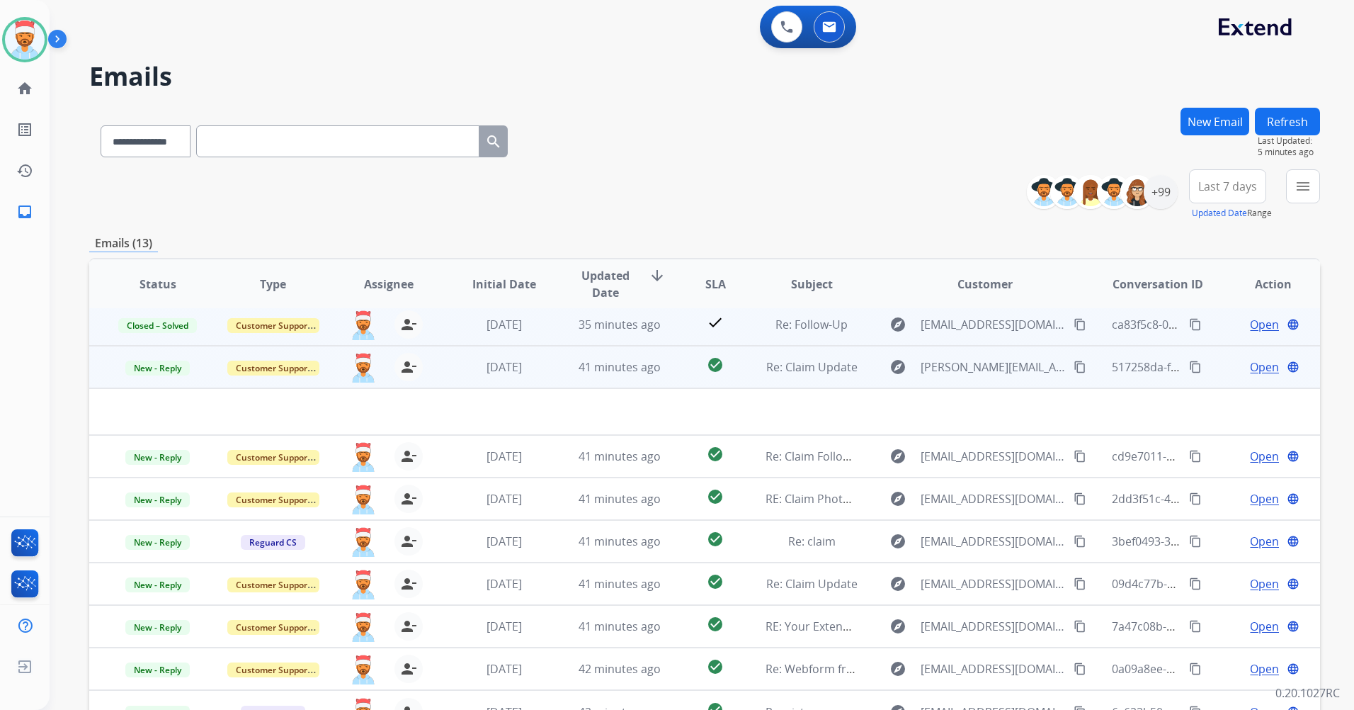
click at [864, 364] on td "explore [PERSON_NAME][EMAIL_ADDRESS][DOMAIN_NAME] content_copy" at bounding box center [973, 367] width 231 height 42
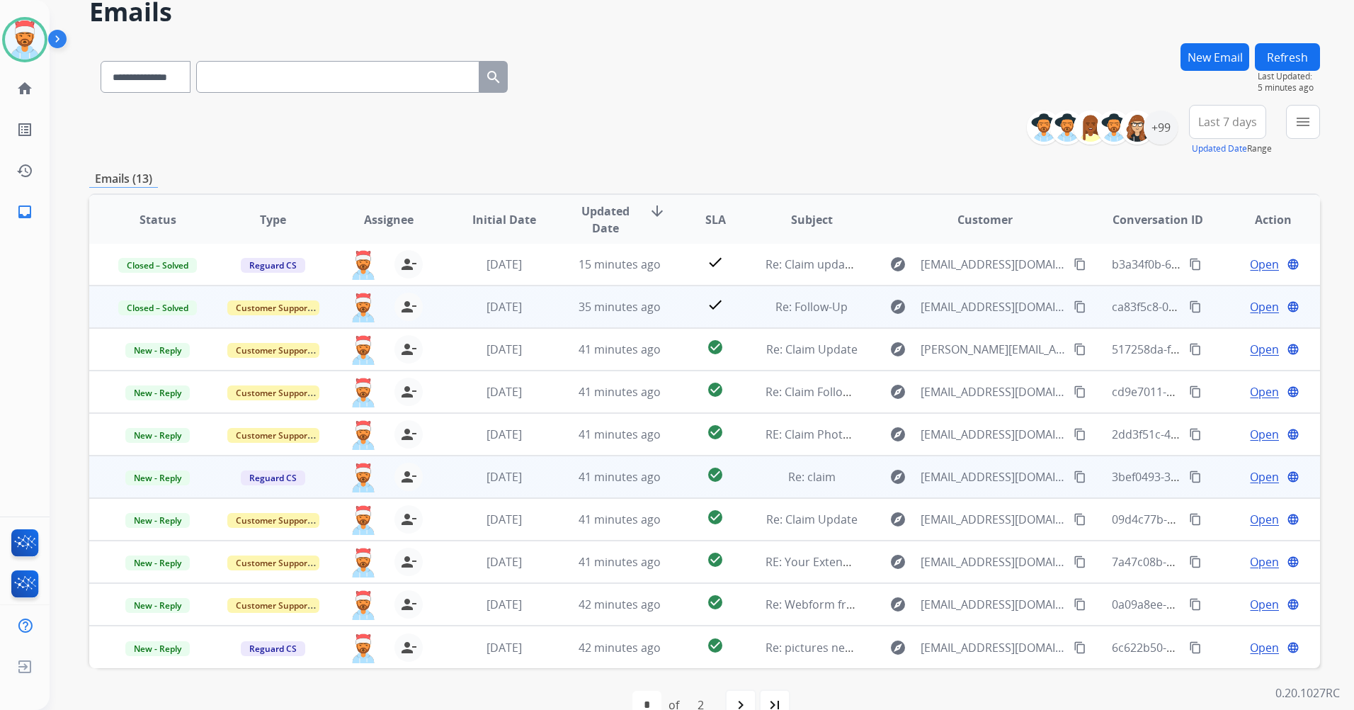
scroll to position [71, 0]
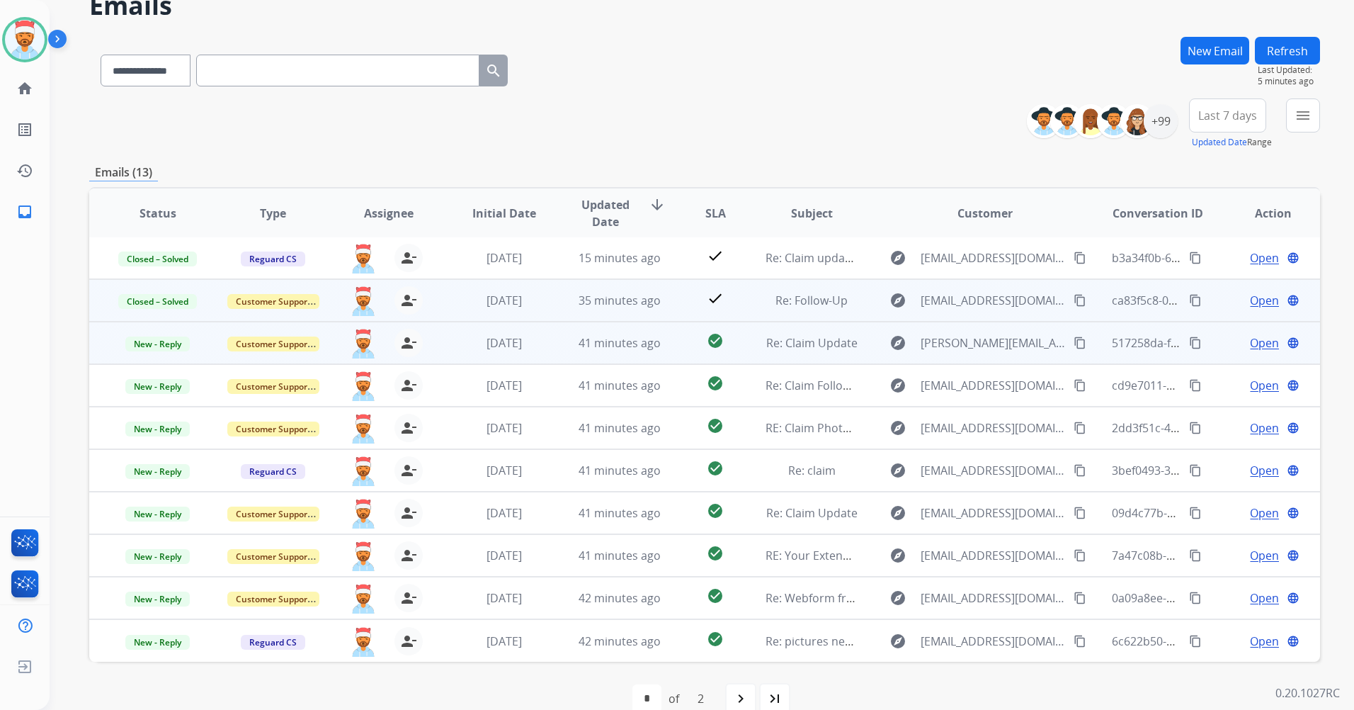
click at [1250, 344] on span "Open" at bounding box center [1264, 342] width 29 height 17
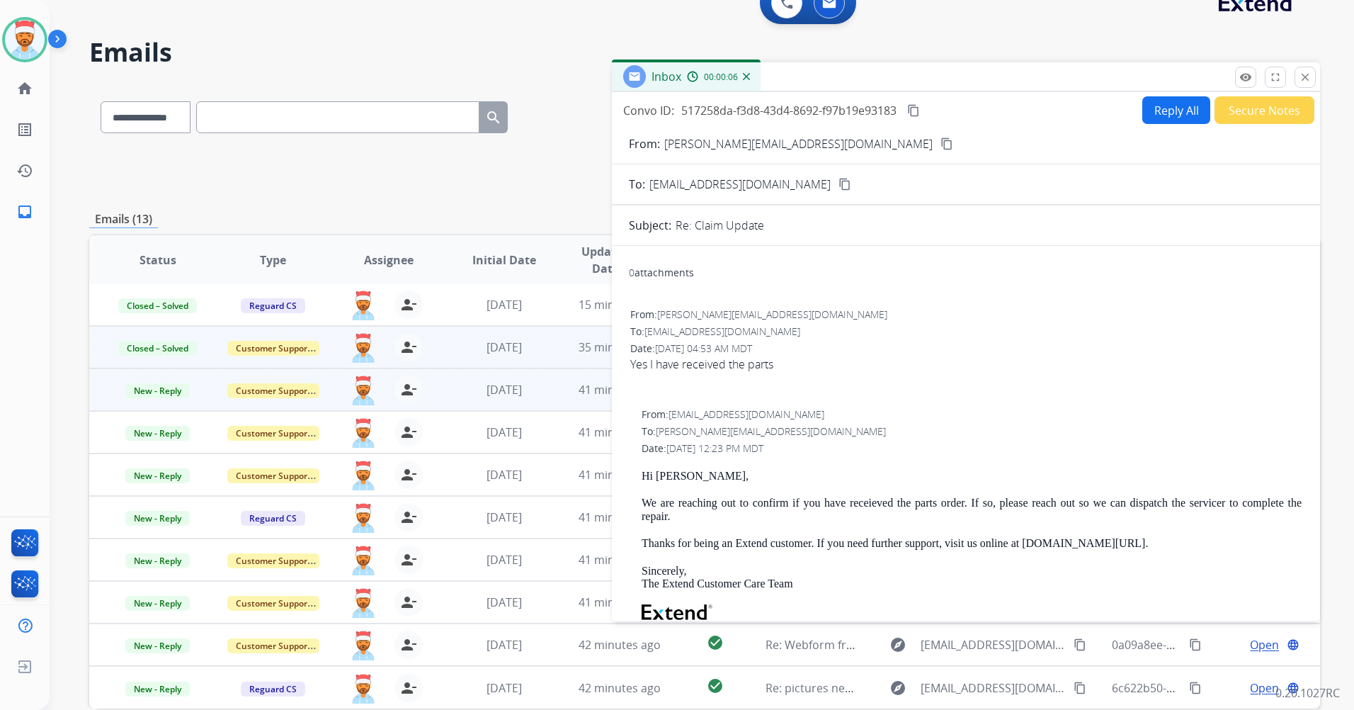
scroll to position [0, 0]
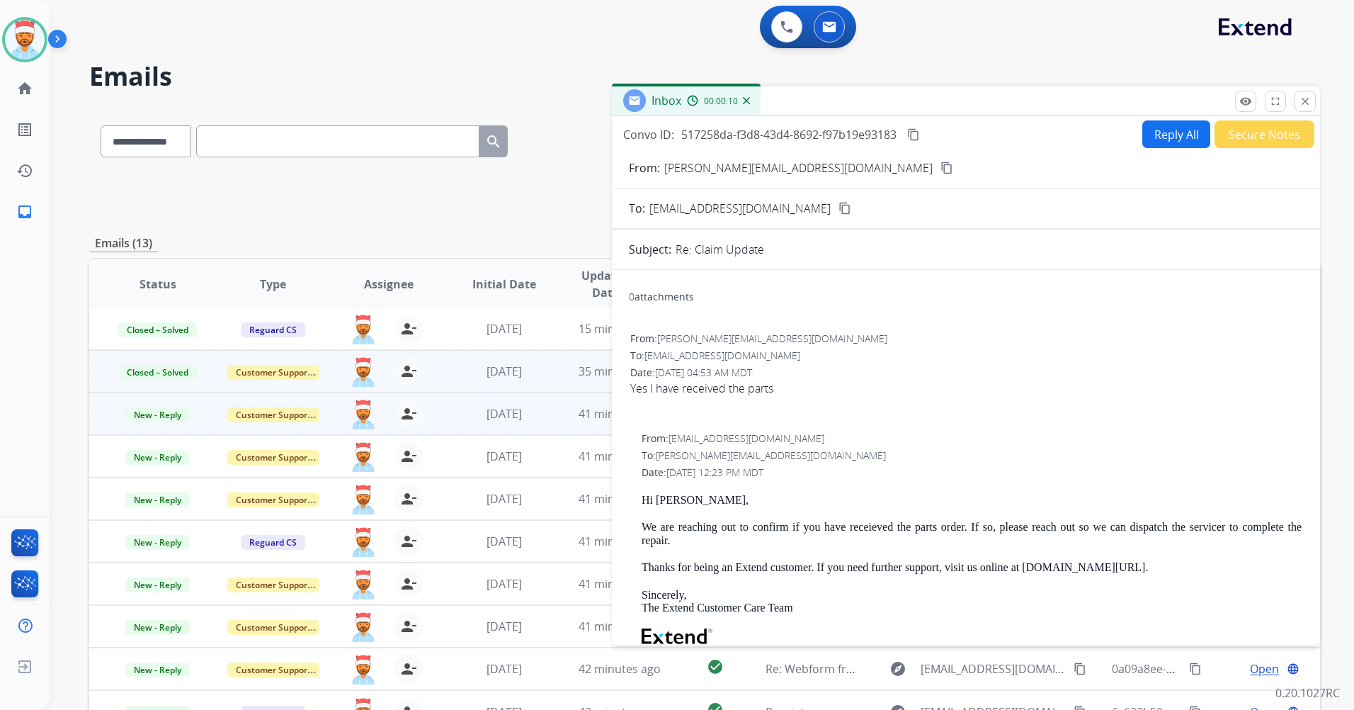
click at [940, 167] on mat-icon "content_copy" at bounding box center [946, 167] width 13 height 13
click at [915, 138] on mat-icon "content_copy" at bounding box center [913, 134] width 13 height 13
click at [914, 136] on mat-icon "content_copy" at bounding box center [913, 134] width 13 height 13
click at [1153, 132] on button "Reply All" at bounding box center [1176, 134] width 68 height 28
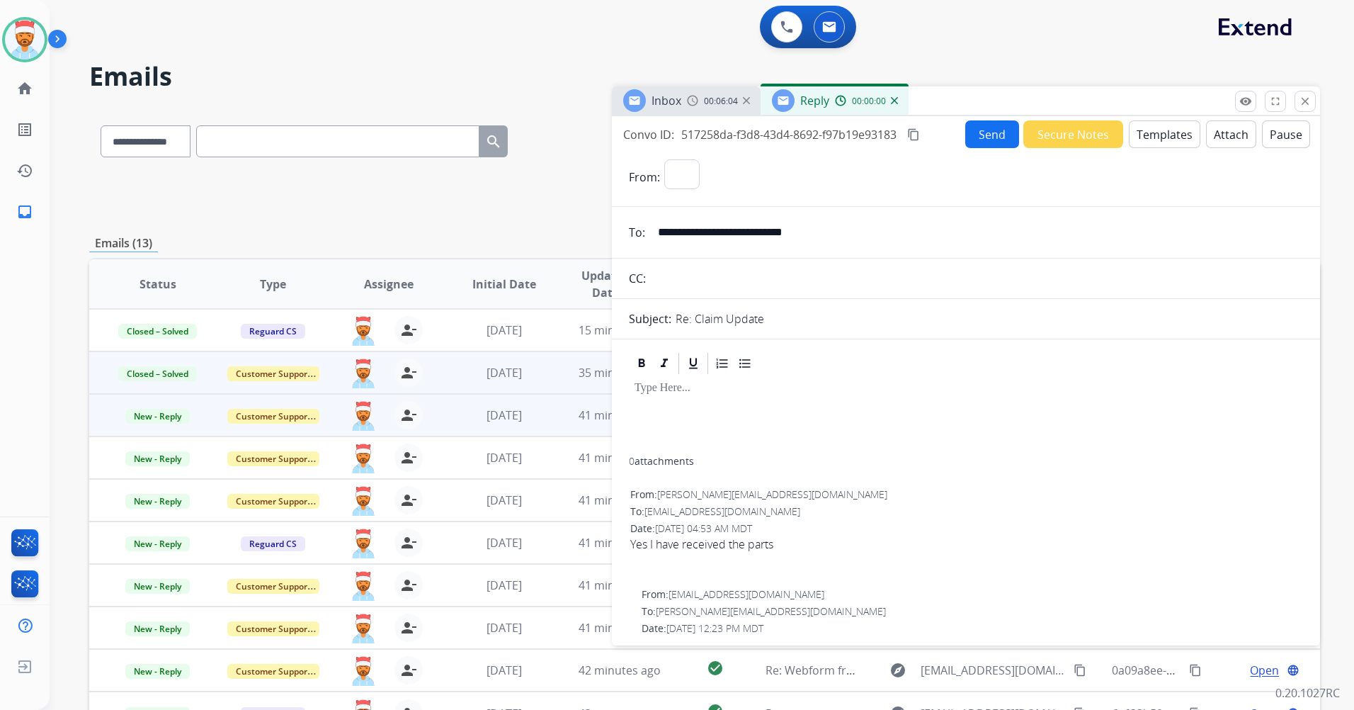
select select "**********"
click at [661, 387] on p at bounding box center [966, 388] width 663 height 13
click at [1165, 129] on button "Templates" at bounding box center [1165, 134] width 72 height 28
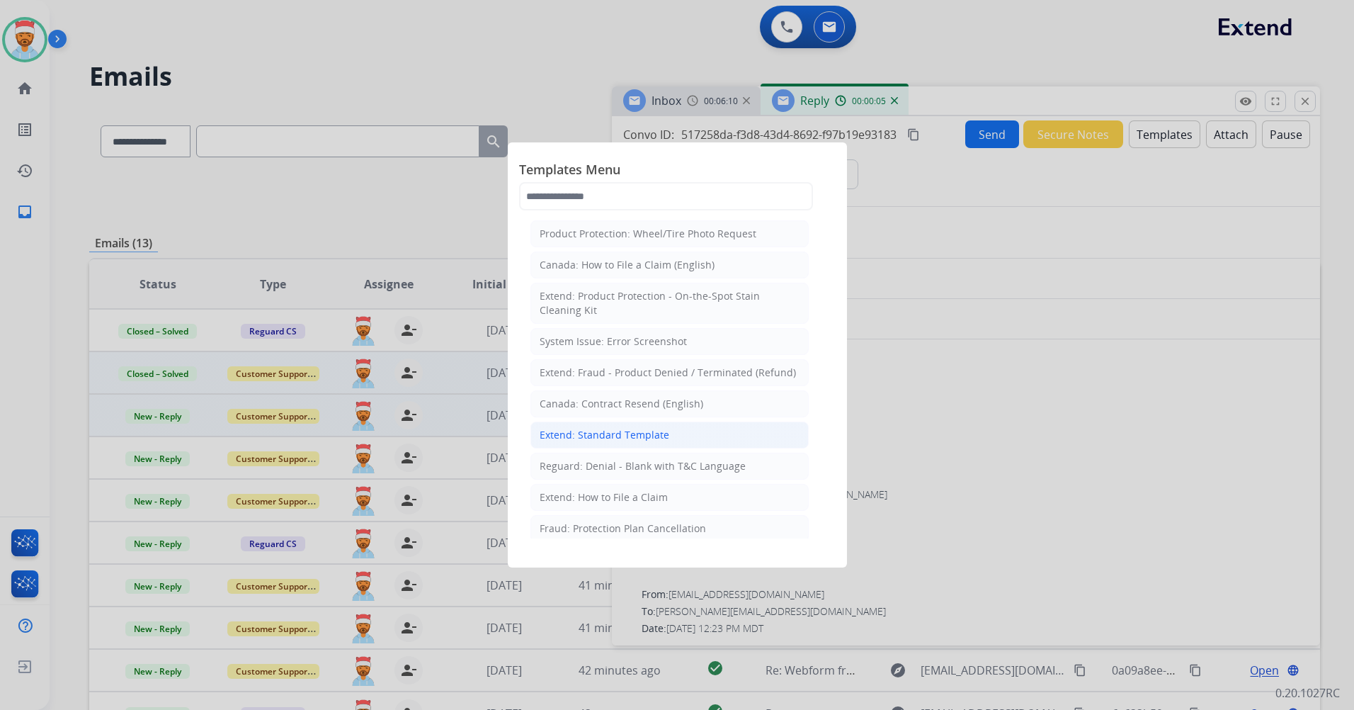
click at [611, 443] on li "Extend: Standard Template" at bounding box center [669, 434] width 278 height 27
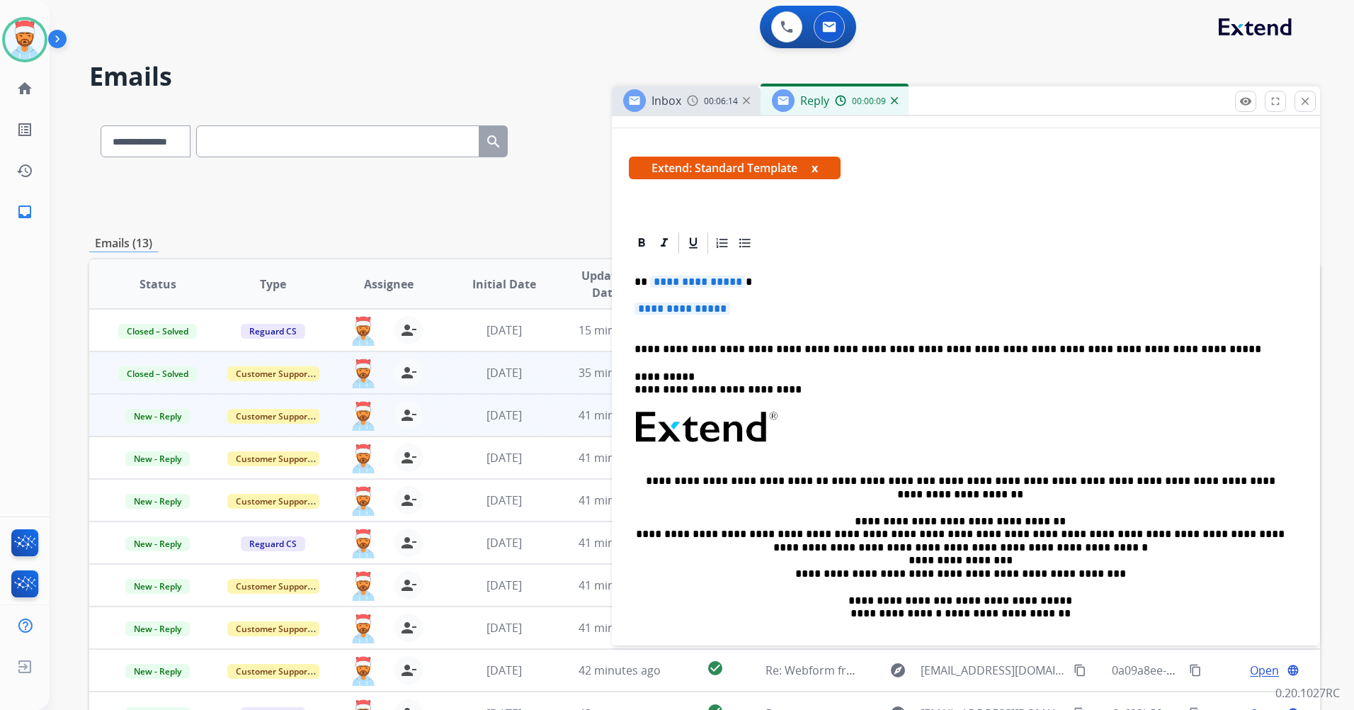
scroll to position [142, 0]
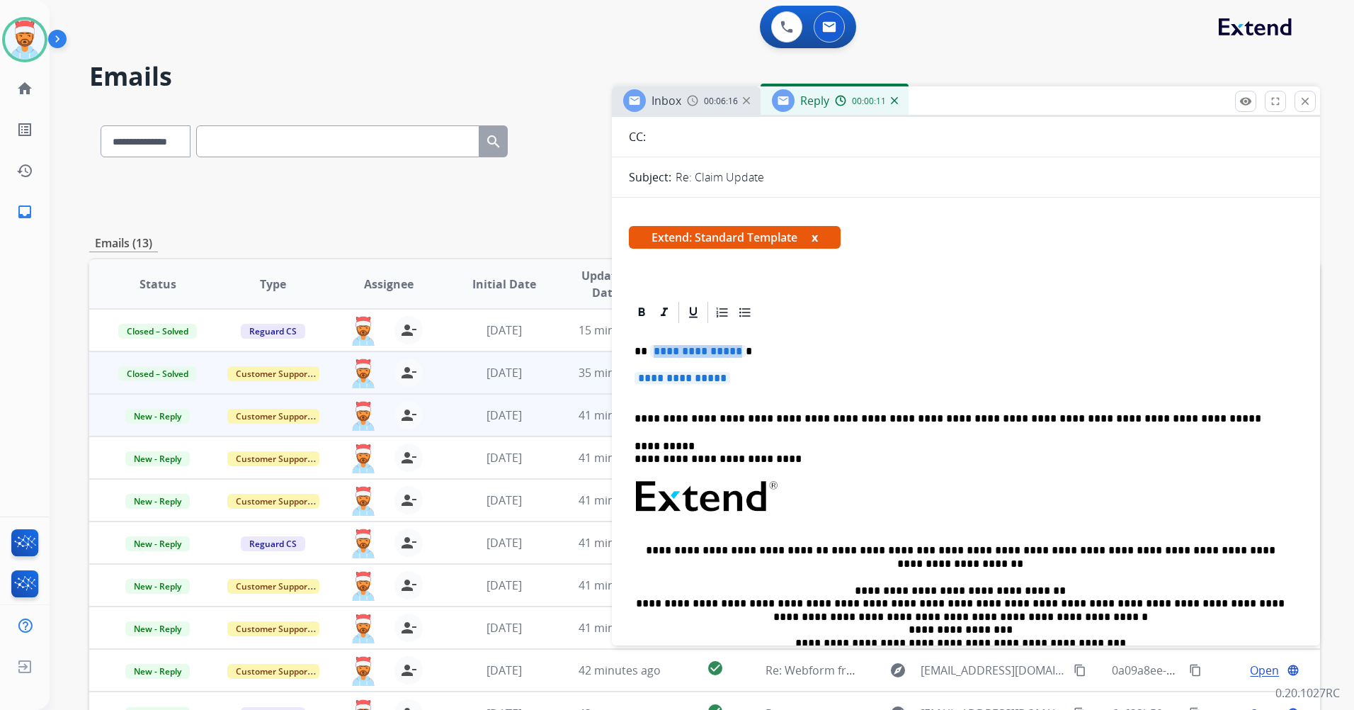
drag, startPoint x: 737, startPoint y: 355, endPoint x: 671, endPoint y: 352, distance: 65.9
click at [671, 352] on p "**********" at bounding box center [960, 351] width 651 height 13
drag, startPoint x: 754, startPoint y: 387, endPoint x: 650, endPoint y: 370, distance: 105.6
click at [651, 370] on div "**********" at bounding box center [966, 538] width 674 height 427
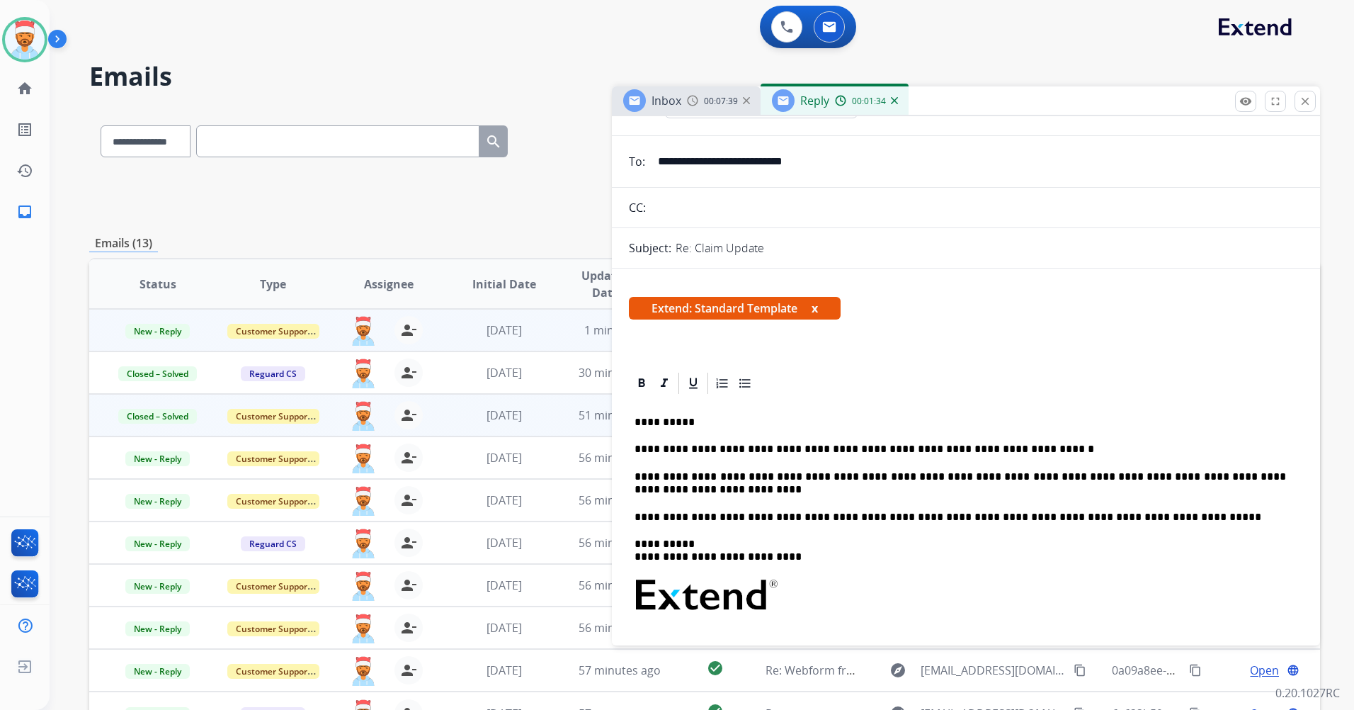
scroll to position [0, 0]
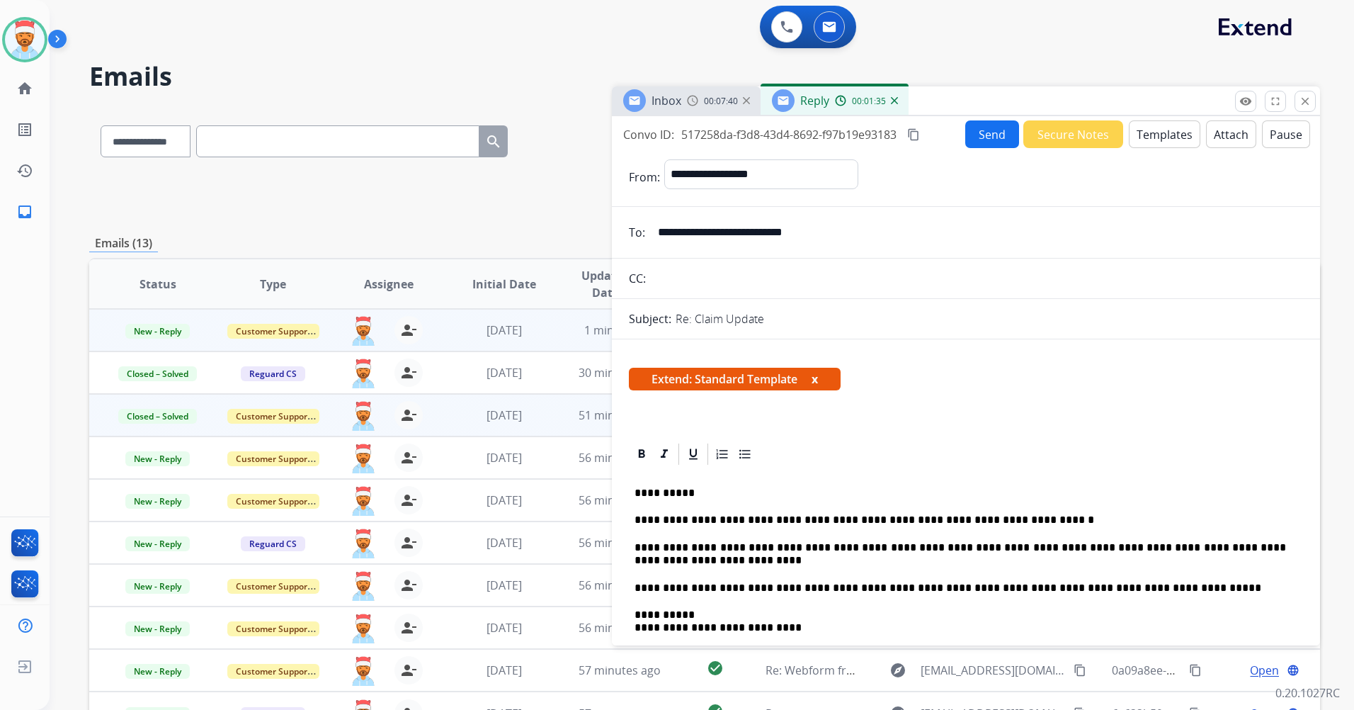
click at [975, 130] on button "Send" at bounding box center [992, 134] width 54 height 28
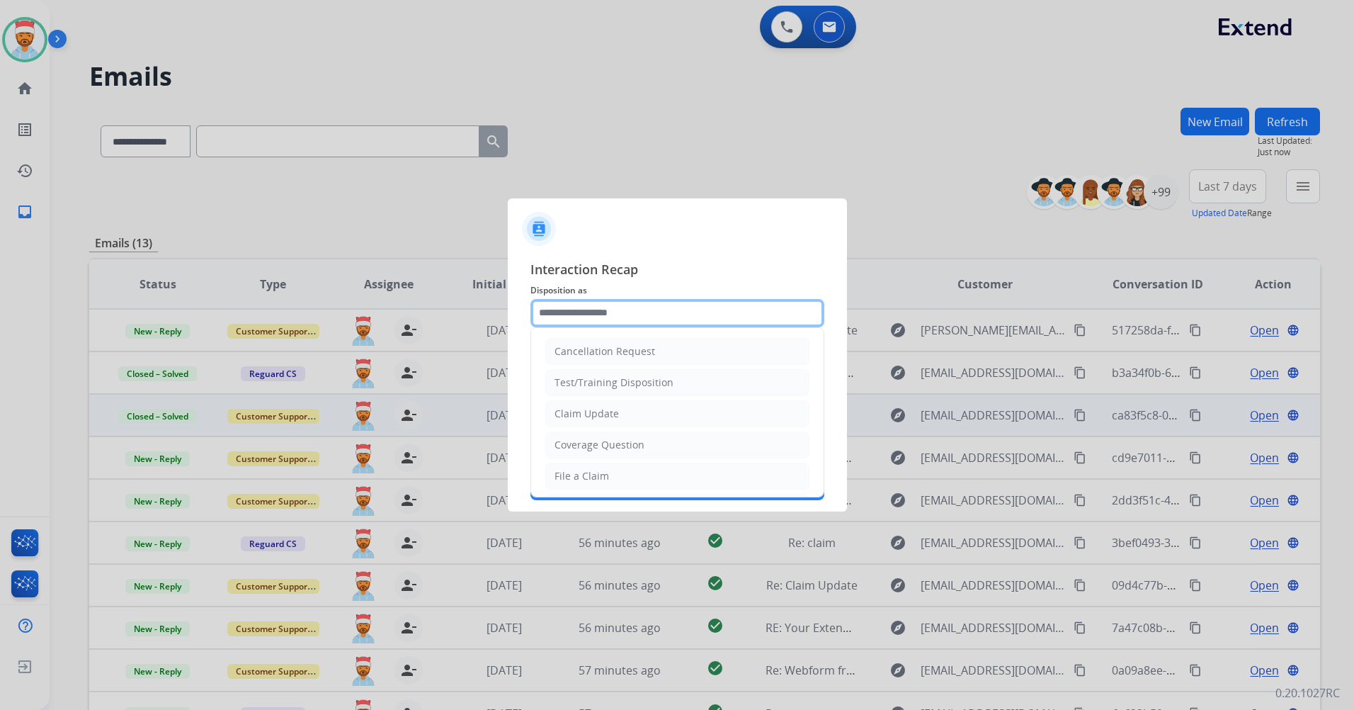
click at [587, 316] on input "text" at bounding box center [677, 313] width 294 height 28
type input "*"
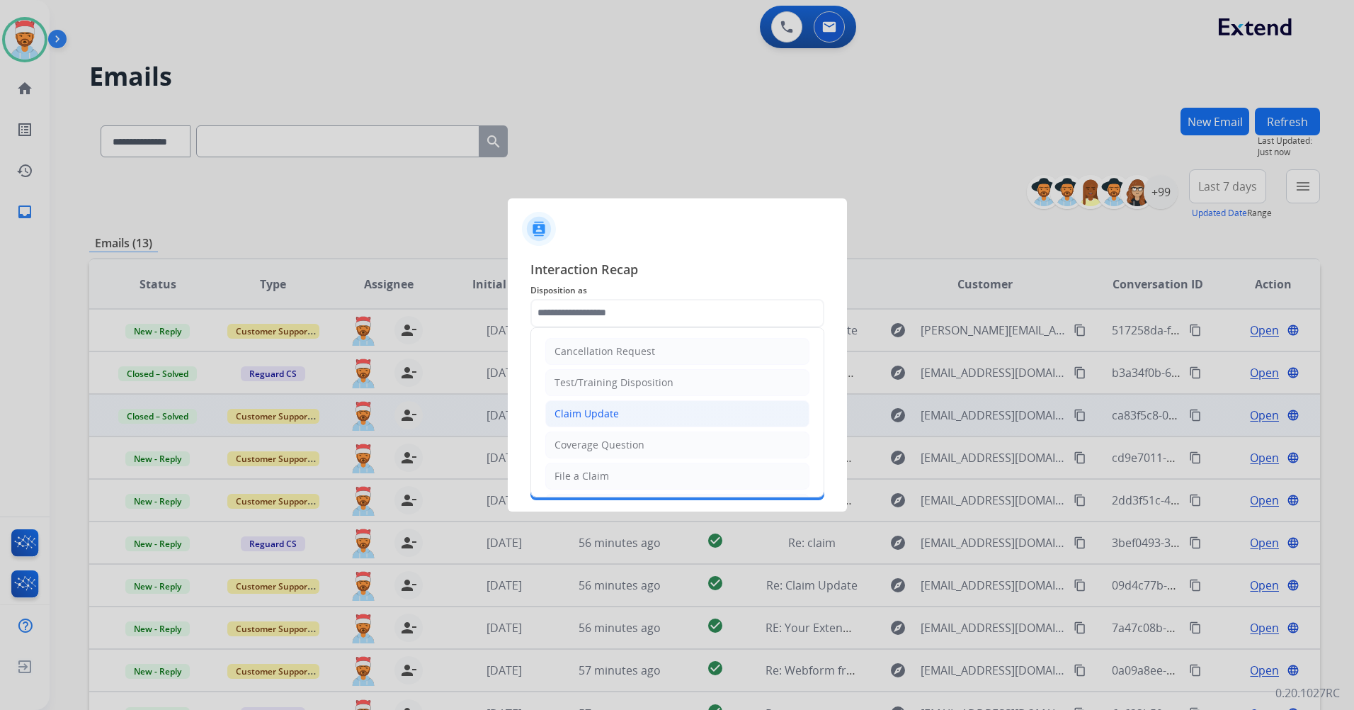
click at [598, 416] on div "Claim Update" at bounding box center [586, 413] width 64 height 14
type input "**********"
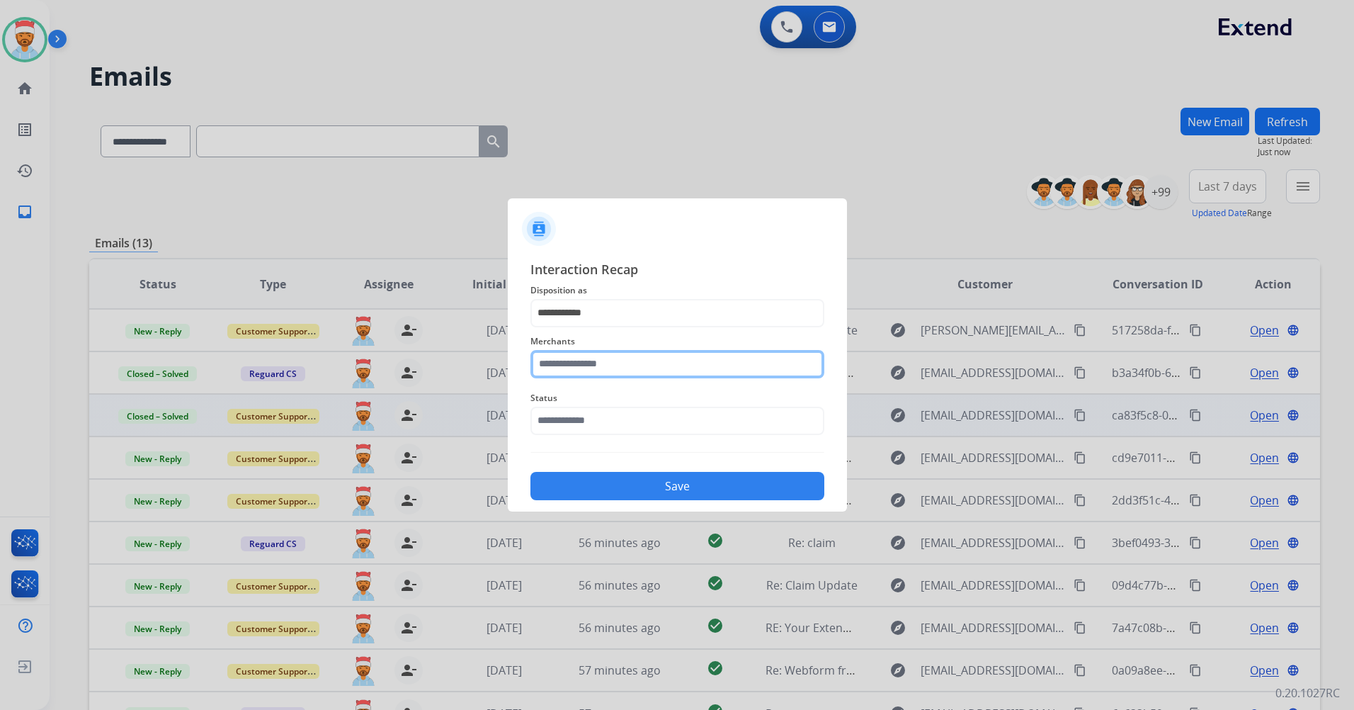
click at [628, 353] on input "text" at bounding box center [677, 364] width 294 height 28
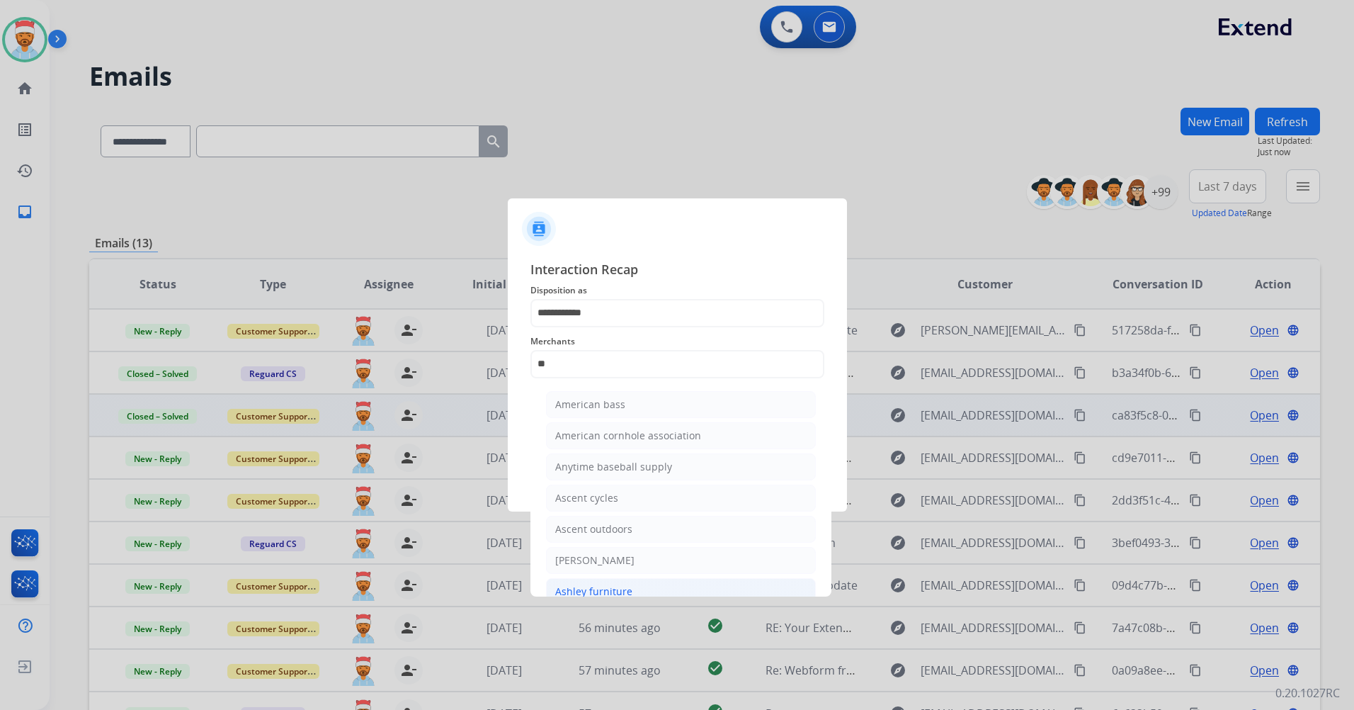
click at [604, 586] on div "Ashley furniture" at bounding box center [593, 591] width 77 height 14
type input "**********"
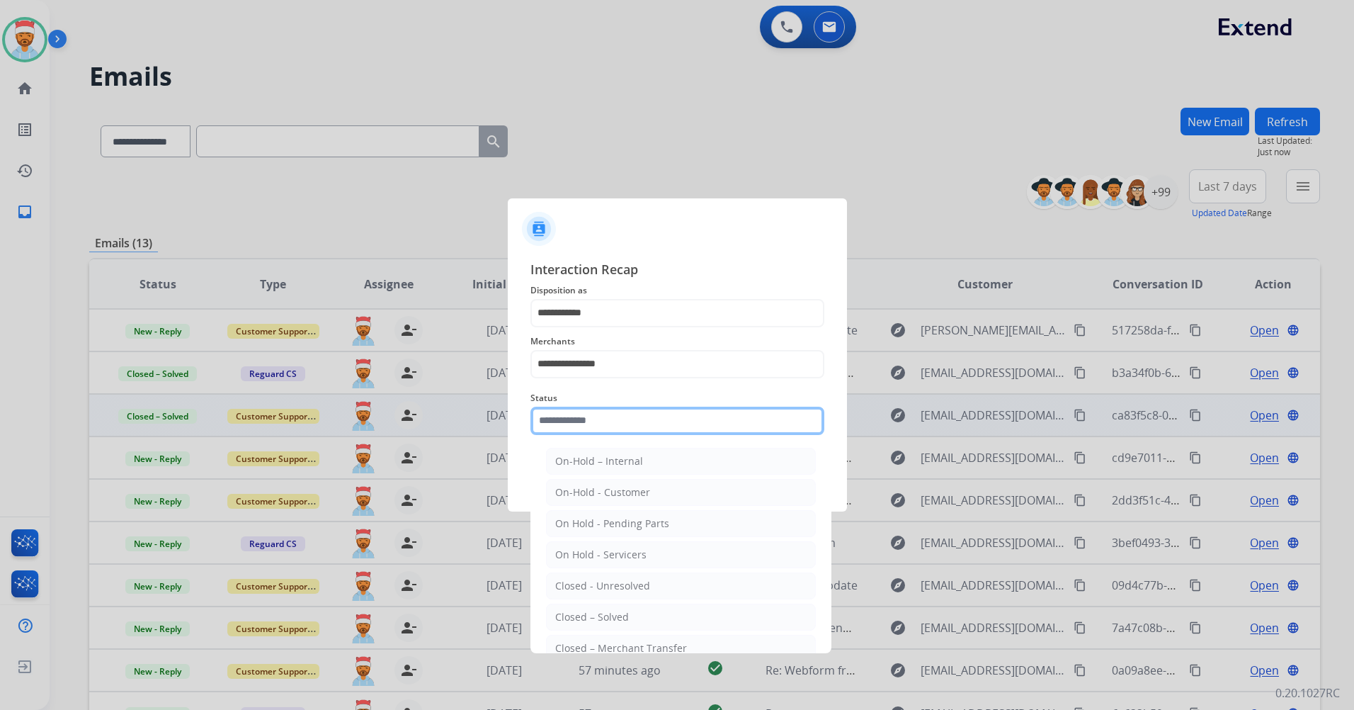
click at [598, 428] on input "text" at bounding box center [677, 420] width 294 height 28
click at [625, 613] on div "Closed – Solved" at bounding box center [592, 617] width 74 height 14
type input "**********"
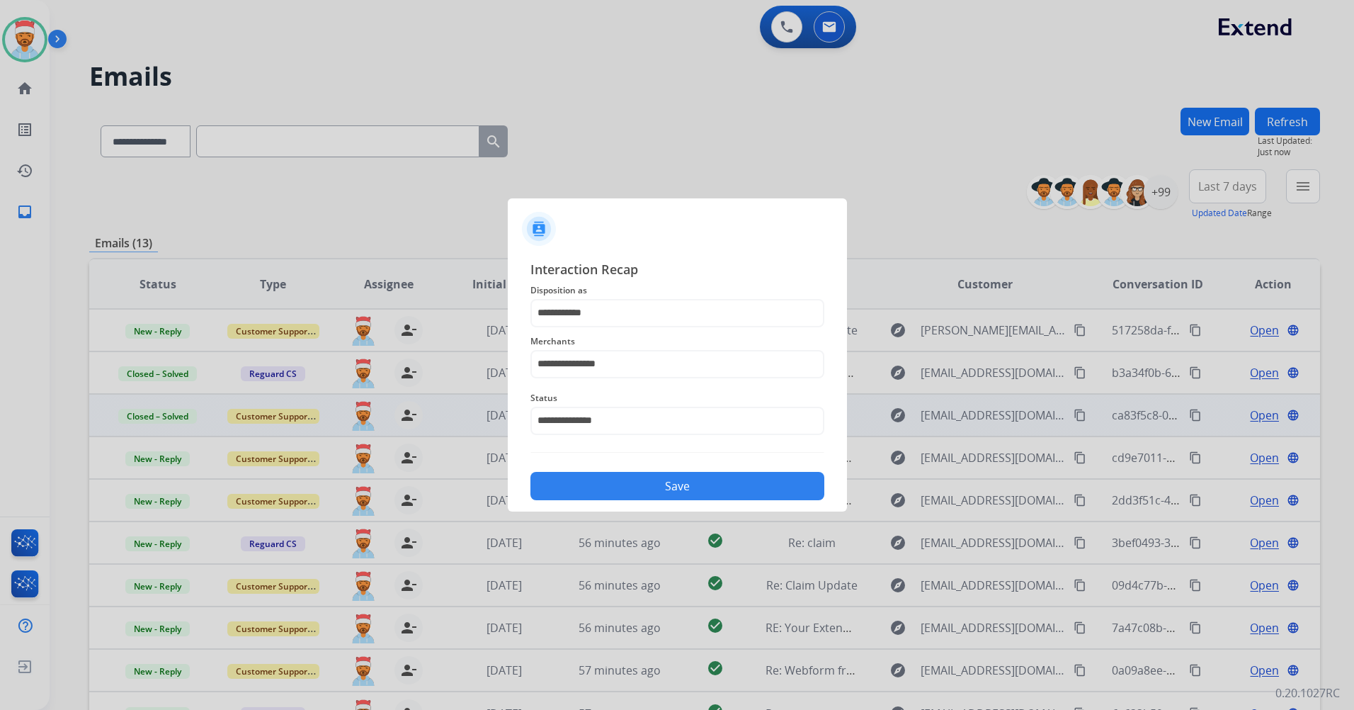
click at [657, 484] on button "Save" at bounding box center [677, 486] width 294 height 28
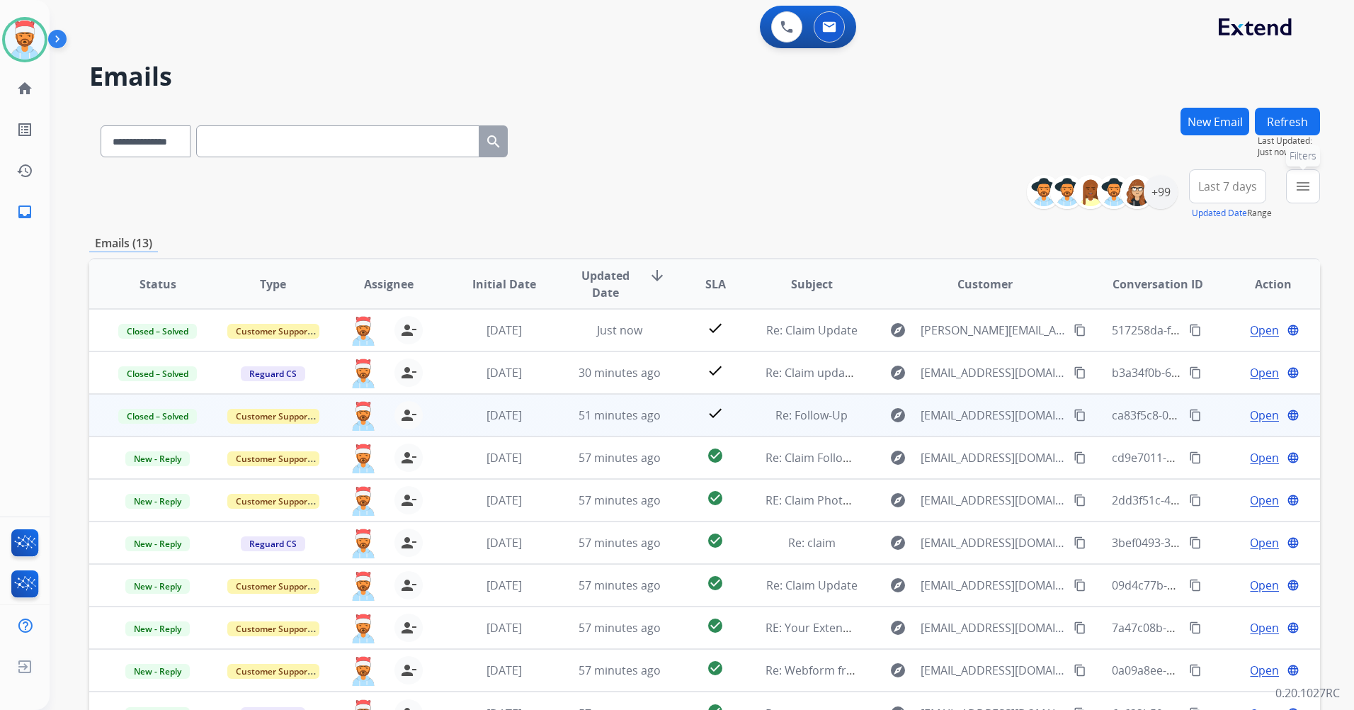
click at [1299, 185] on mat-icon "menu" at bounding box center [1302, 186] width 17 height 17
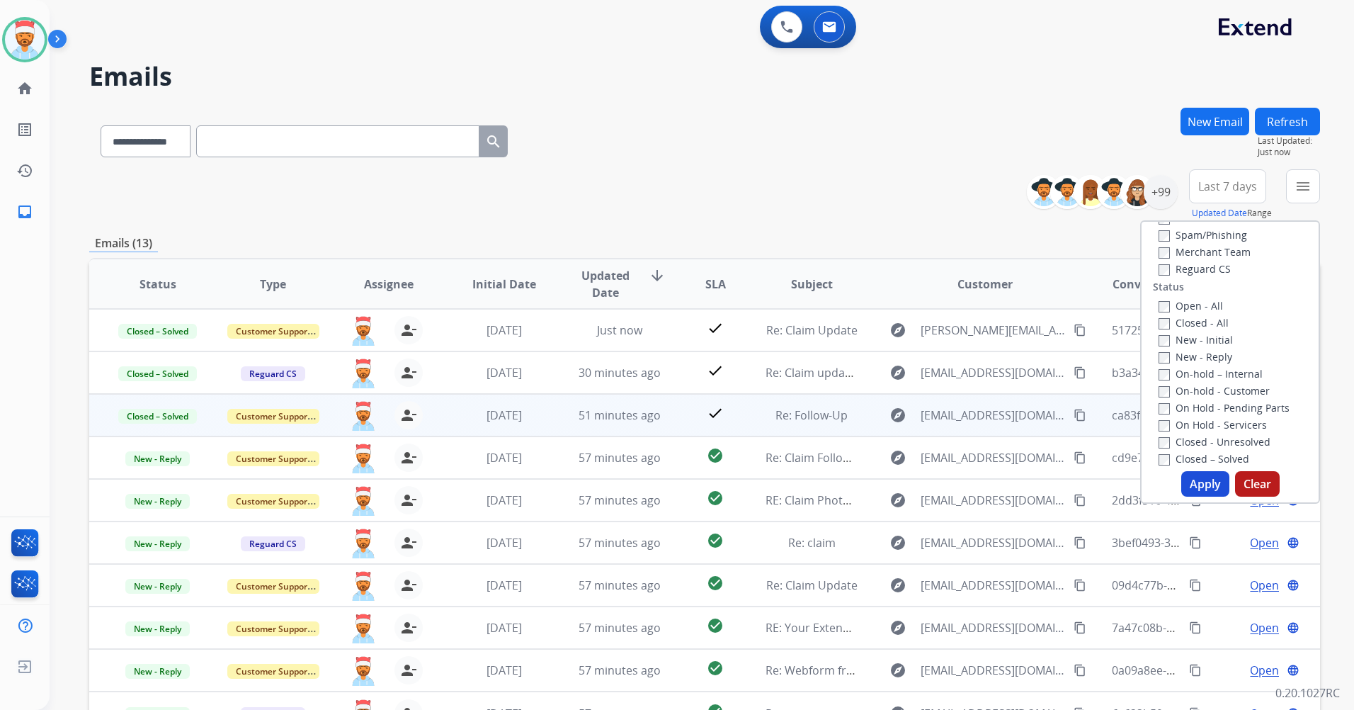
scroll to position [142, 0]
drag, startPoint x: 1210, startPoint y: 477, endPoint x: 1200, endPoint y: 461, distance: 18.1
click at [1209, 477] on button "Apply" at bounding box center [1205, 483] width 48 height 25
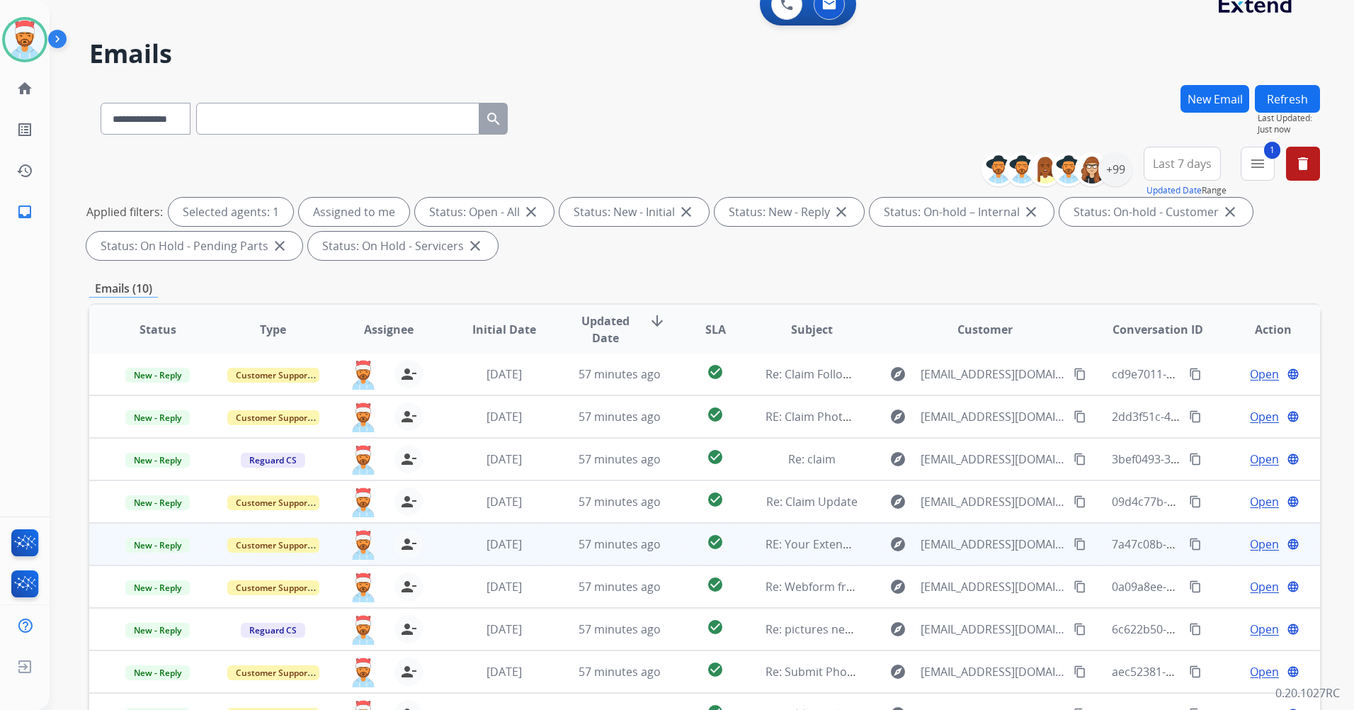
scroll to position [164, 0]
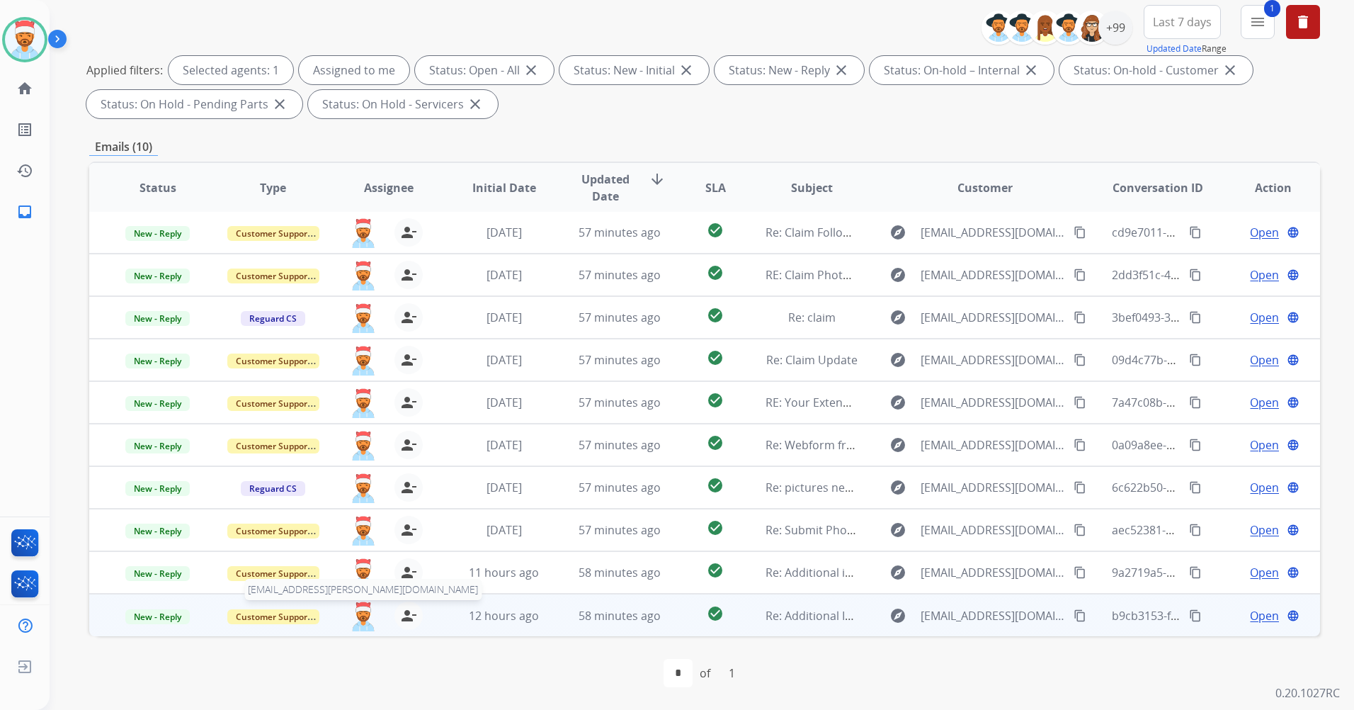
click at [363, 614] on img at bounding box center [363, 616] width 28 height 30
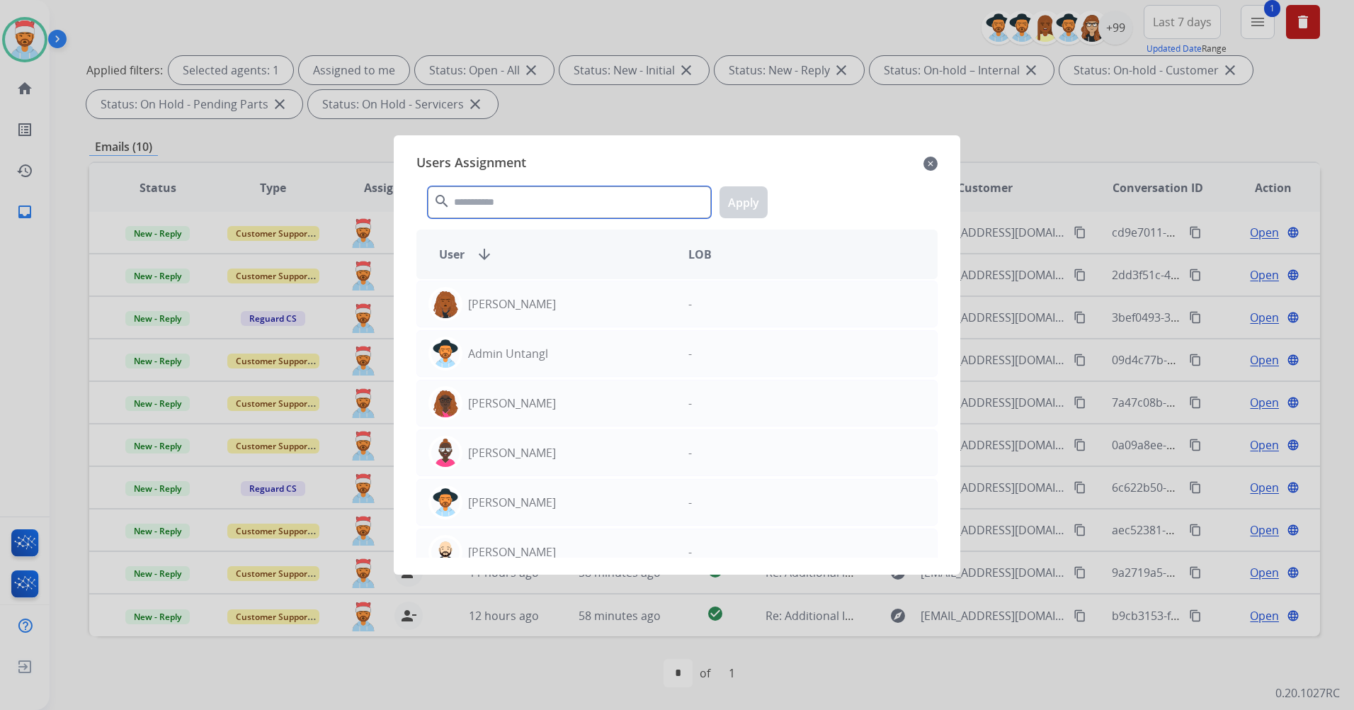
click at [511, 211] on input "text" at bounding box center [569, 202] width 283 height 32
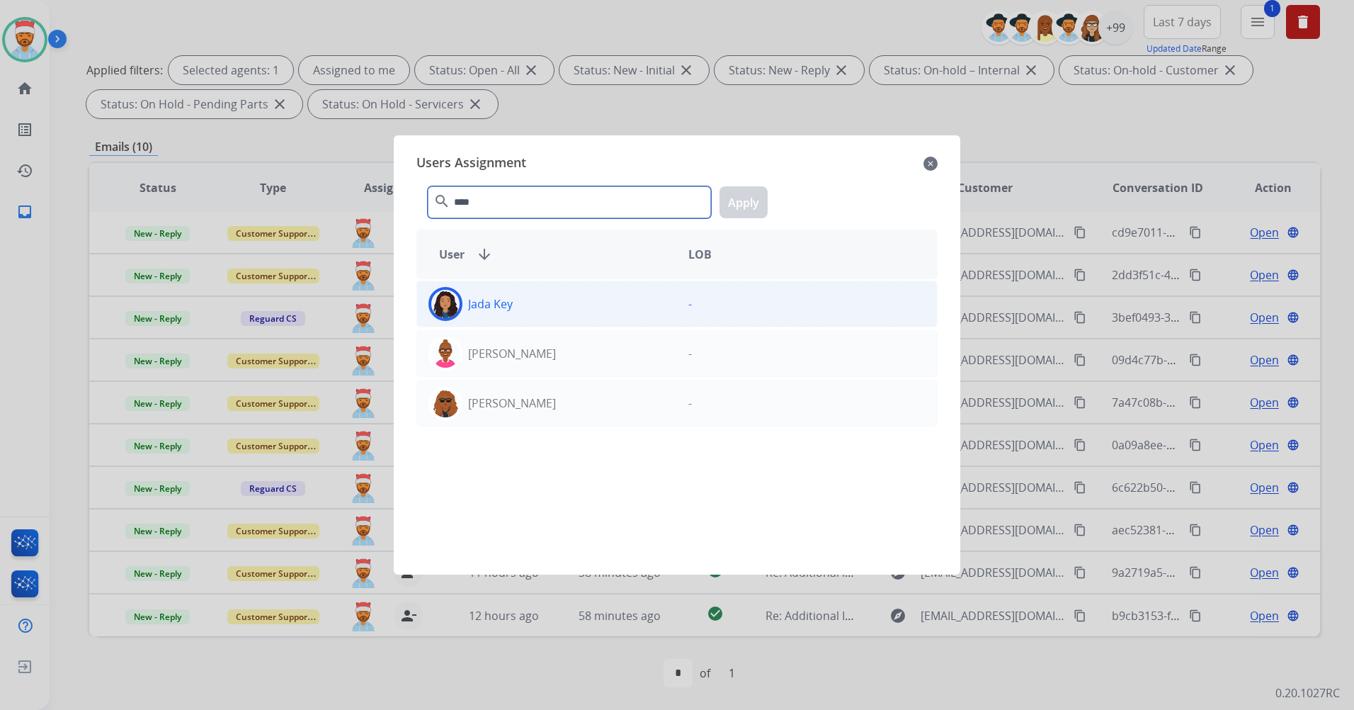
type input "****"
click at [510, 315] on div "Jada Key" at bounding box center [547, 304] width 260 height 34
click at [755, 205] on button "Apply" at bounding box center [743, 202] width 48 height 32
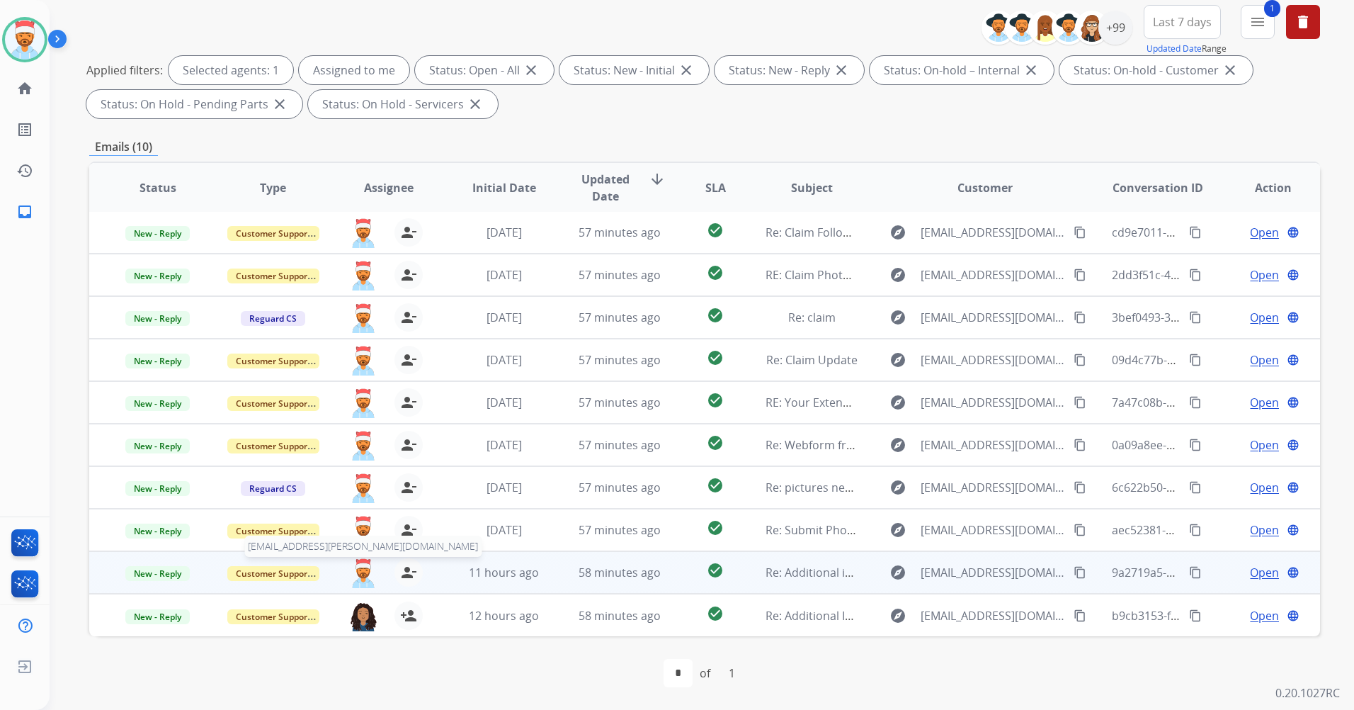
click at [353, 577] on img at bounding box center [363, 573] width 28 height 30
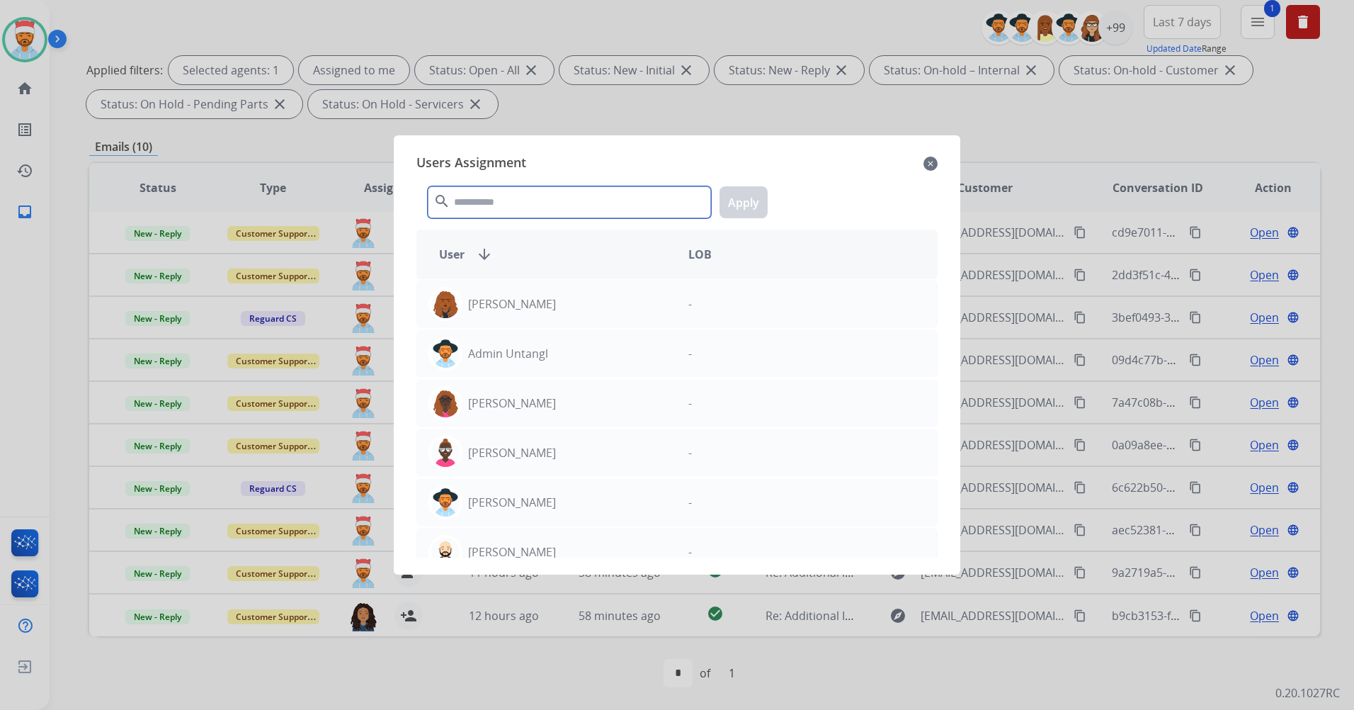
click at [520, 197] on input "text" at bounding box center [569, 202] width 283 height 32
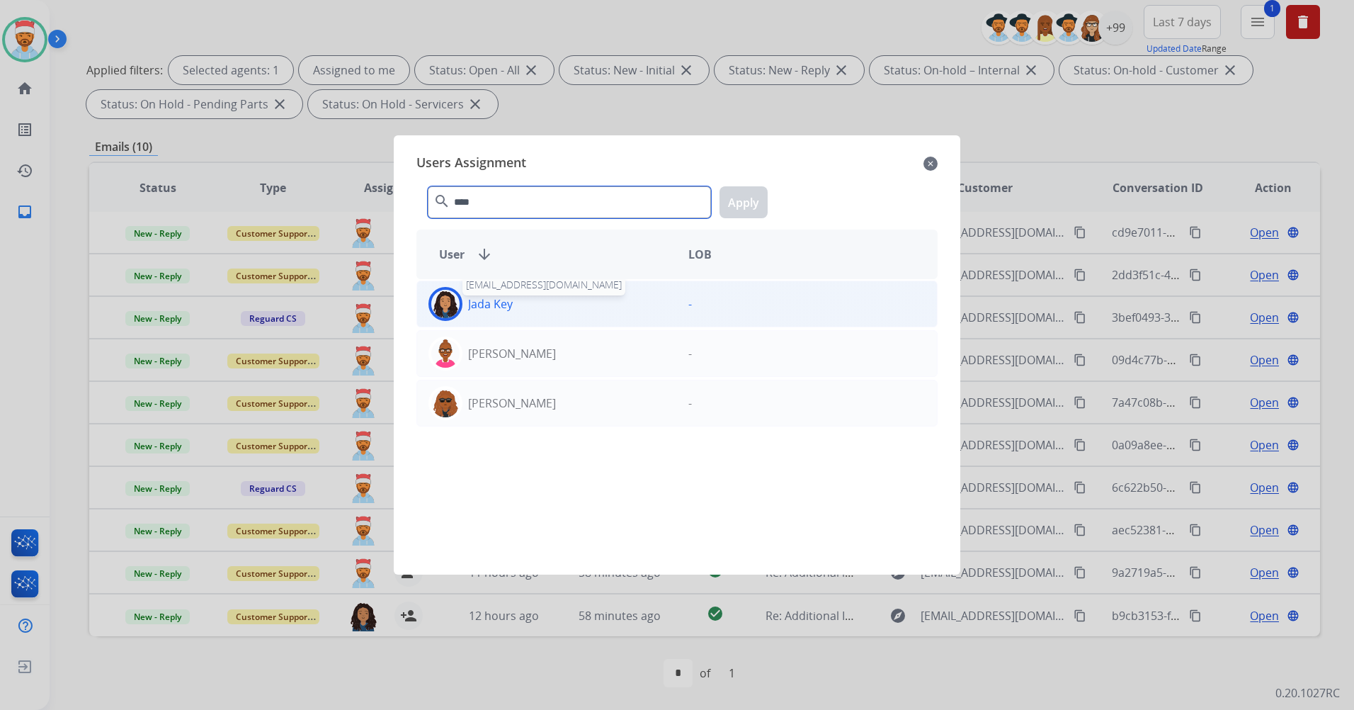
type input "****"
click at [511, 295] on p "Jada Key" at bounding box center [490, 303] width 45 height 17
click at [751, 203] on button "Apply" at bounding box center [743, 202] width 48 height 32
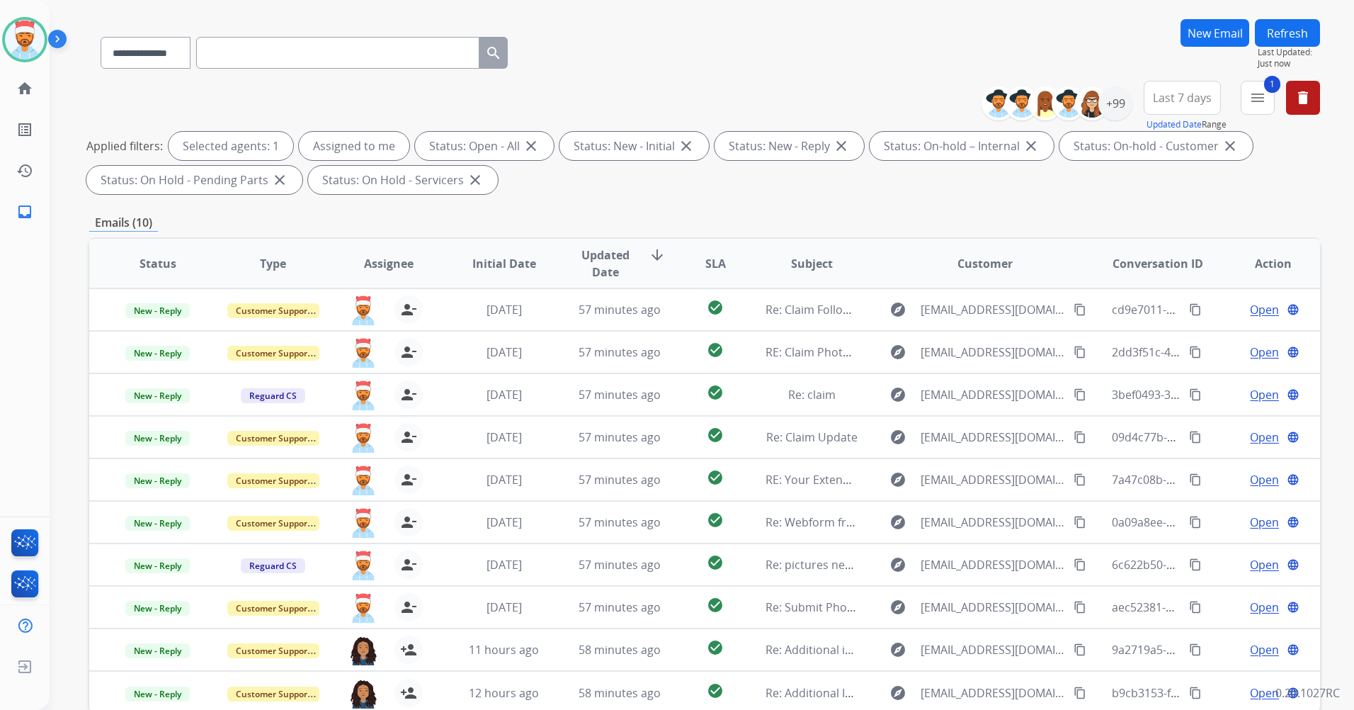
scroll to position [0, 0]
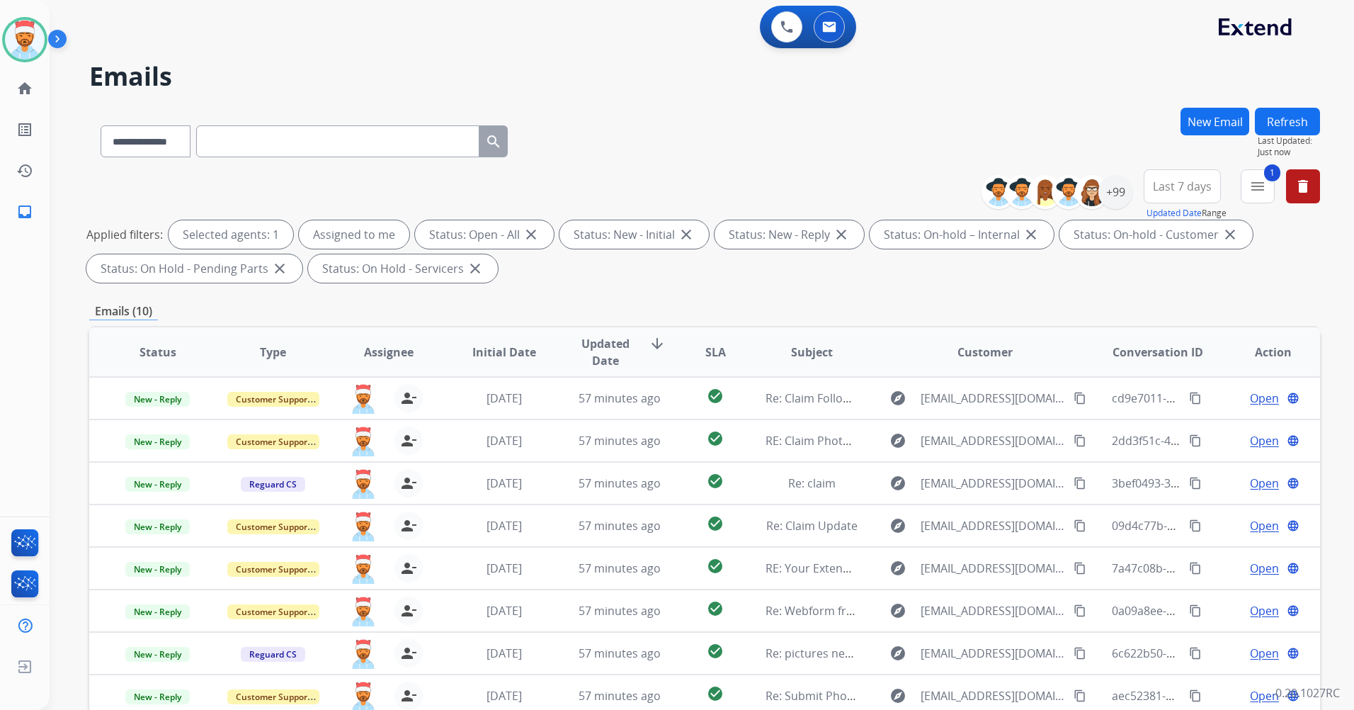
click at [1280, 129] on button "Refresh" at bounding box center [1287, 122] width 65 height 28
